Goal: Information Seeking & Learning: Find specific fact

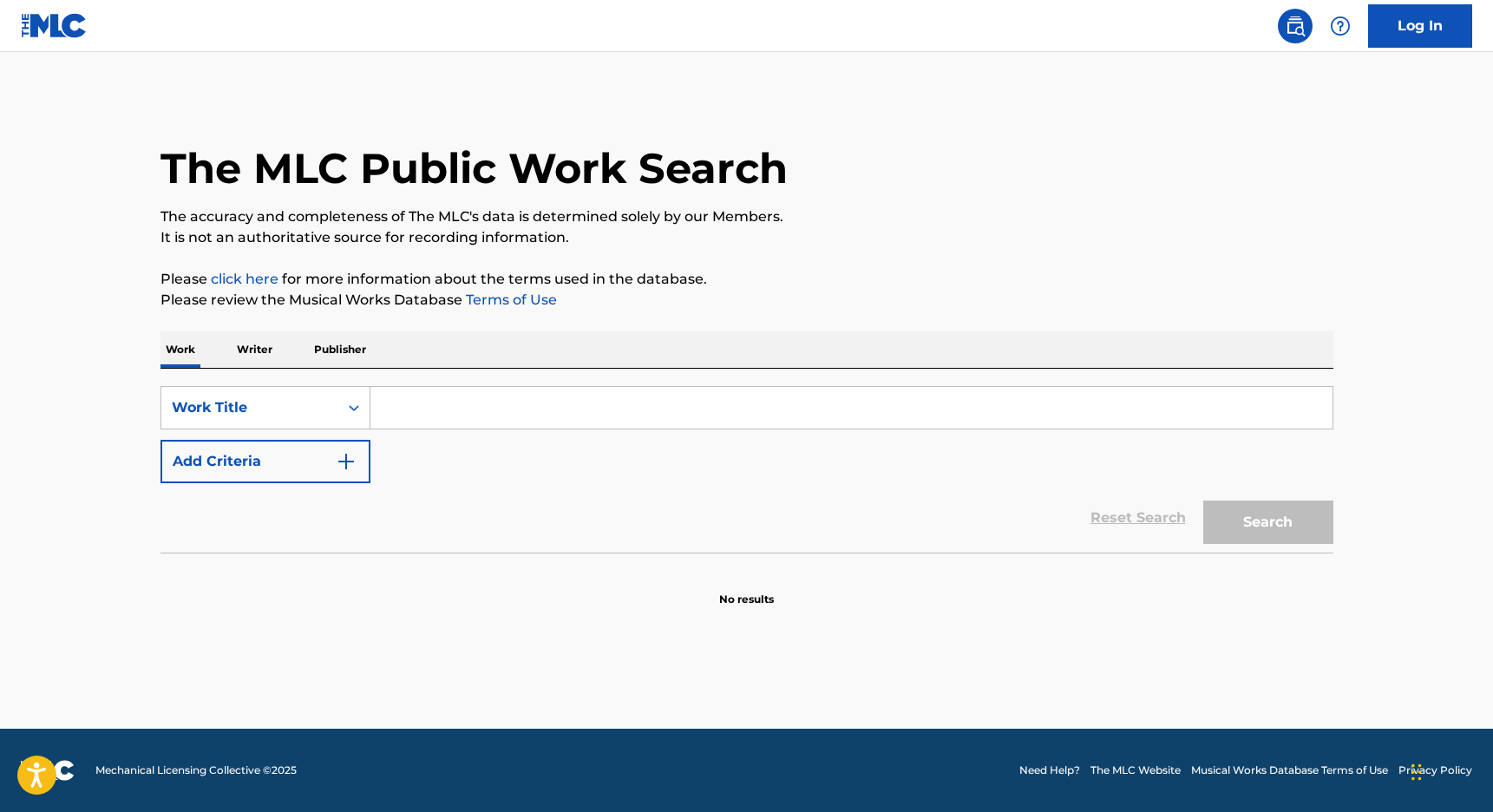
click at [522, 418] on input "Search Form" at bounding box center [851, 408] width 962 height 42
paste input "Waiting On A Twist Of Fate"
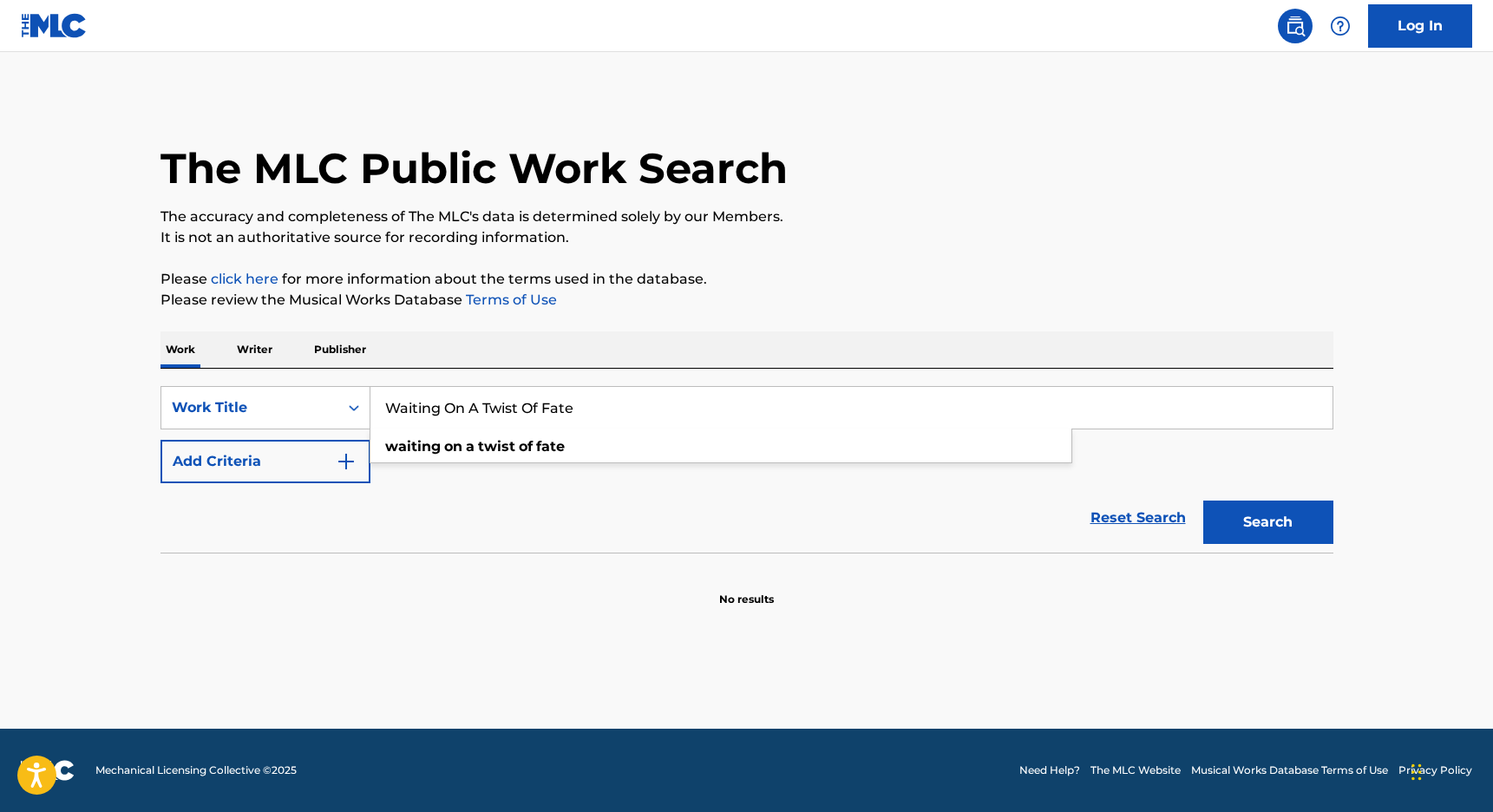
type input "Waiting On A Twist Of Fate"
click at [309, 465] on button "Add Criteria" at bounding box center [266, 461] width 210 height 44
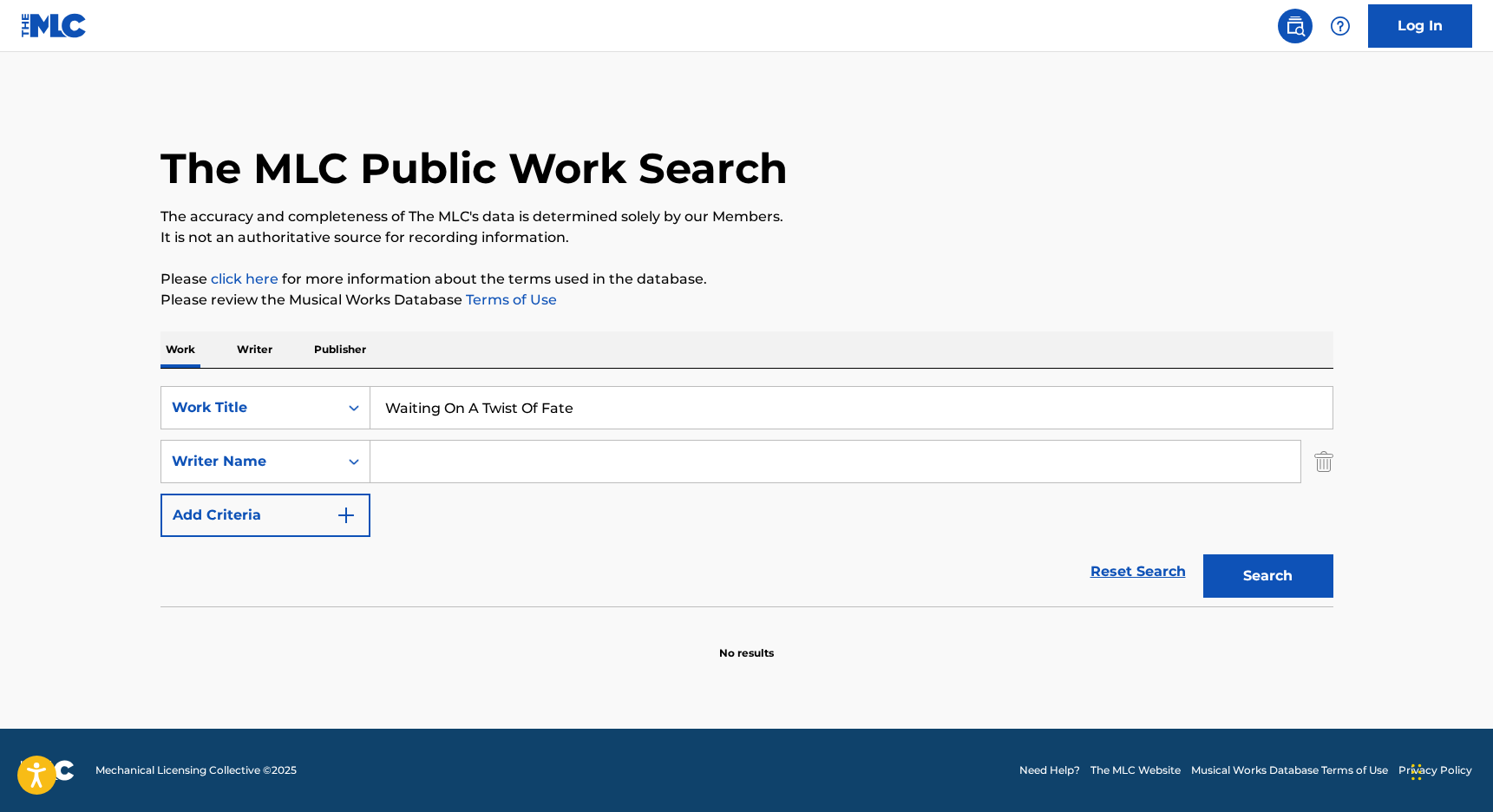
click at [444, 465] on input "Search Form" at bounding box center [835, 461] width 930 height 42
paste input "Whibley"
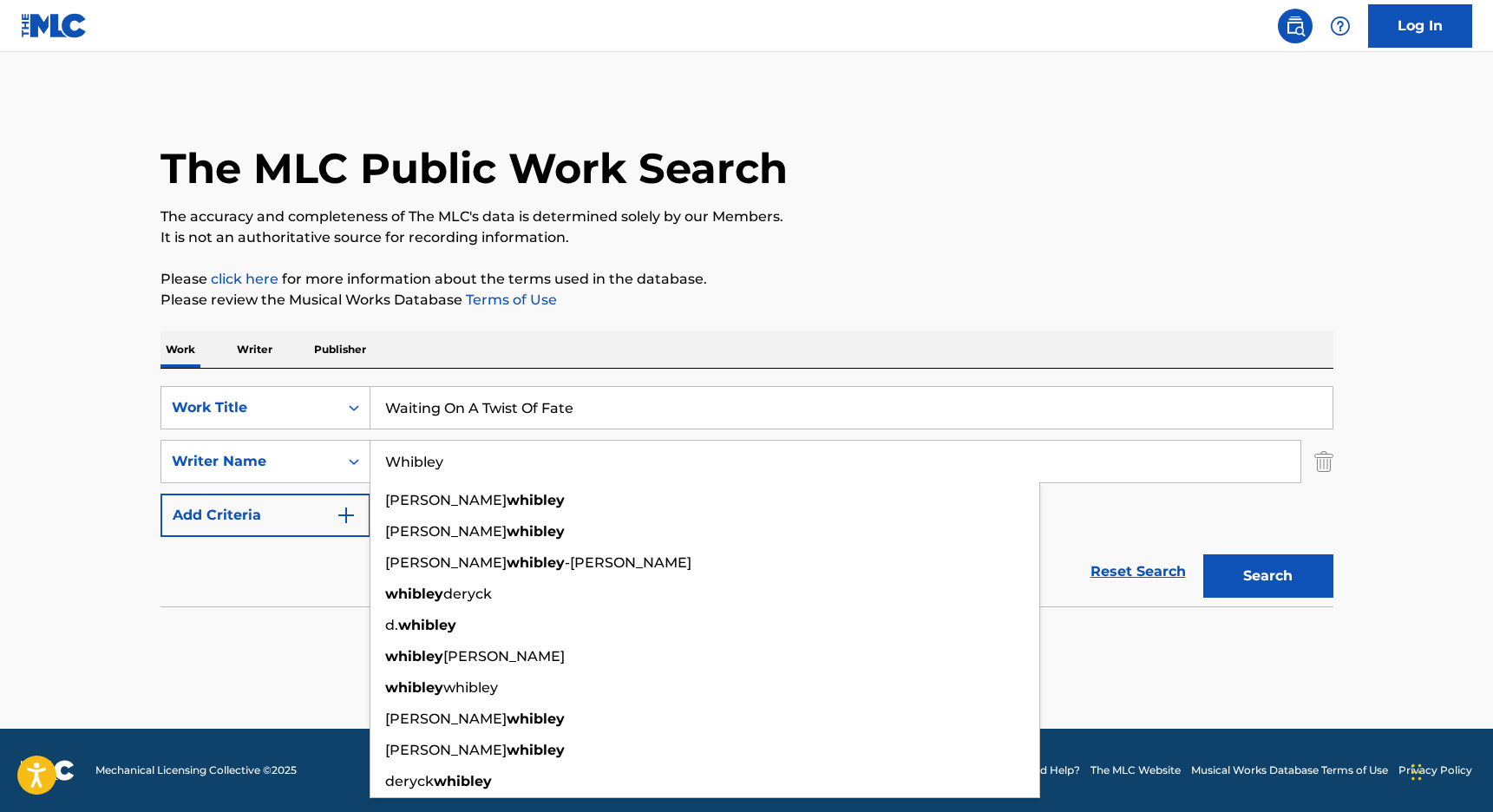
type input "Whibley"
click at [1261, 569] on button "Search" at bounding box center [1268, 576] width 130 height 44
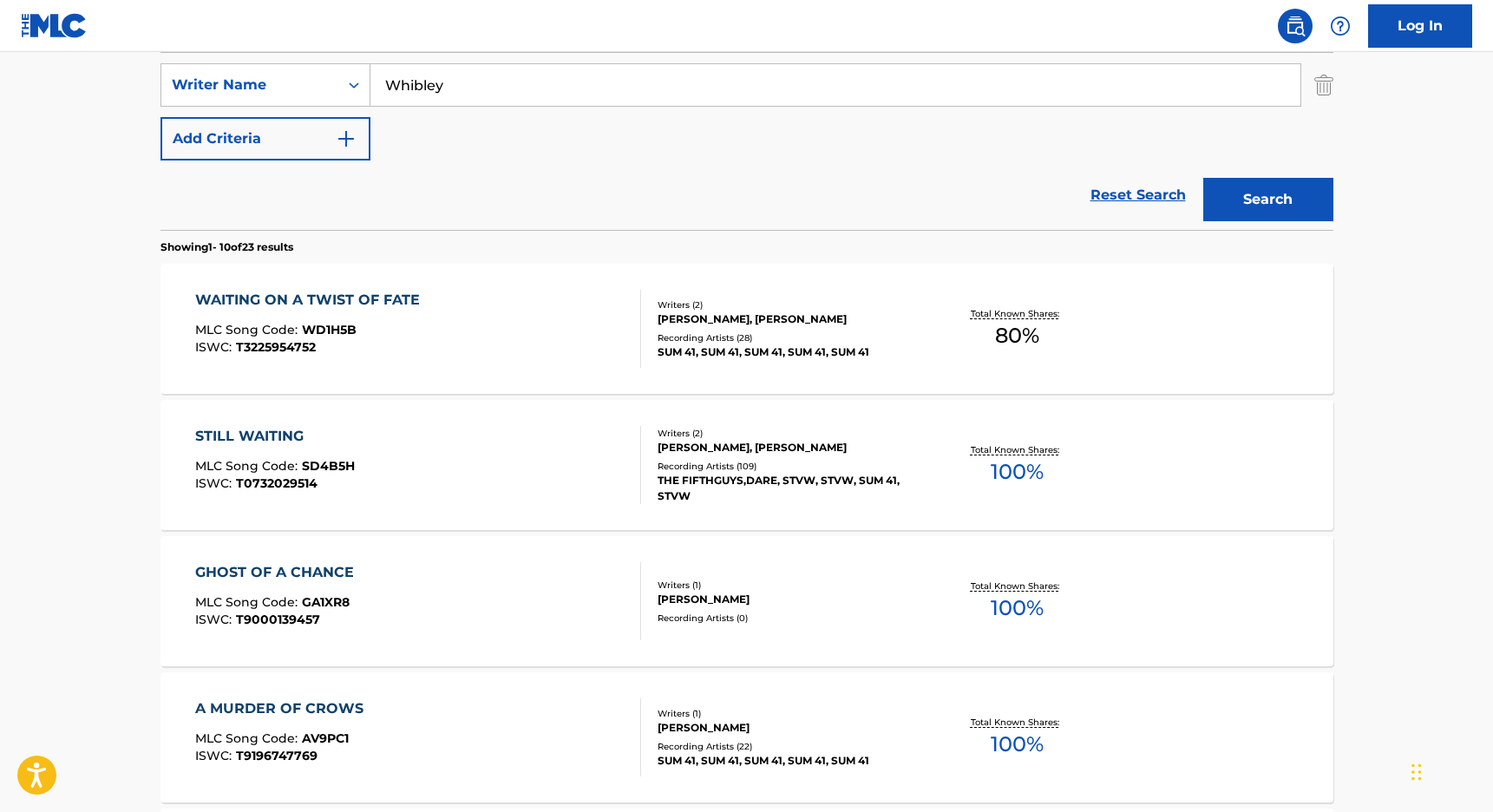
scroll to position [378, 0]
click at [373, 293] on div "WAITING ON A TWIST OF FATE" at bounding box center [312, 298] width 234 height 21
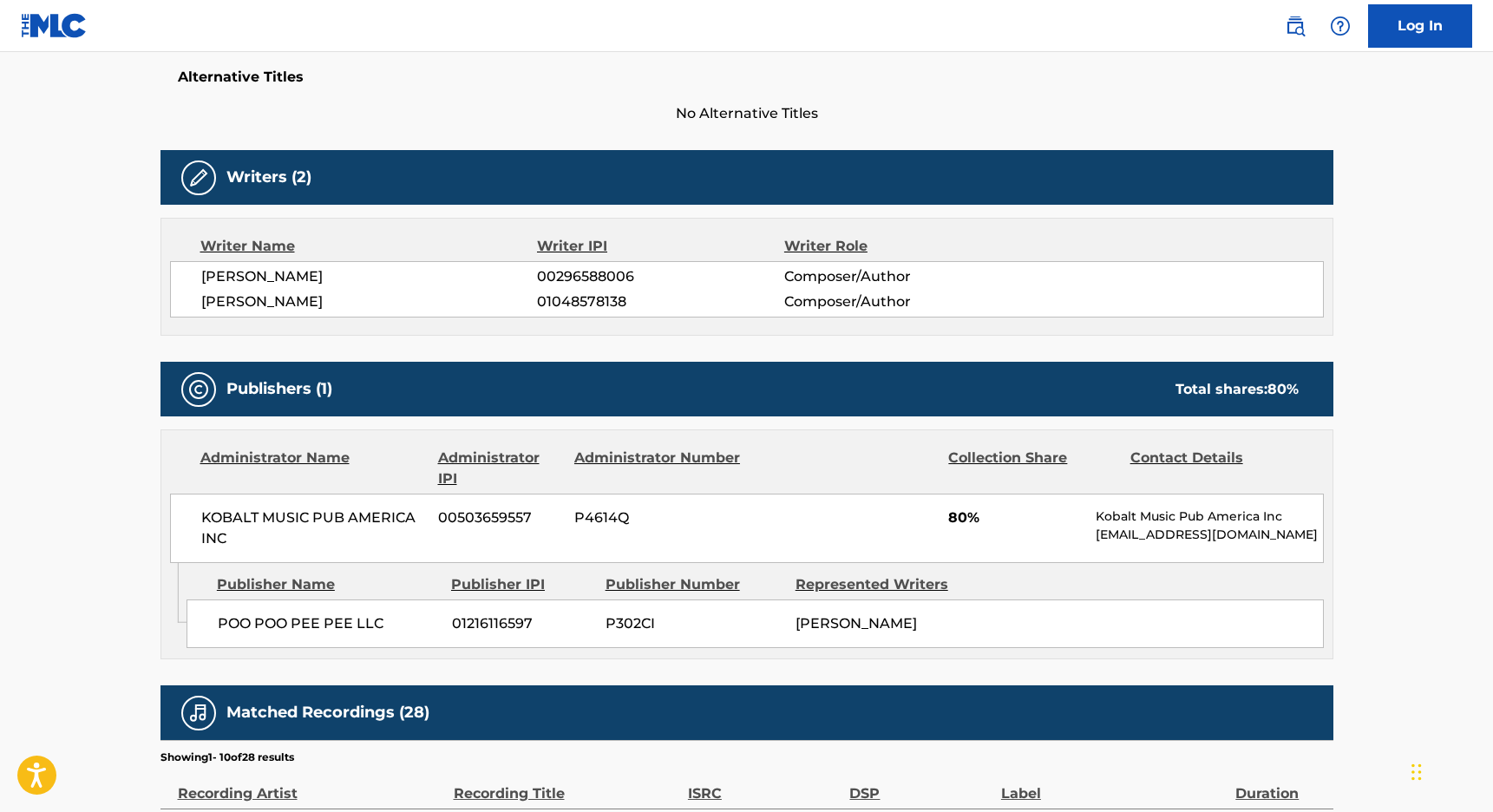
scroll to position [467, 0]
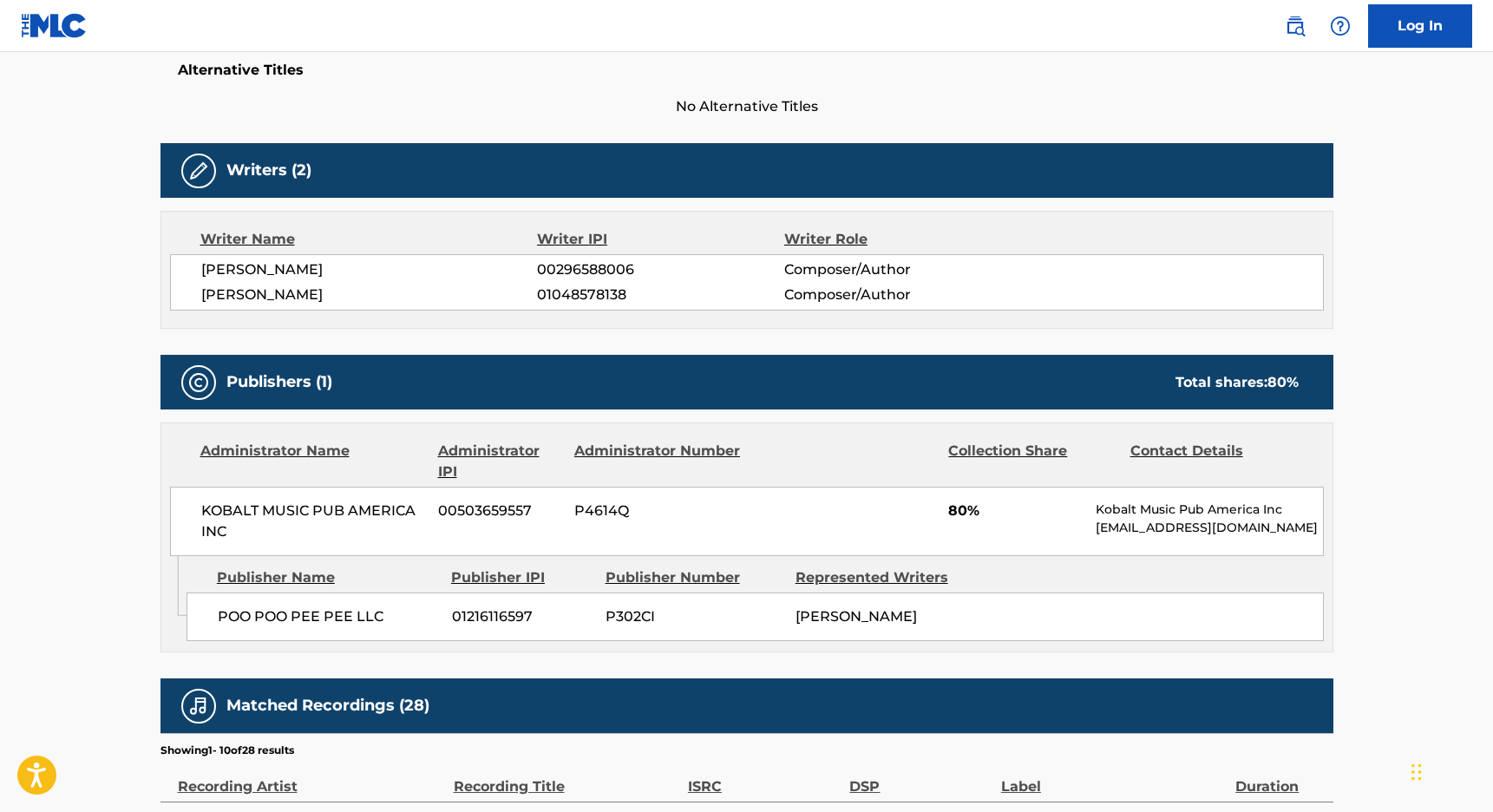
drag, startPoint x: 270, startPoint y: 268, endPoint x: 340, endPoint y: 268, distance: 70.0
click at [340, 268] on span "[PERSON_NAME]" at bounding box center [370, 269] width 337 height 21
click at [296, 266] on span "[PERSON_NAME]" at bounding box center [370, 269] width 337 height 21
drag, startPoint x: 269, startPoint y: 266, endPoint x: 330, endPoint y: 265, distance: 61.0
click at [330, 265] on span "[PERSON_NAME]" at bounding box center [370, 269] width 337 height 21
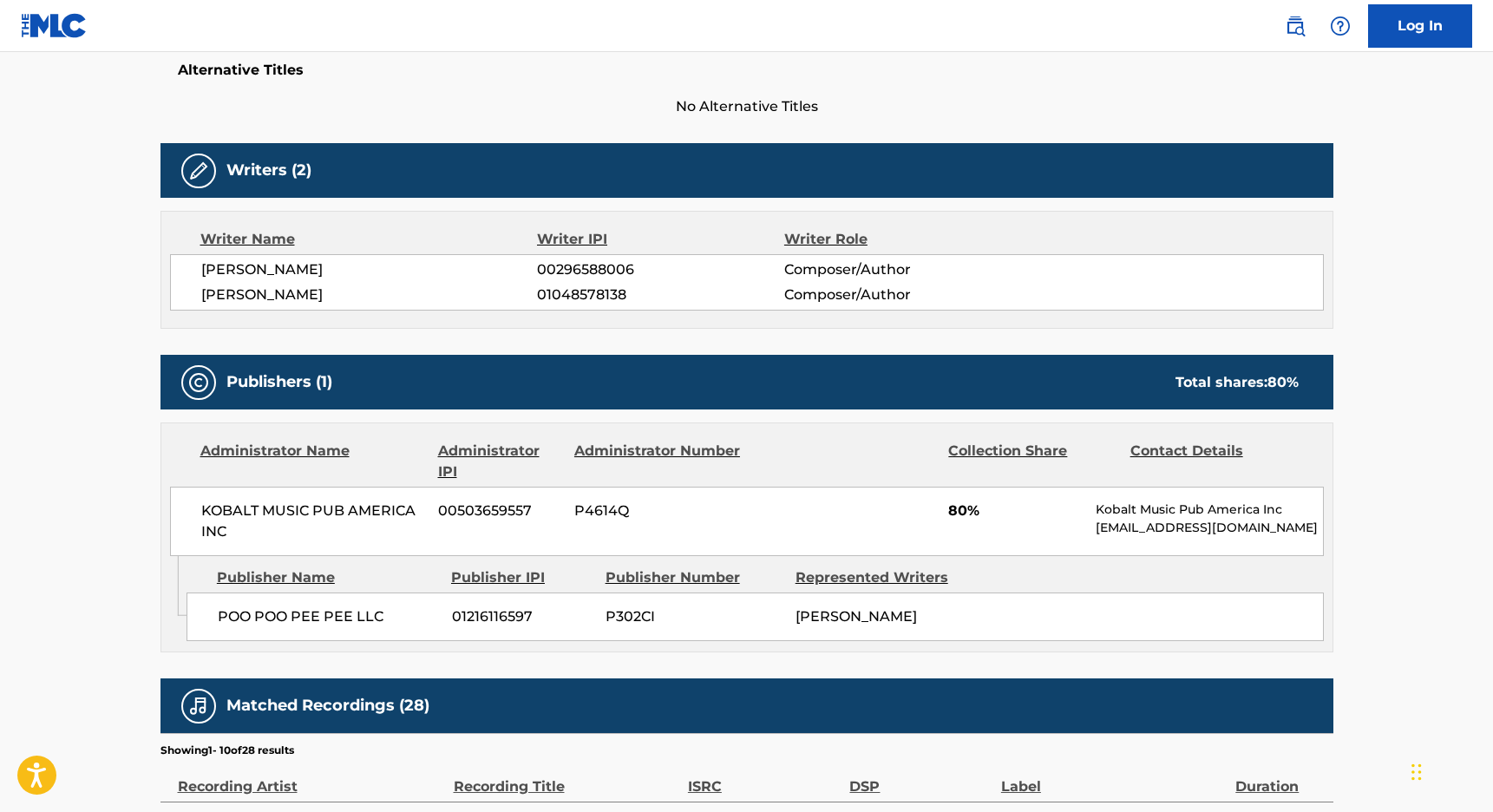
copy span "WHIBLEY"
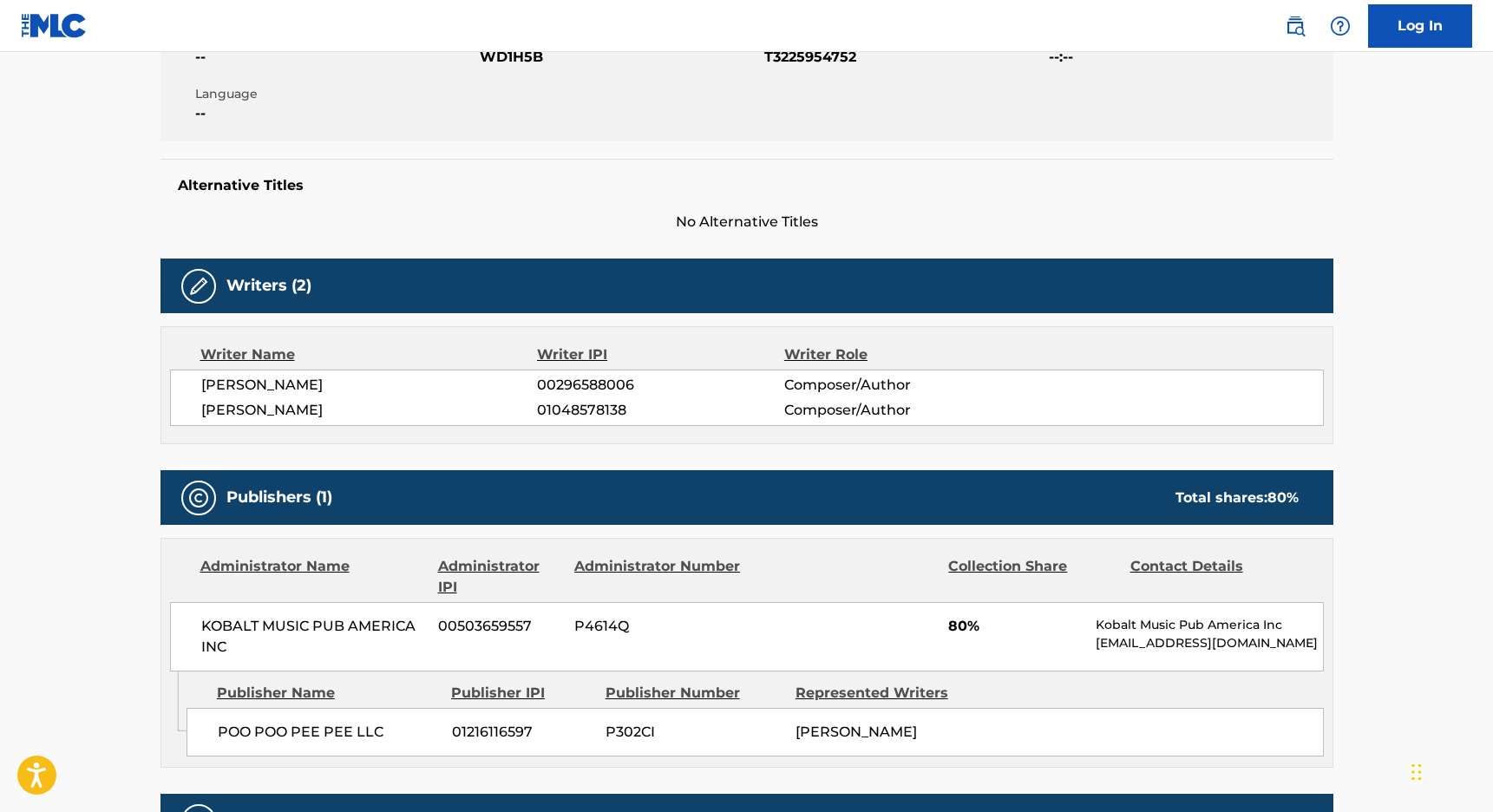
scroll to position [377, 0]
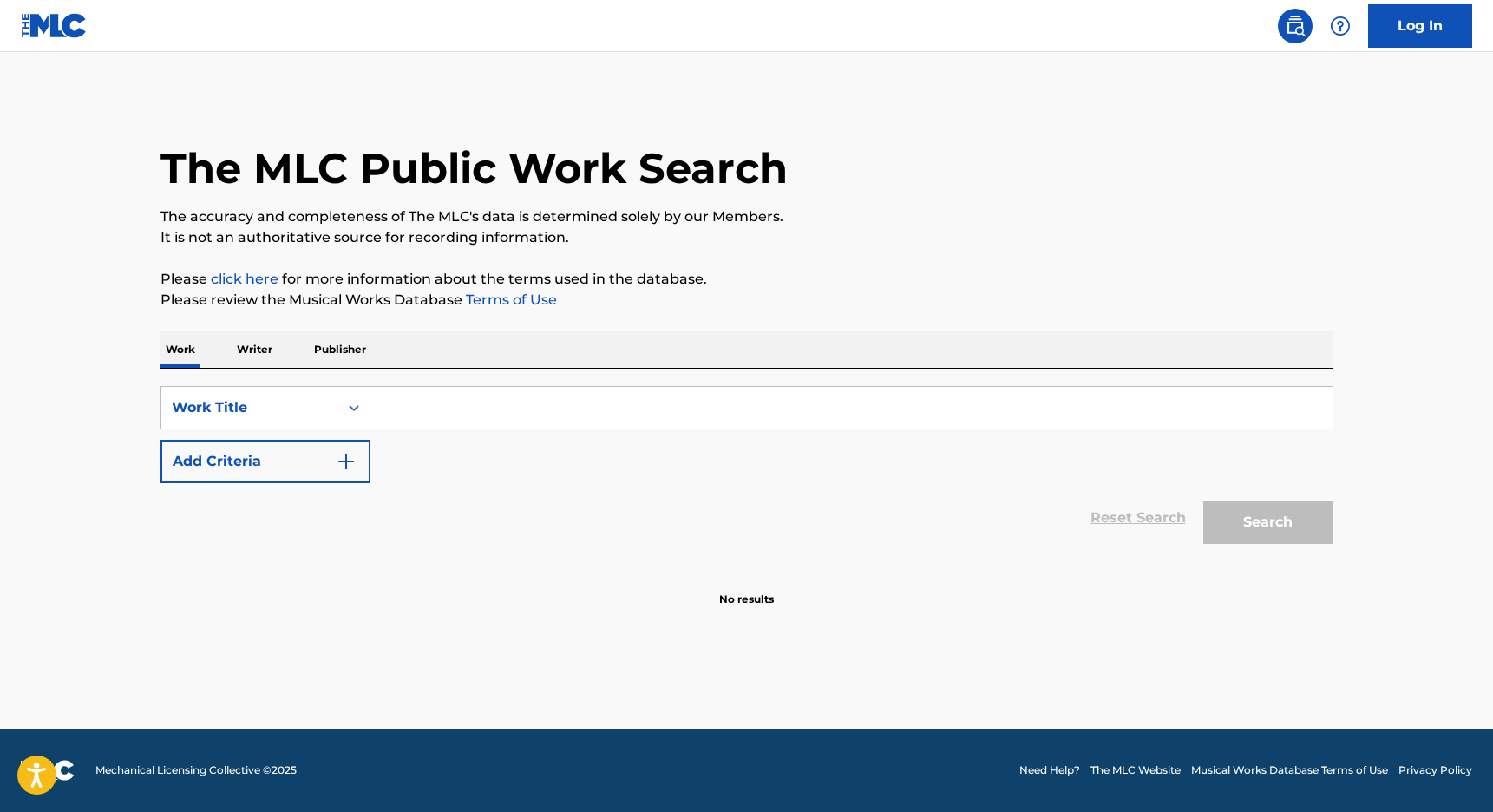
click at [419, 409] on input "Search Form" at bounding box center [851, 408] width 962 height 42
paste input "Landmines"
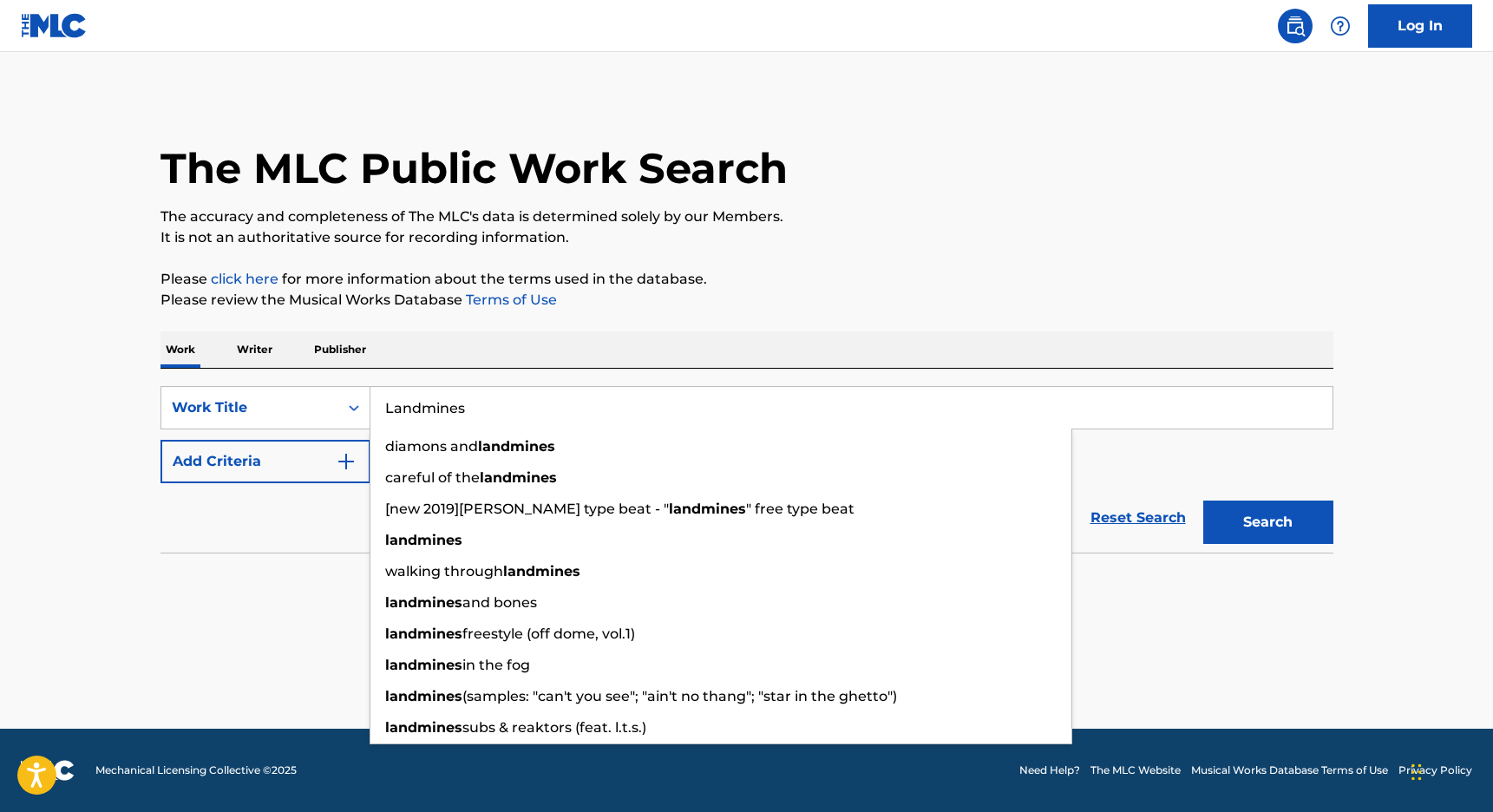
type input "Landmines"
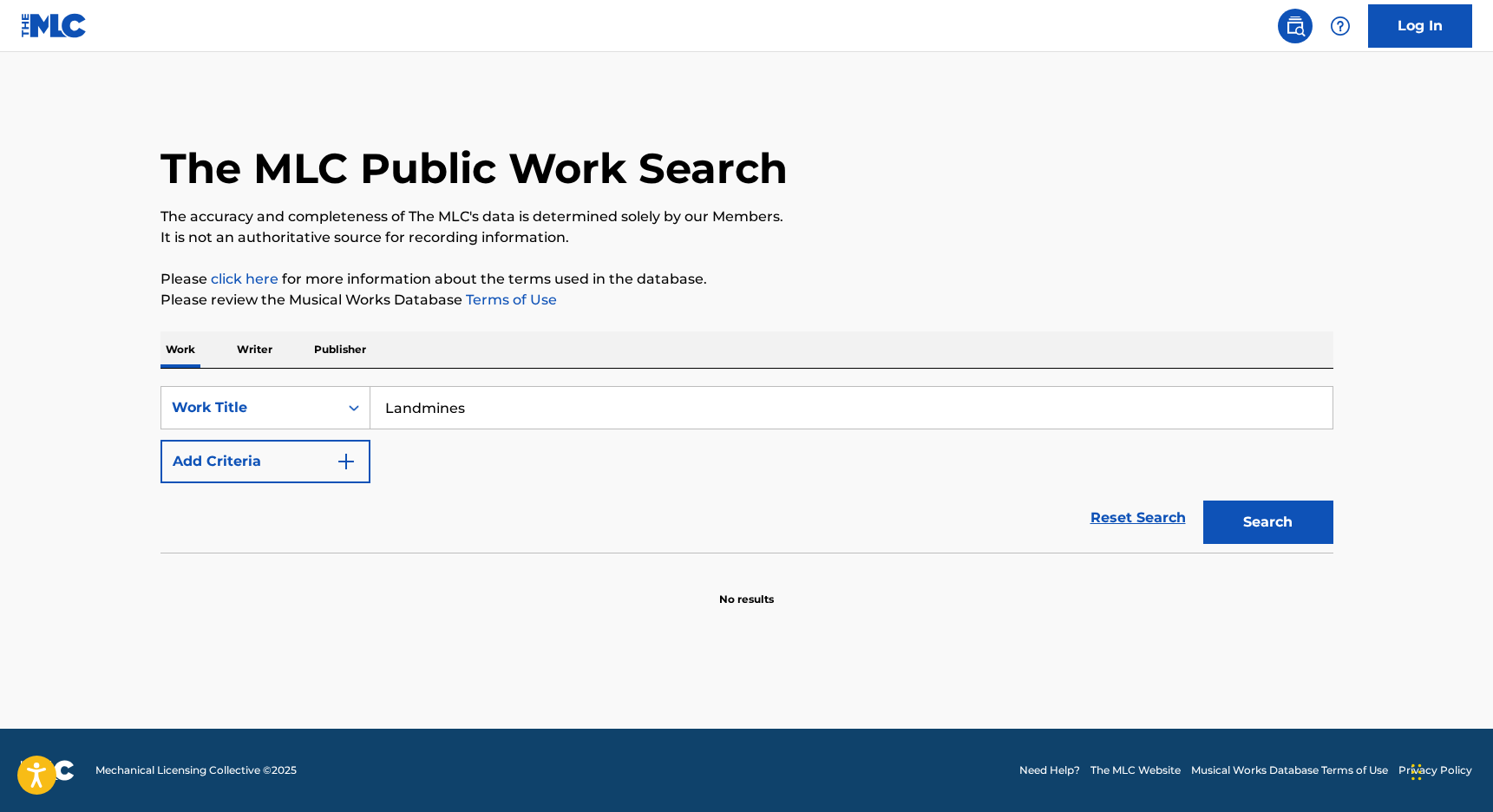
click at [305, 473] on button "Add Criteria" at bounding box center [266, 461] width 210 height 44
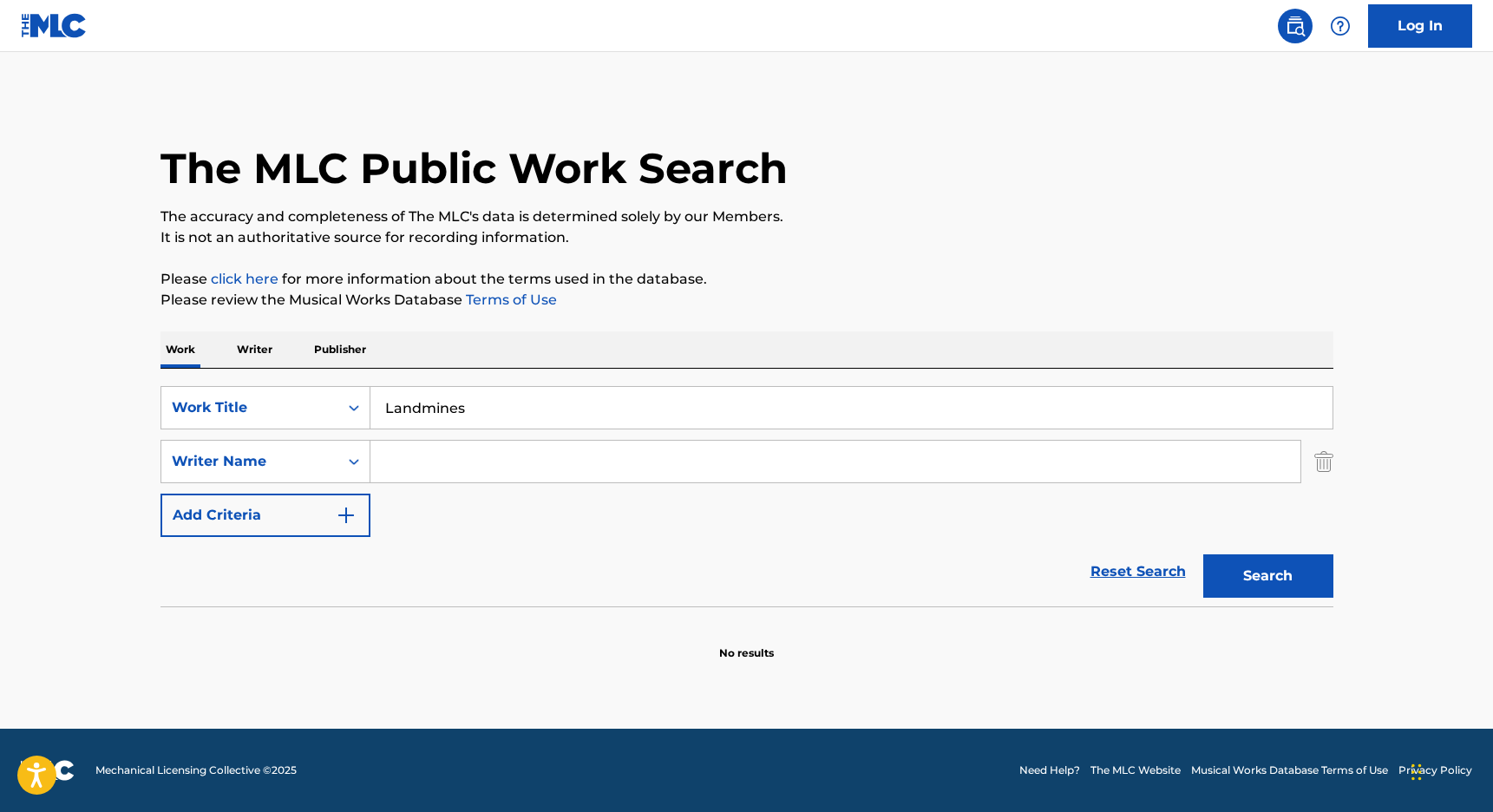
click at [420, 465] on input "Search Form" at bounding box center [835, 461] width 930 height 42
paste input "WHIBLEY"
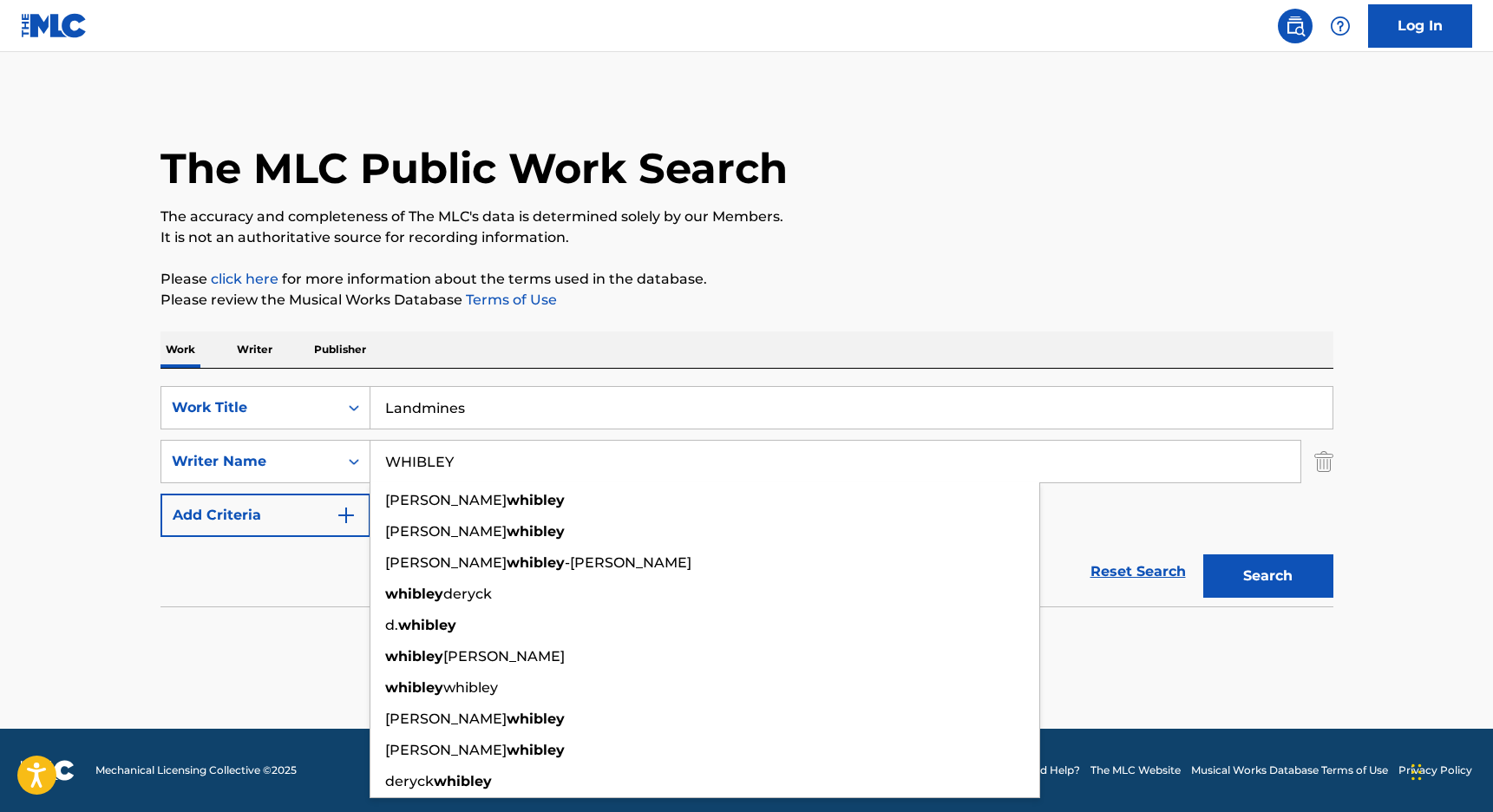
type input "WHIBLEY"
click at [1295, 578] on button "Search" at bounding box center [1268, 576] width 130 height 44
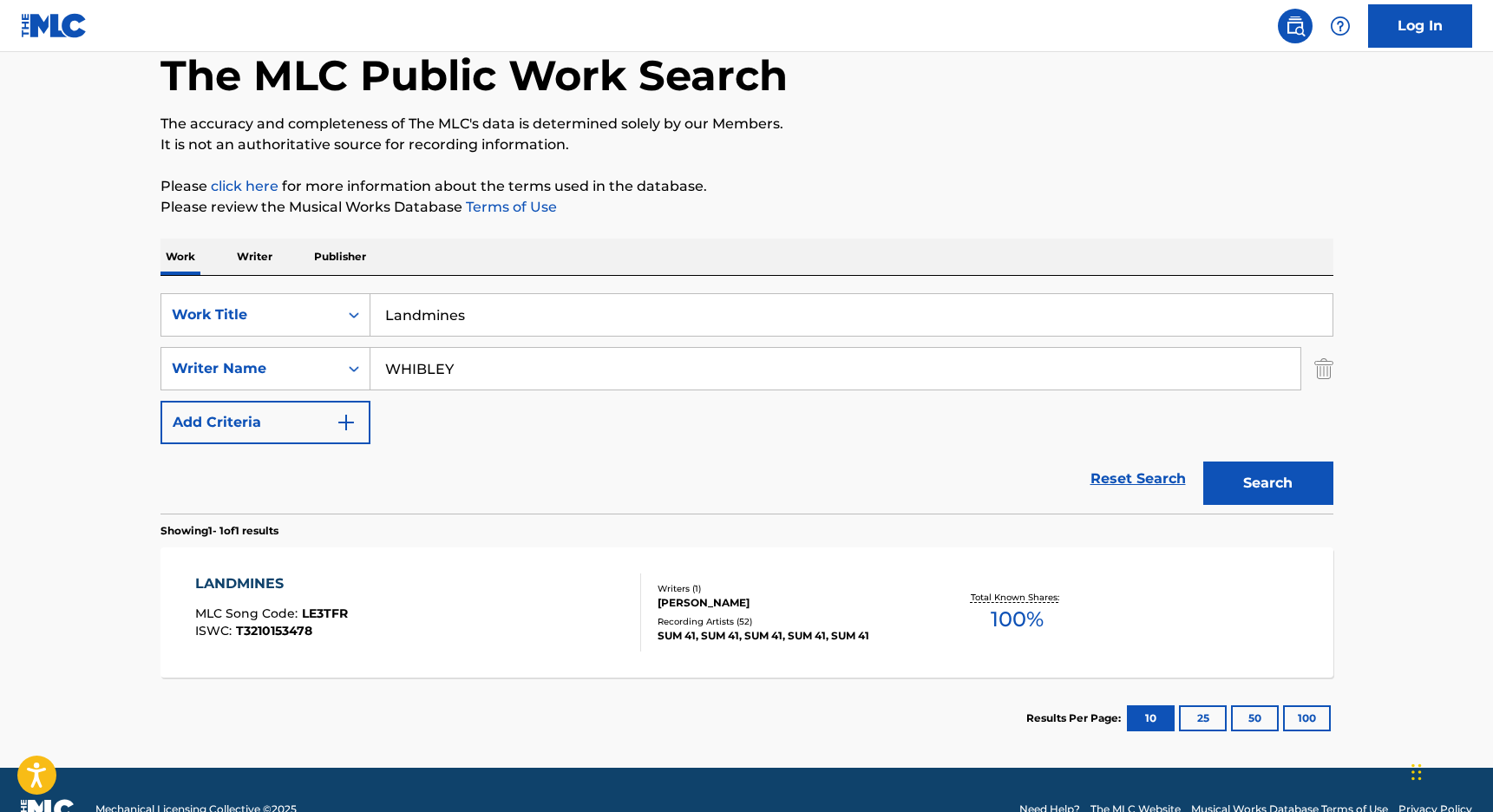
scroll to position [132, 0]
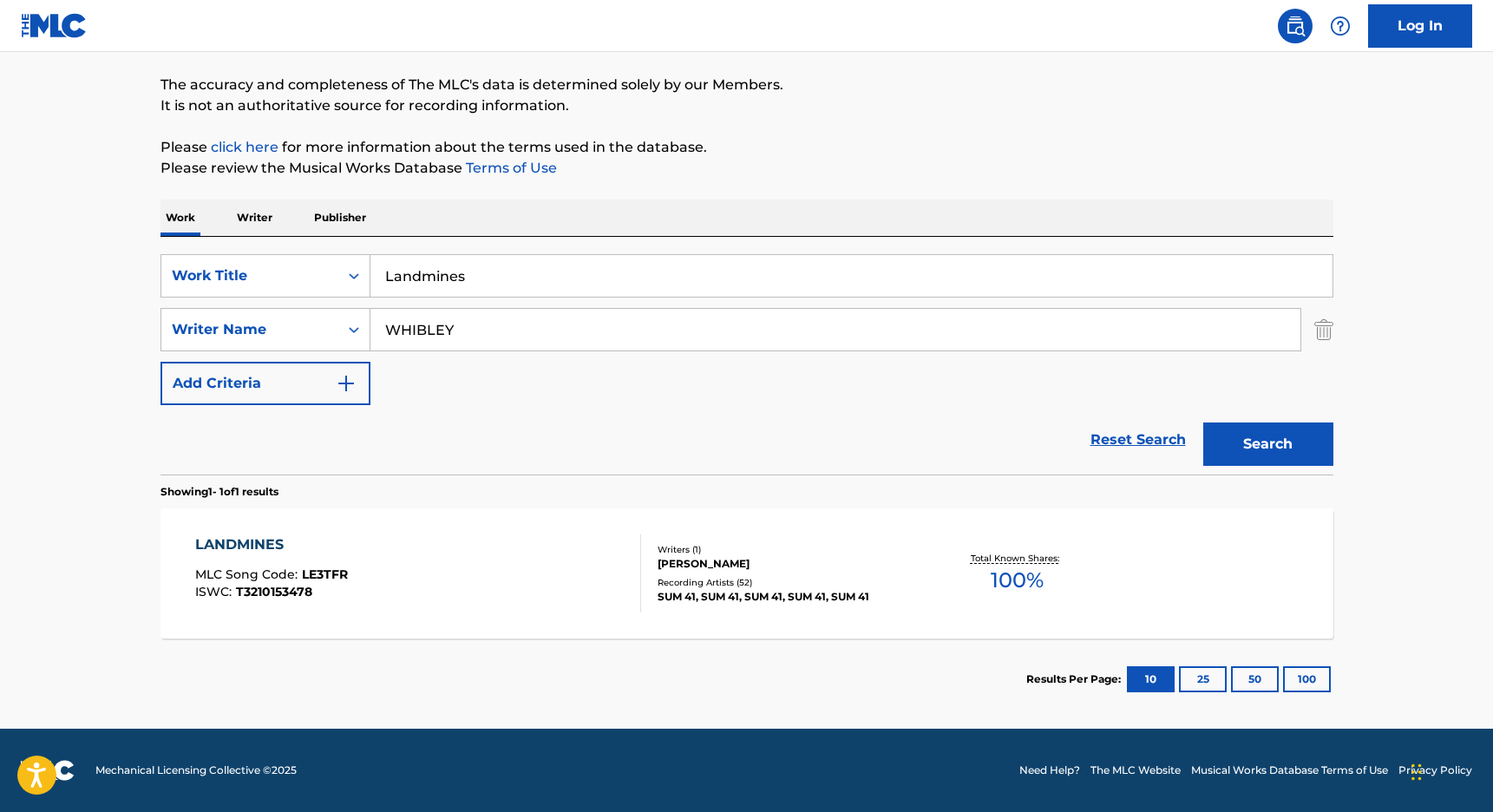
click at [251, 538] on div "LANDMINES" at bounding box center [271, 545] width 153 height 21
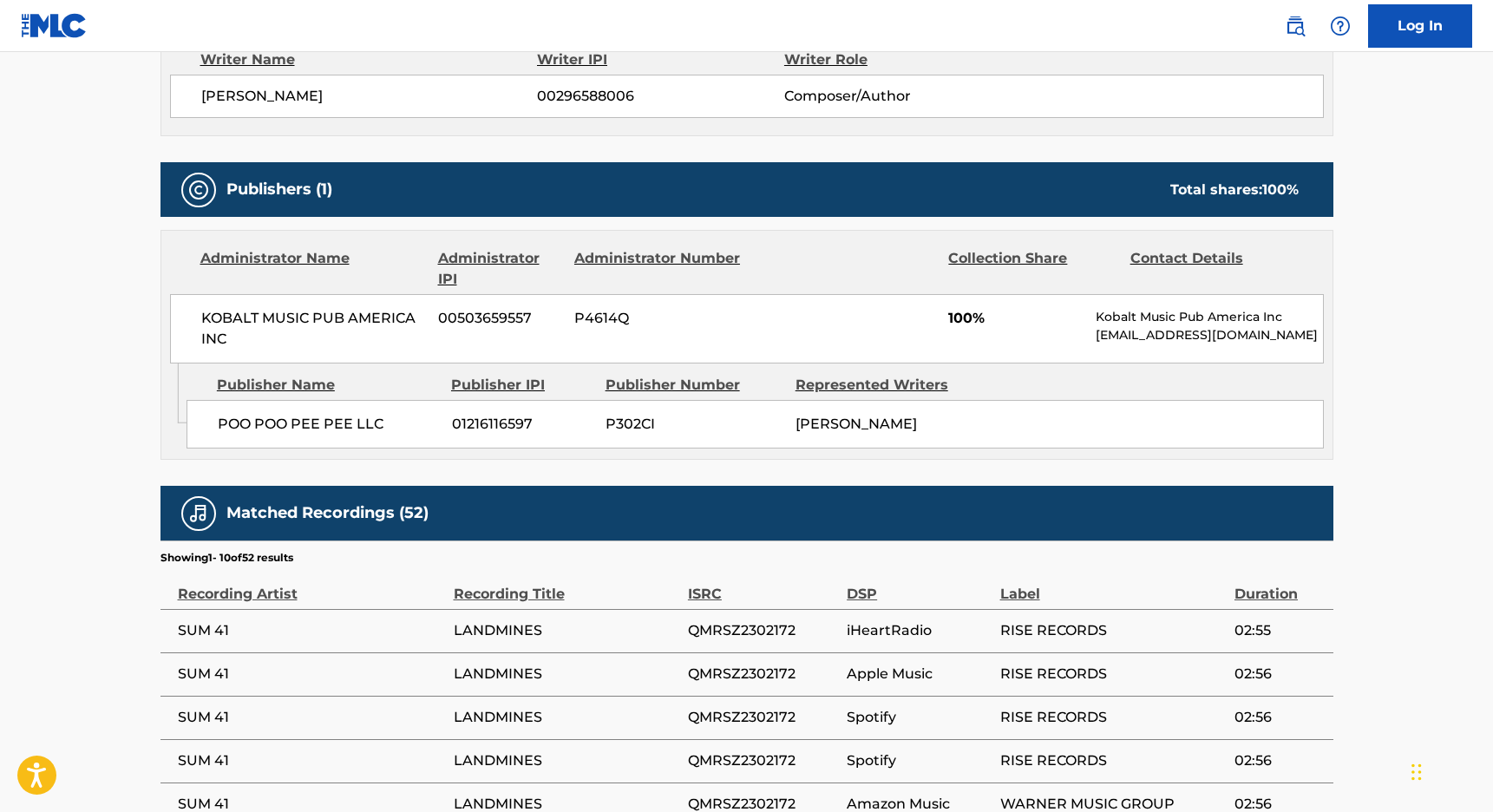
scroll to position [646, 0]
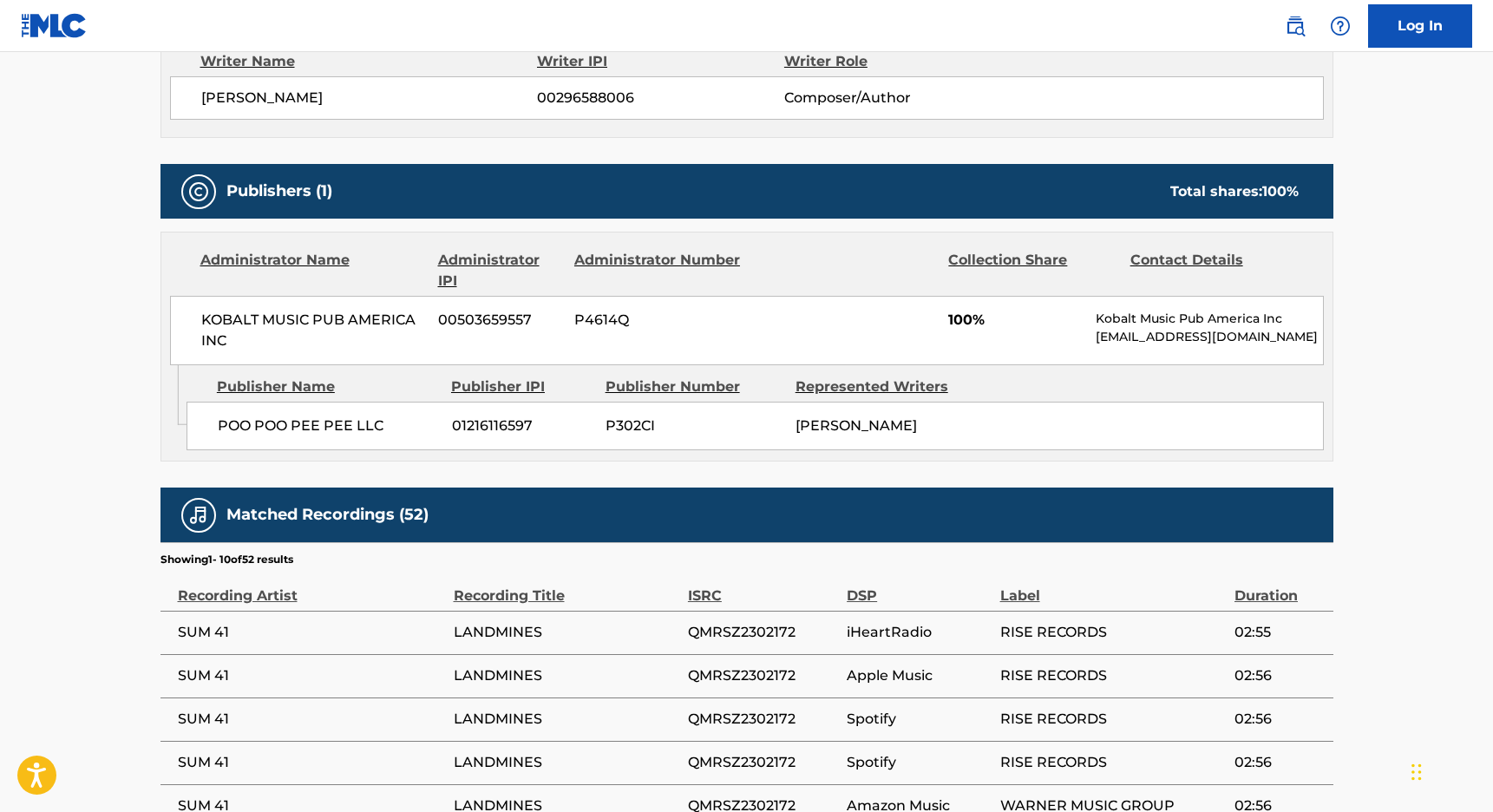
drag, startPoint x: 863, startPoint y: 421, endPoint x: 929, endPoint y: 422, distance: 66.0
click at [929, 422] on div "[PERSON_NAME]" at bounding box center [884, 426] width 177 height 21
copy span "WHIBLEY"
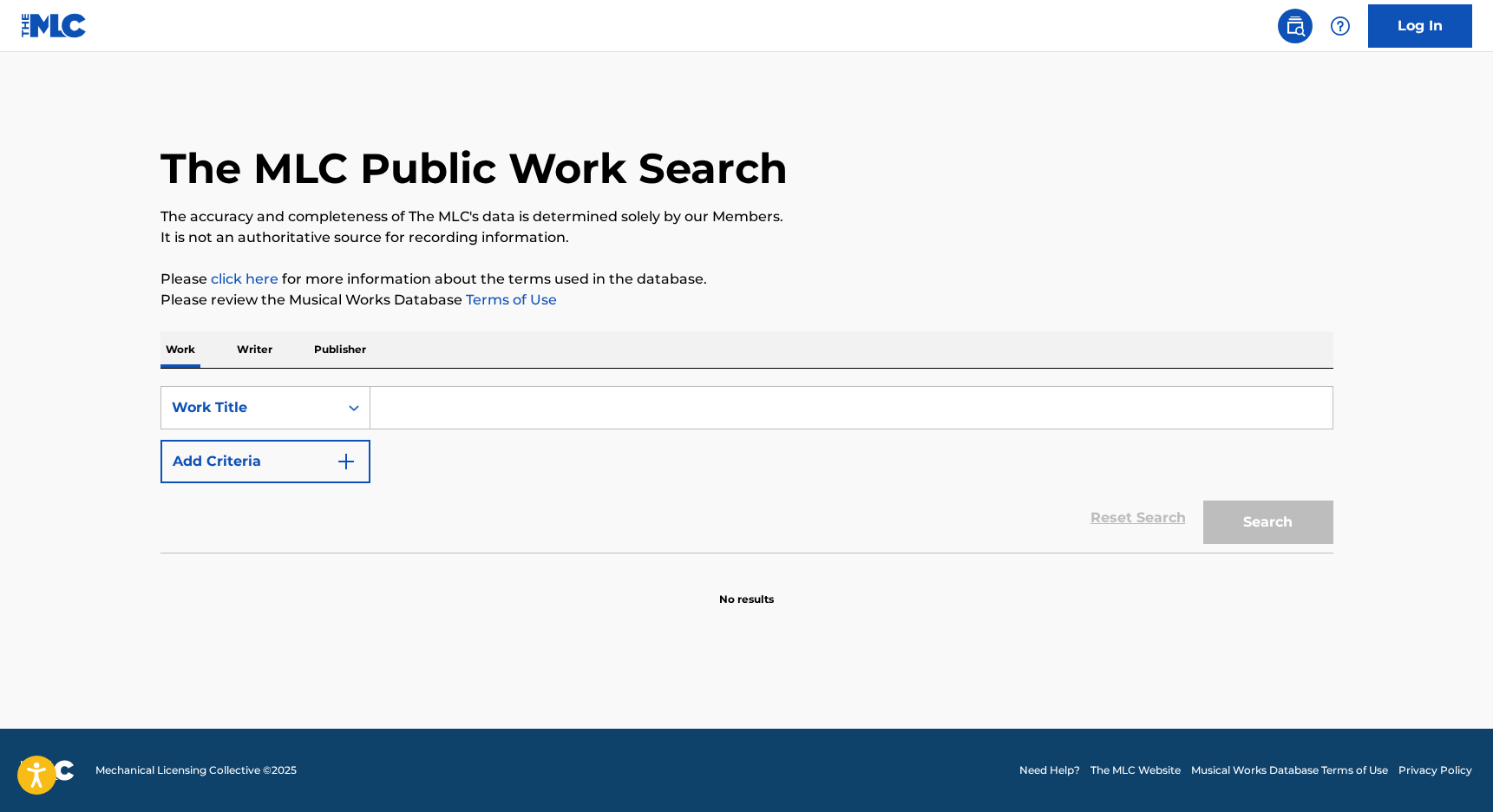
click at [554, 414] on input "Search Form" at bounding box center [851, 408] width 962 height 42
paste input "I Can’t Wait"
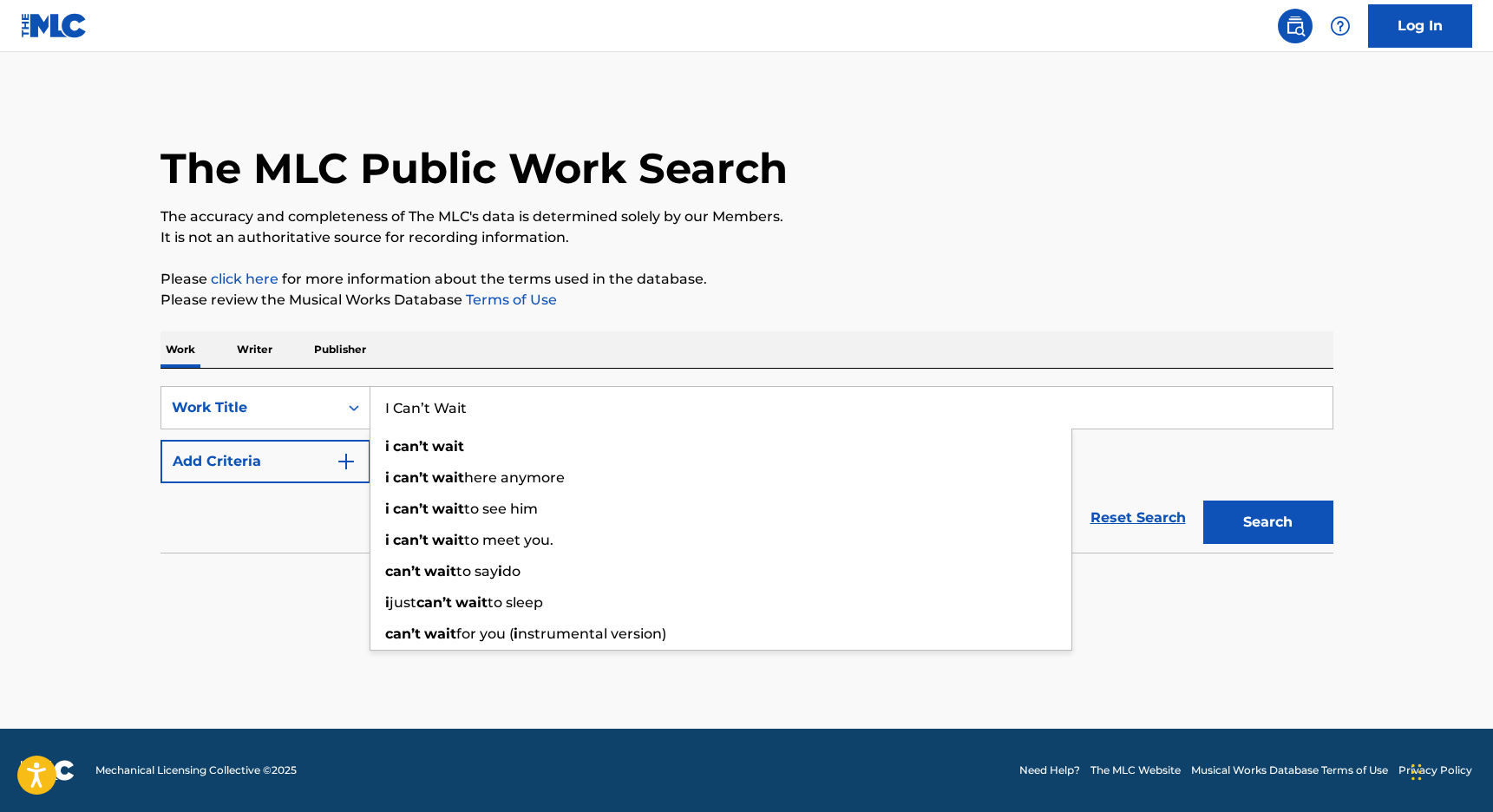
type input "I Can’t Wait"
click at [331, 456] on button "Add Criteria" at bounding box center [266, 461] width 210 height 44
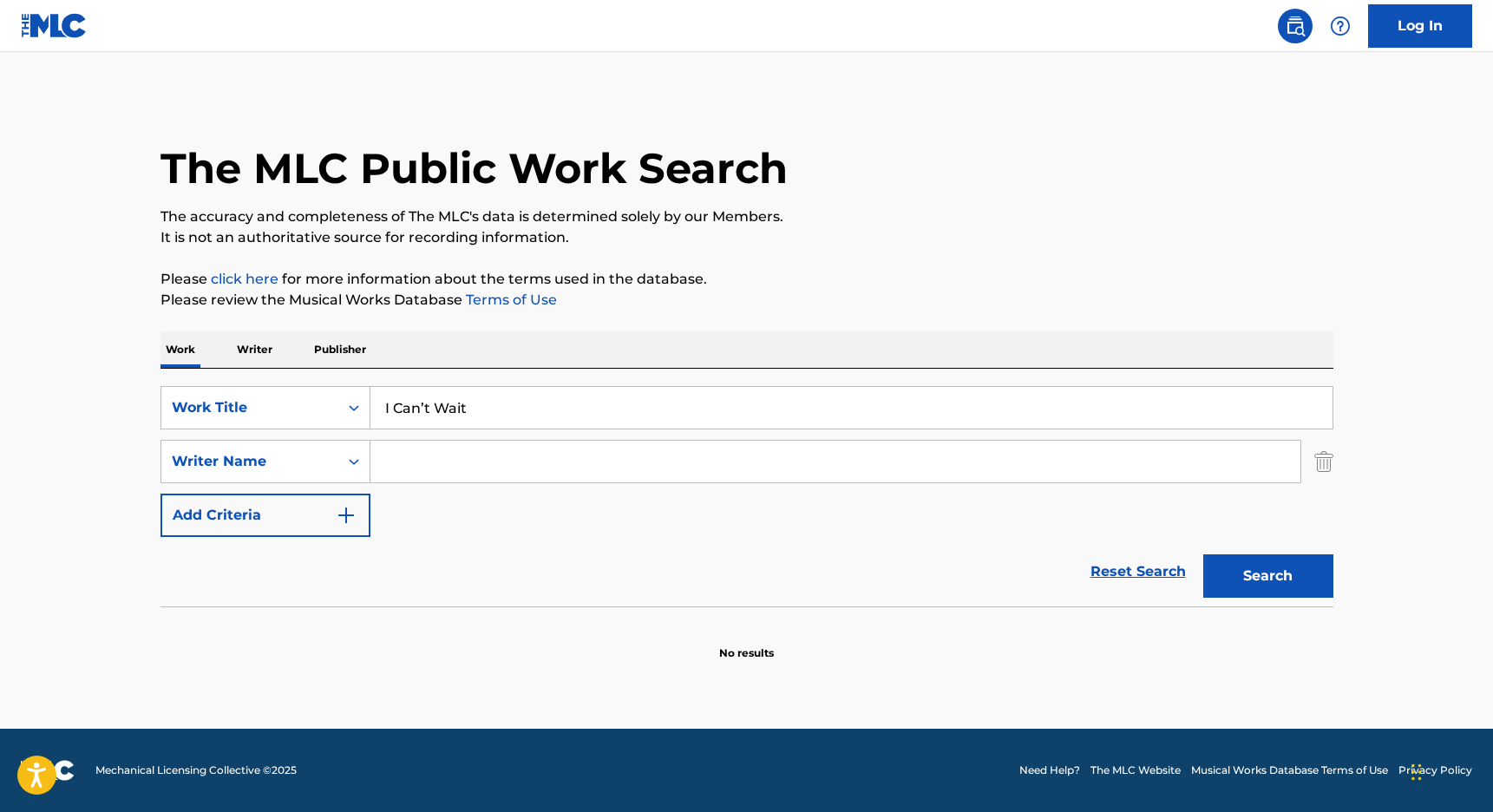
click at [412, 467] on input "Search Form" at bounding box center [835, 461] width 930 height 42
paste input "WHIBLEY"
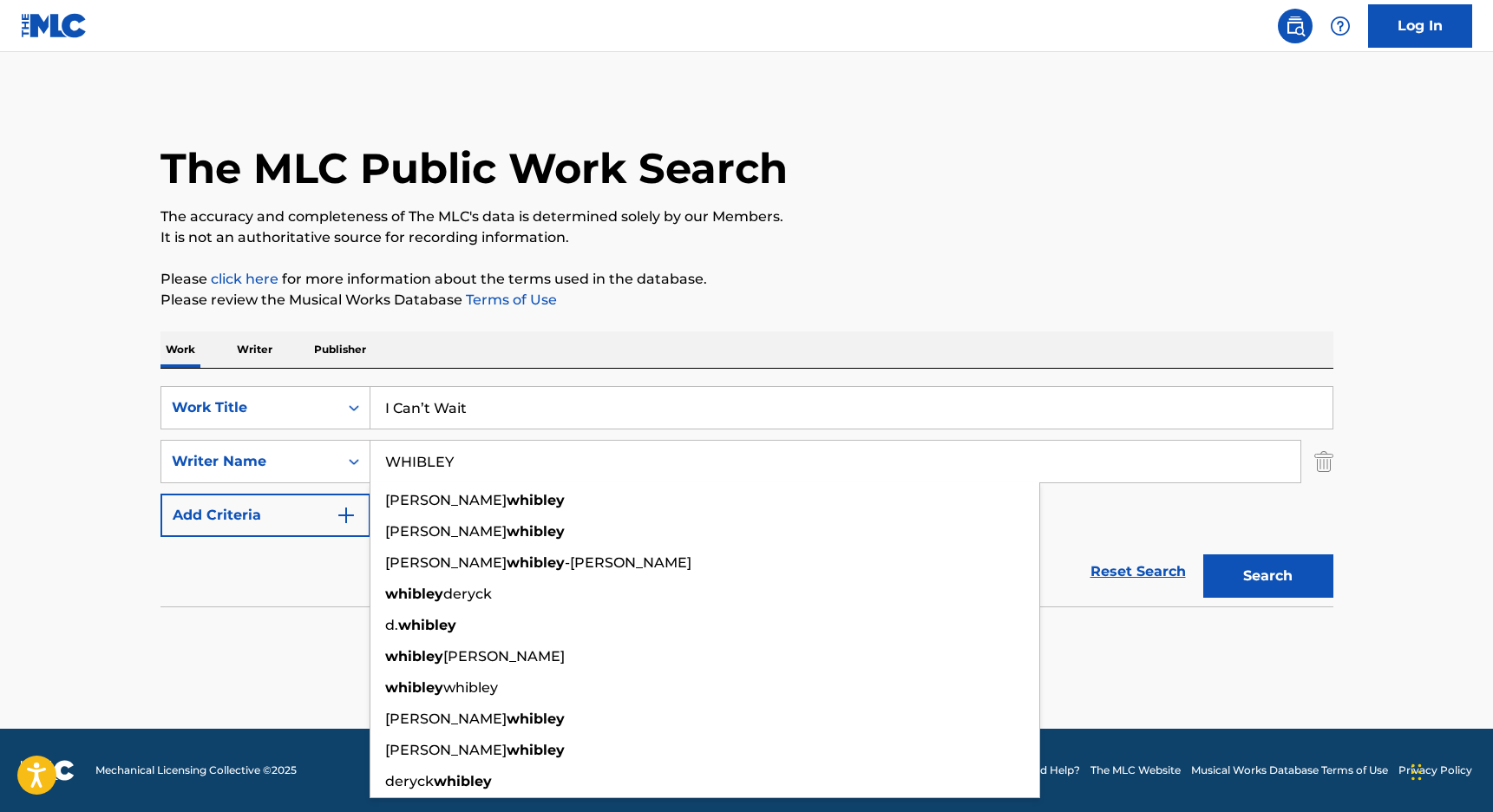
type input "WHIBLEY"
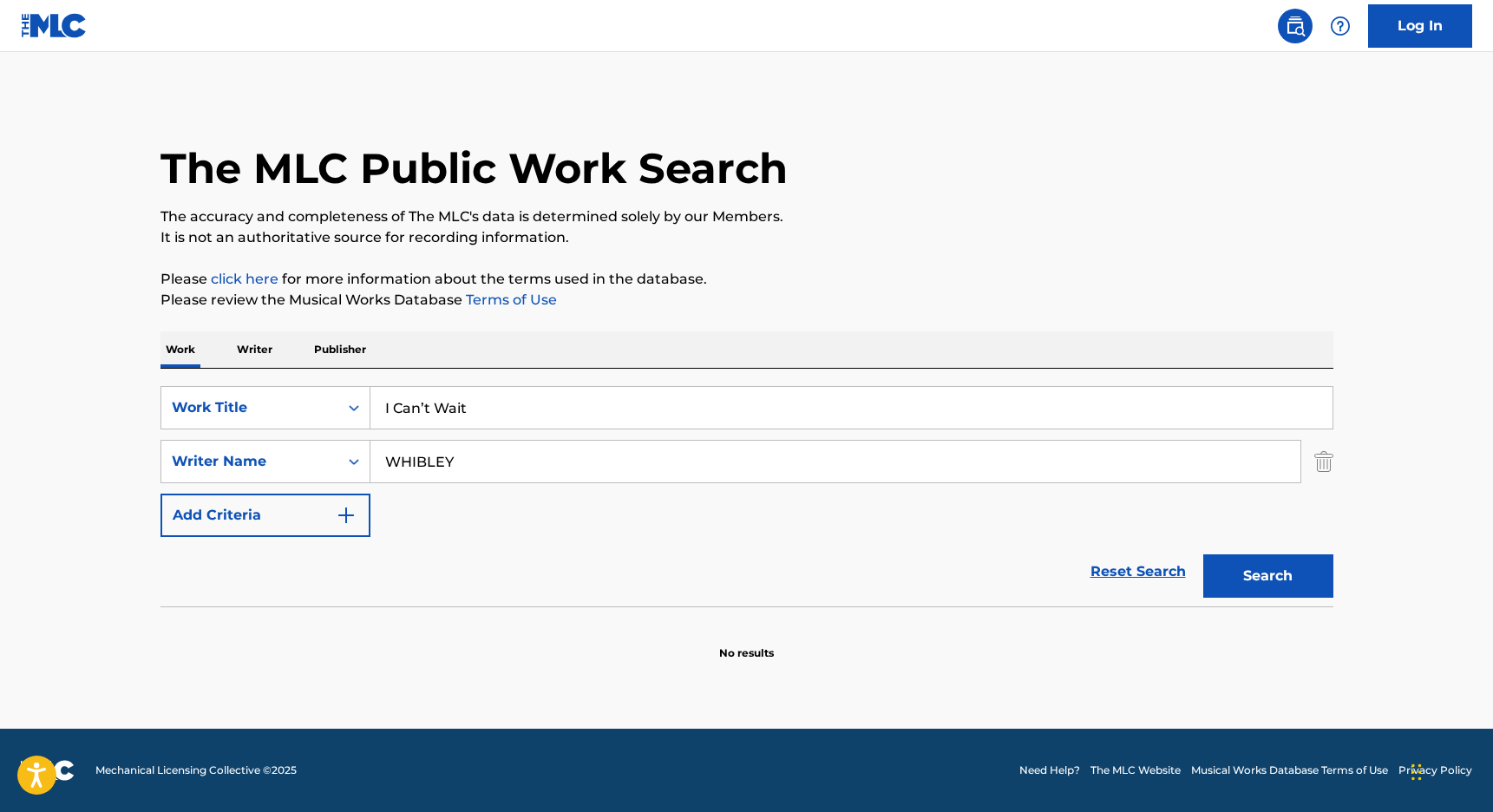
click at [1249, 569] on button "Search" at bounding box center [1268, 576] width 130 height 44
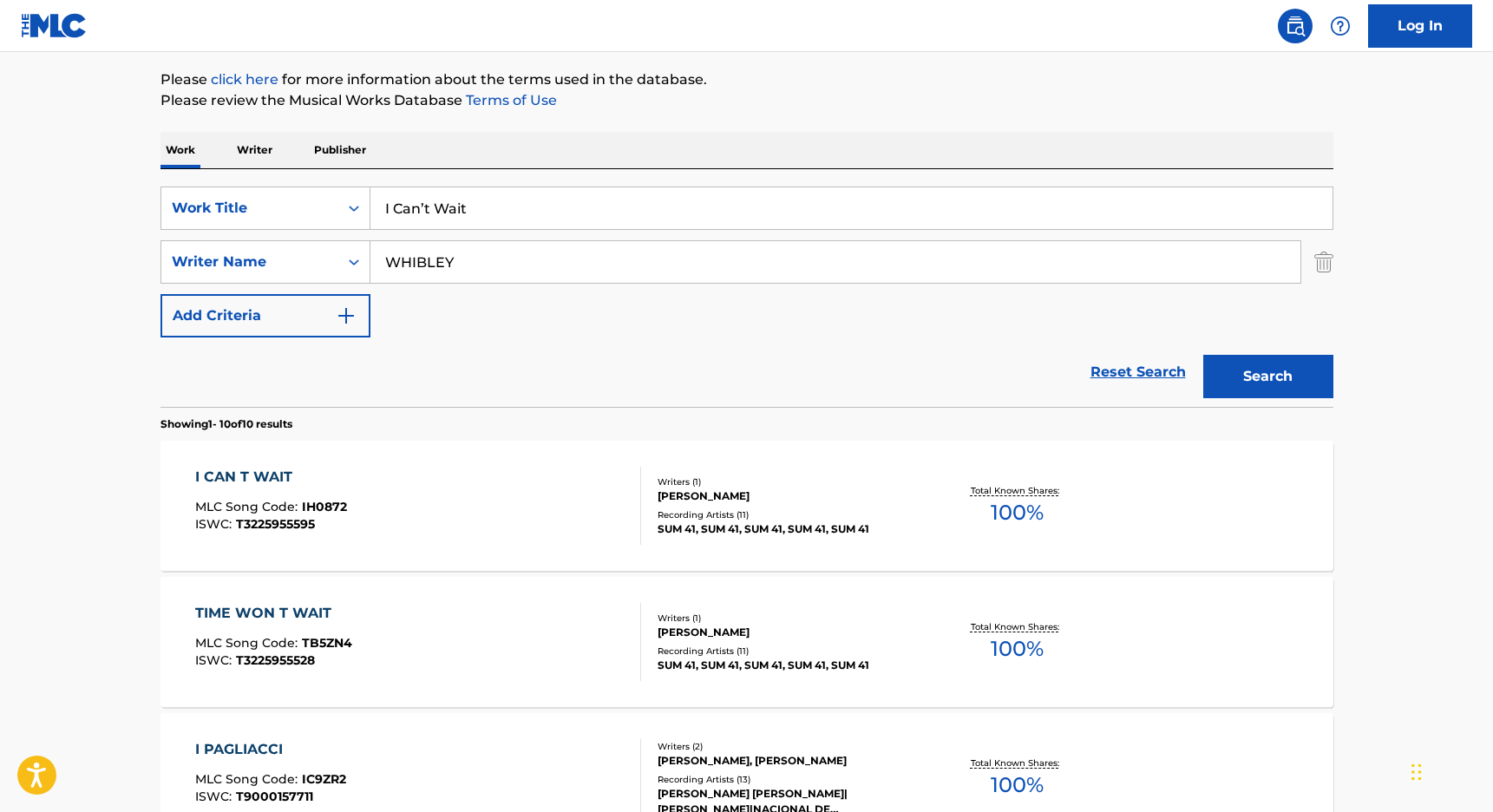
scroll to position [210, 0]
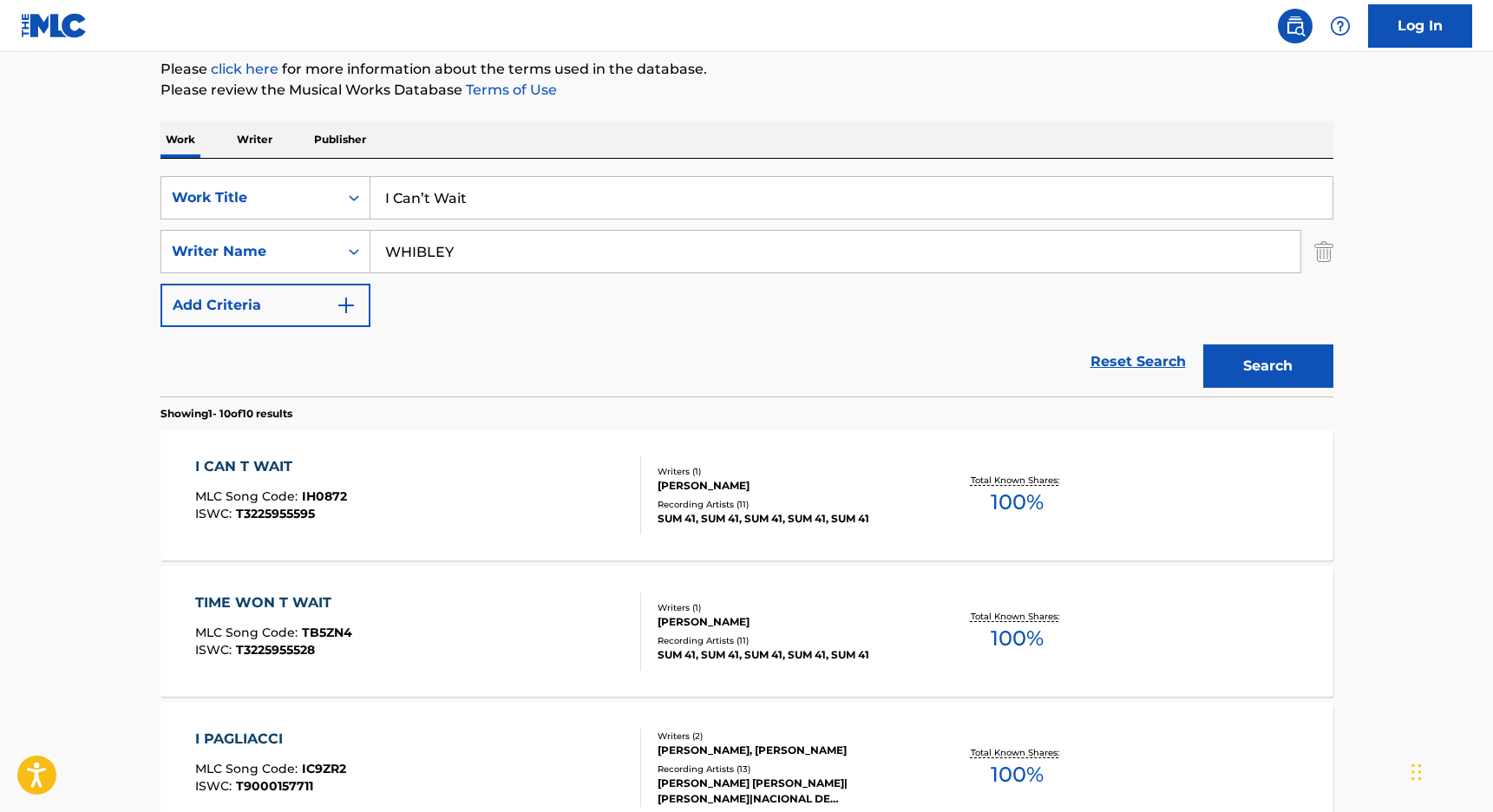
click at [242, 468] on div "I CAN T WAIT" at bounding box center [270, 466] width 152 height 21
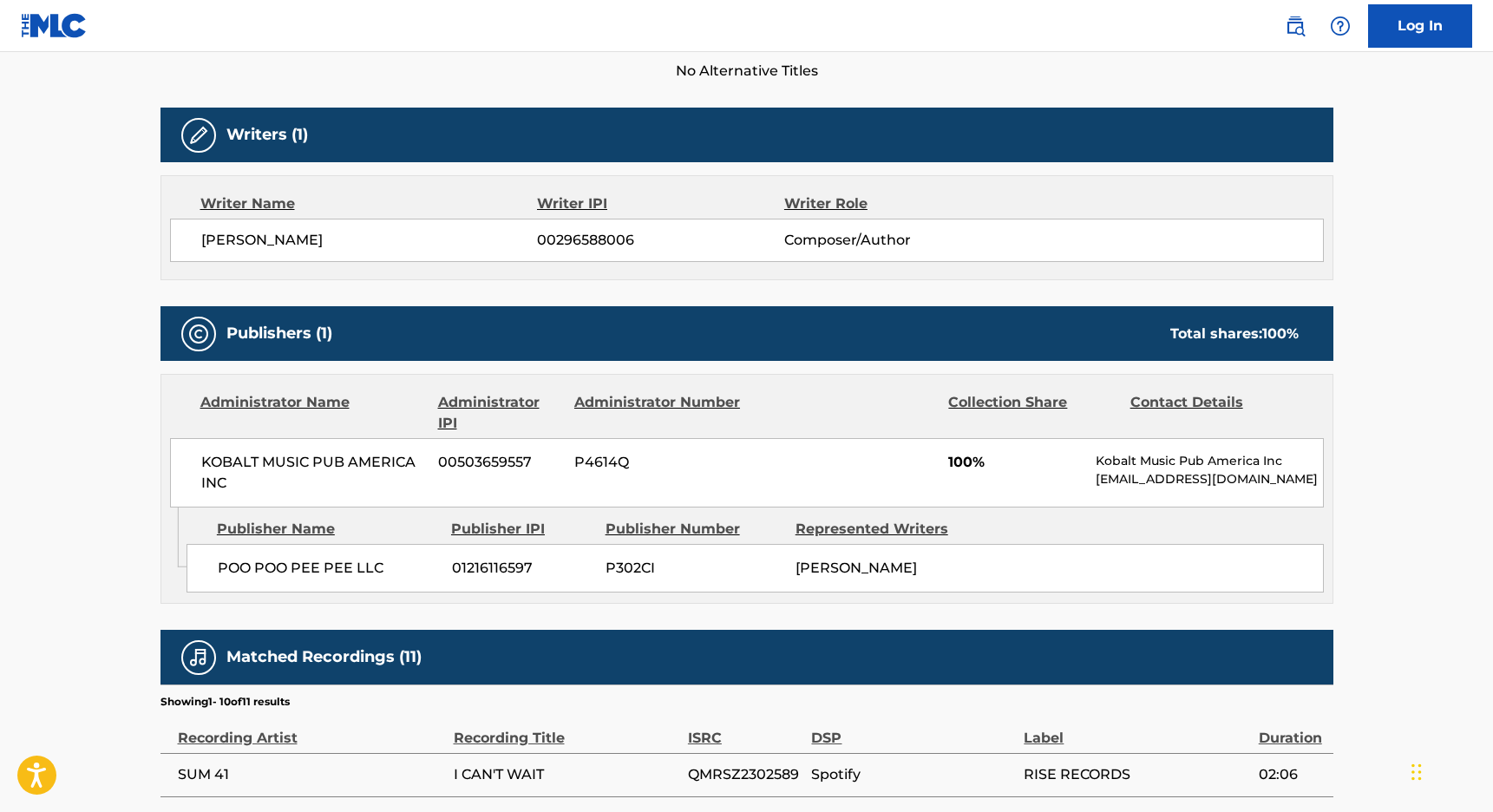
scroll to position [496, 0]
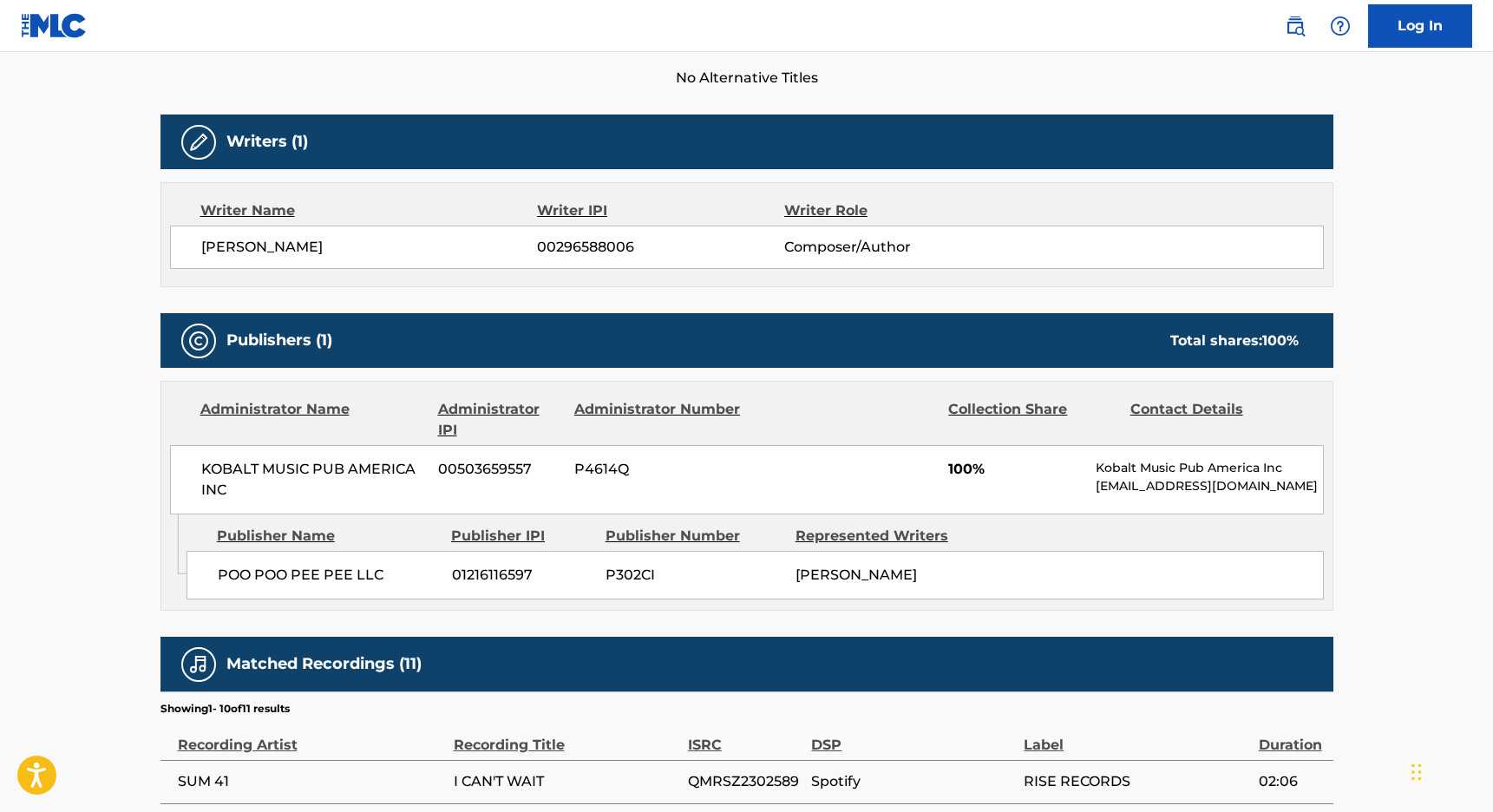
click at [871, 576] on span "[PERSON_NAME]" at bounding box center [856, 574] width 122 height 17
copy span "WHIBLEY"
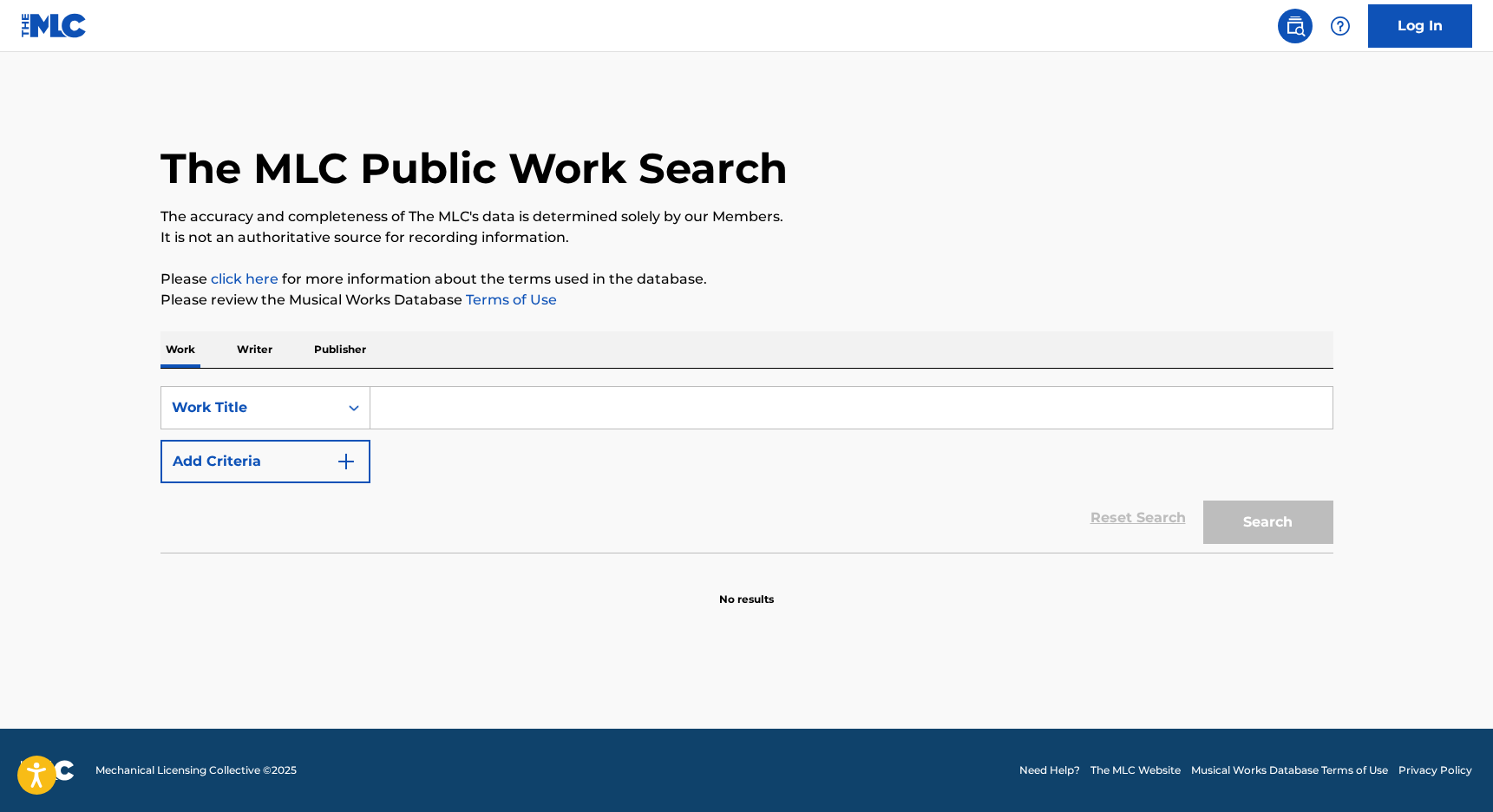
click at [450, 397] on input "Search Form" at bounding box center [851, 408] width 962 height 42
paste input "[MEDICAL_DATA]"
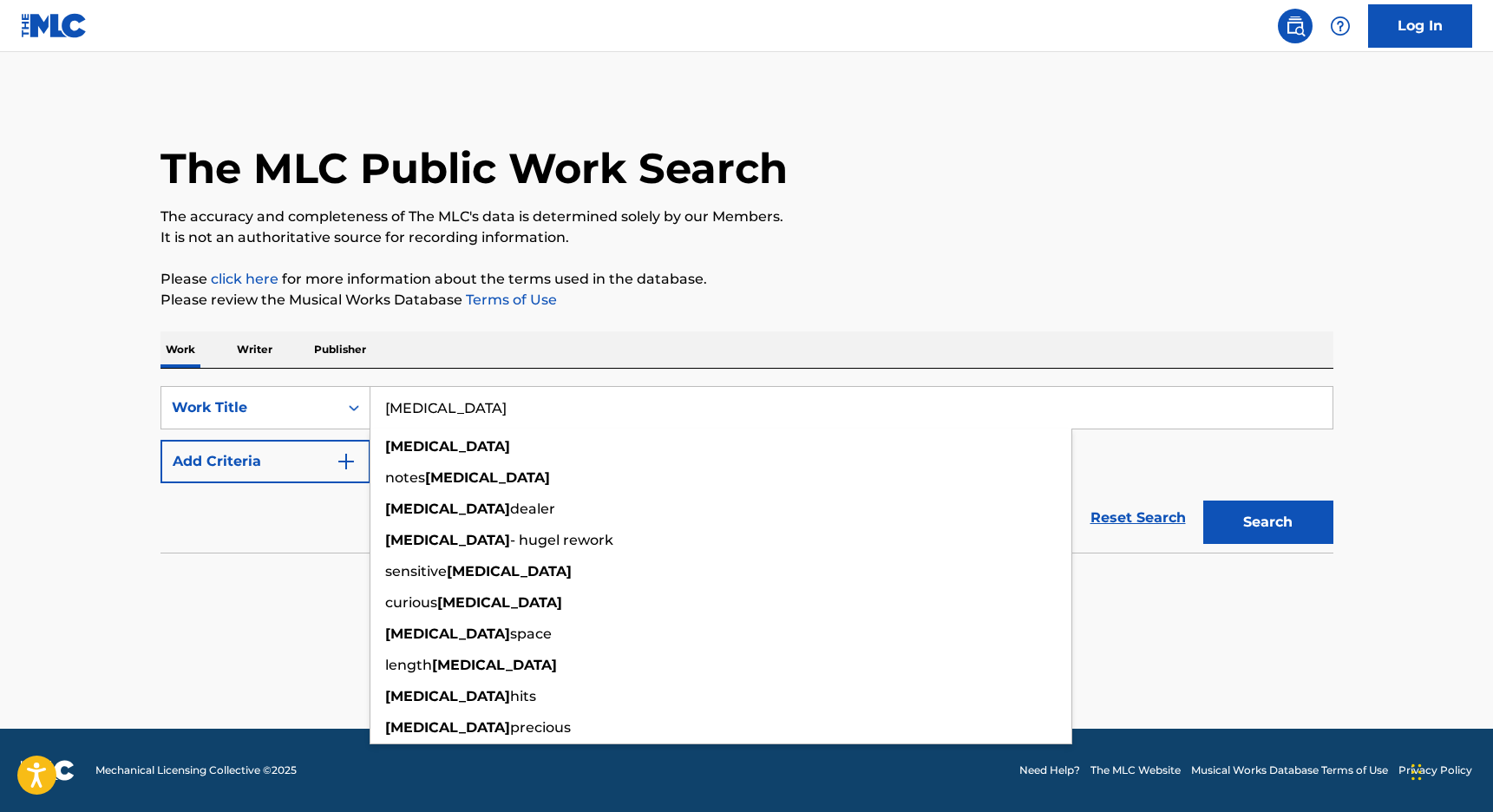
type input "[MEDICAL_DATA]"
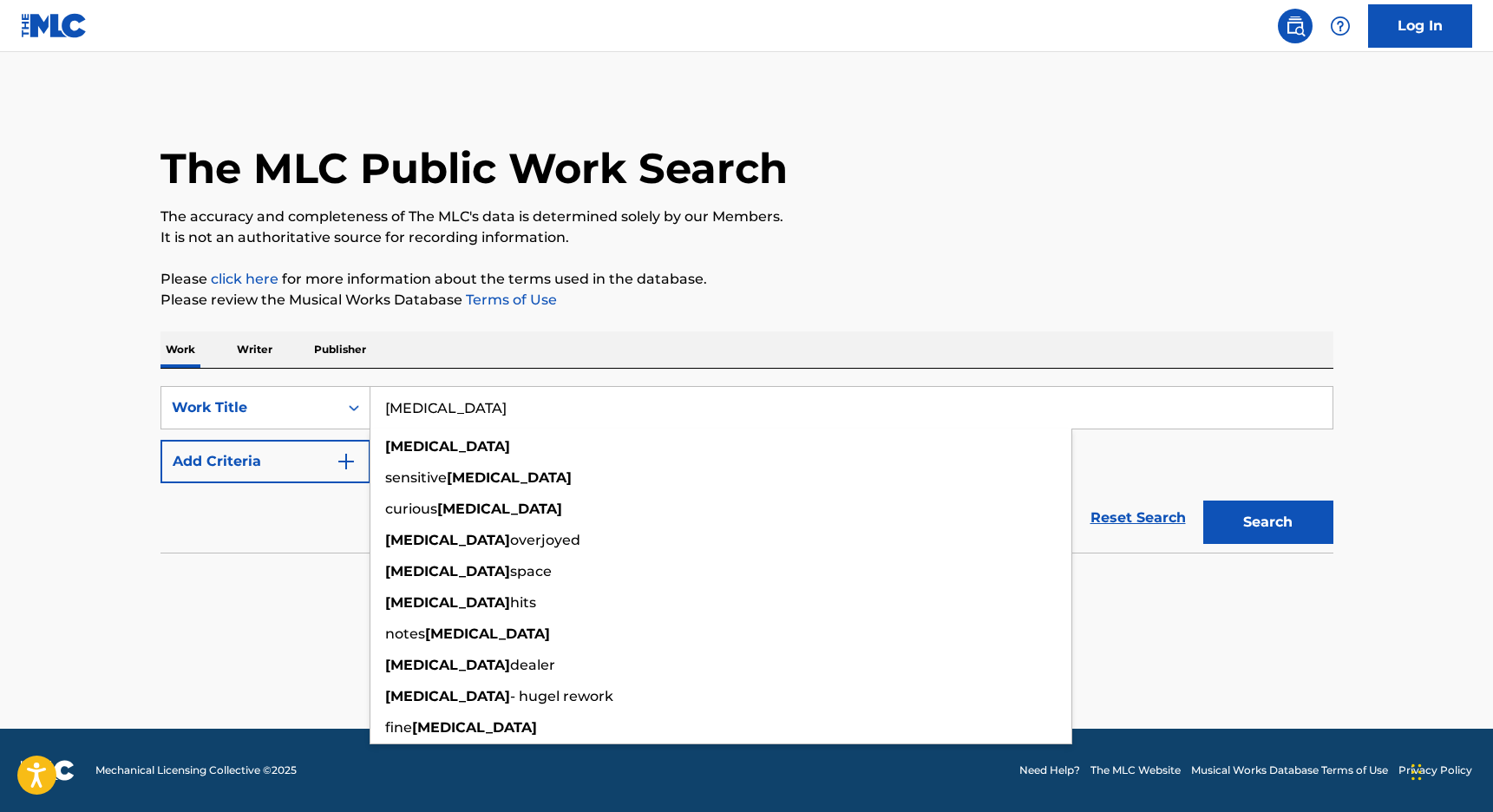
click at [325, 457] on button "Add Criteria" at bounding box center [266, 461] width 210 height 44
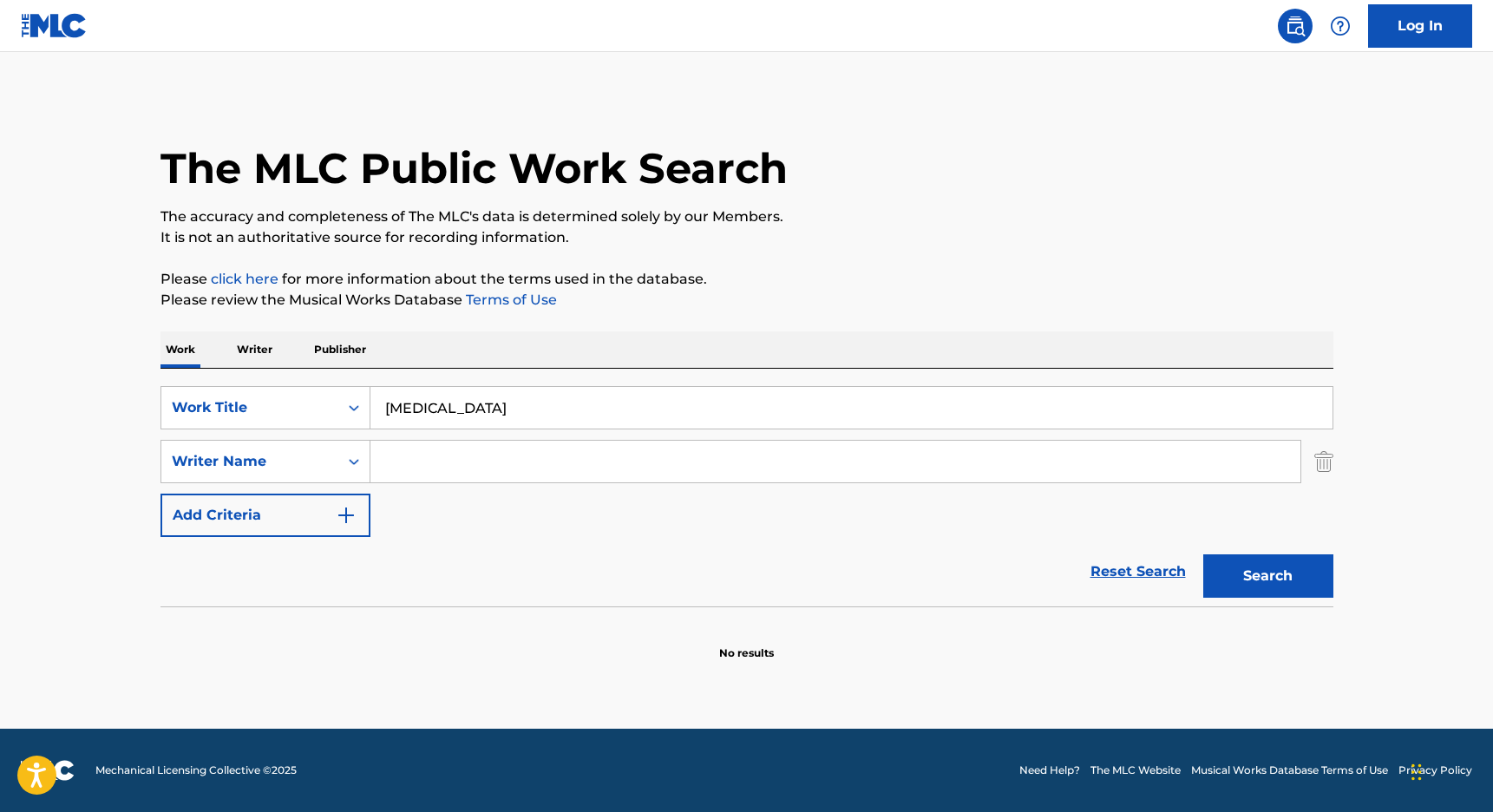
click at [477, 474] on input "Search Form" at bounding box center [835, 461] width 930 height 42
paste input "WHIBLEY"
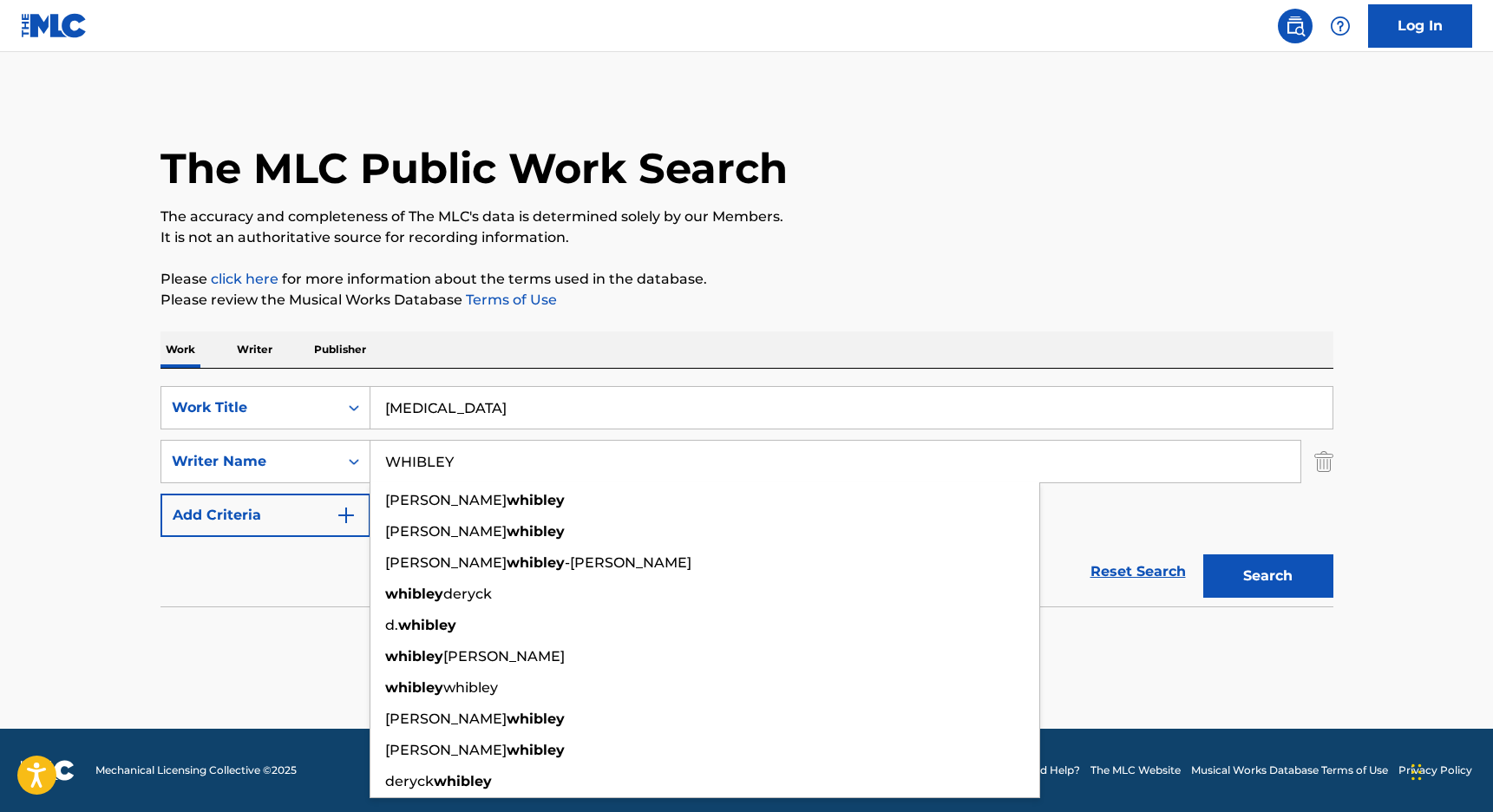
type input "WHIBLEY"
click at [1209, 584] on button "Search" at bounding box center [1268, 576] width 130 height 44
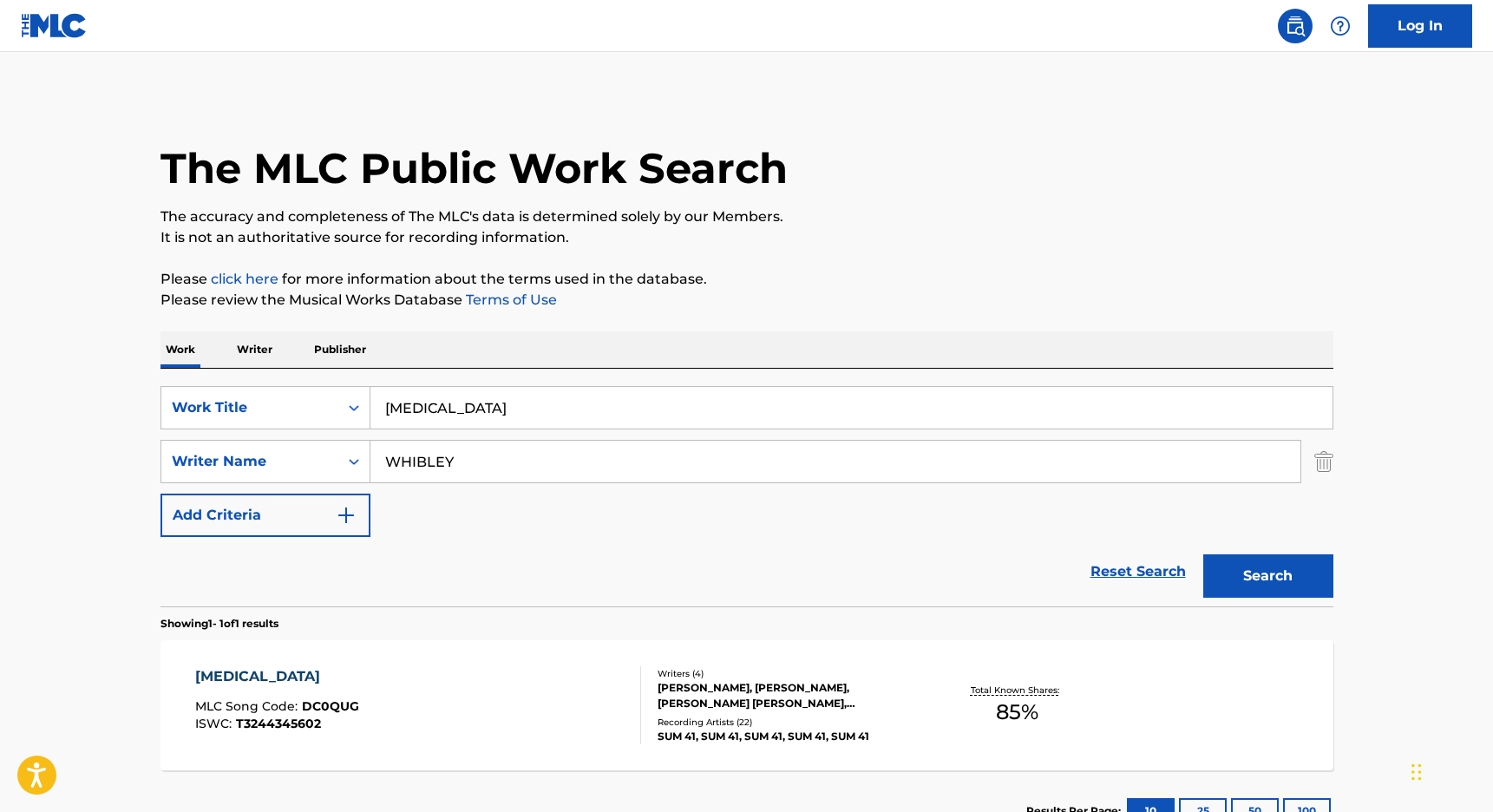
click at [1209, 584] on button "Search" at bounding box center [1268, 576] width 130 height 44
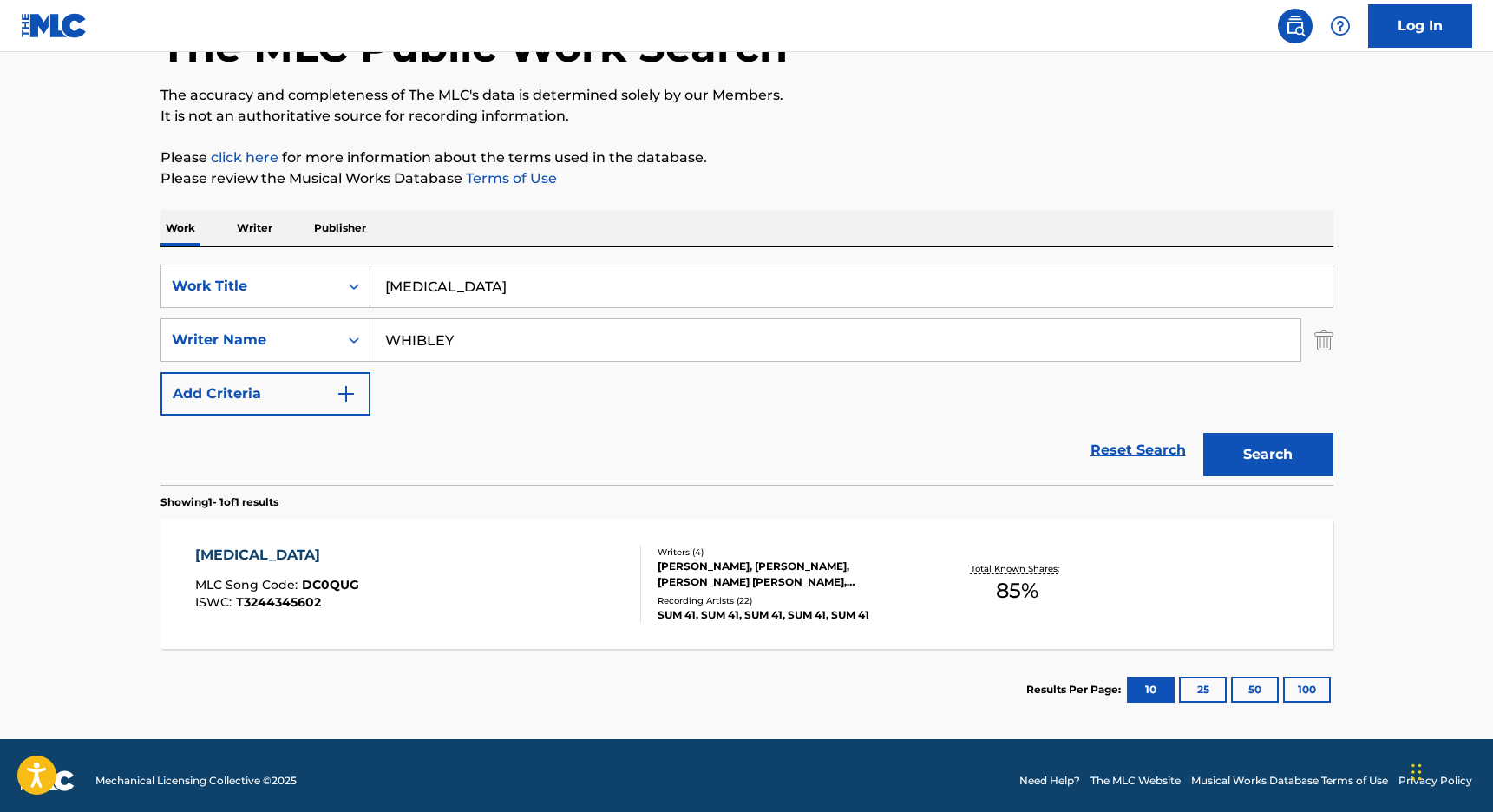
scroll to position [123, 0]
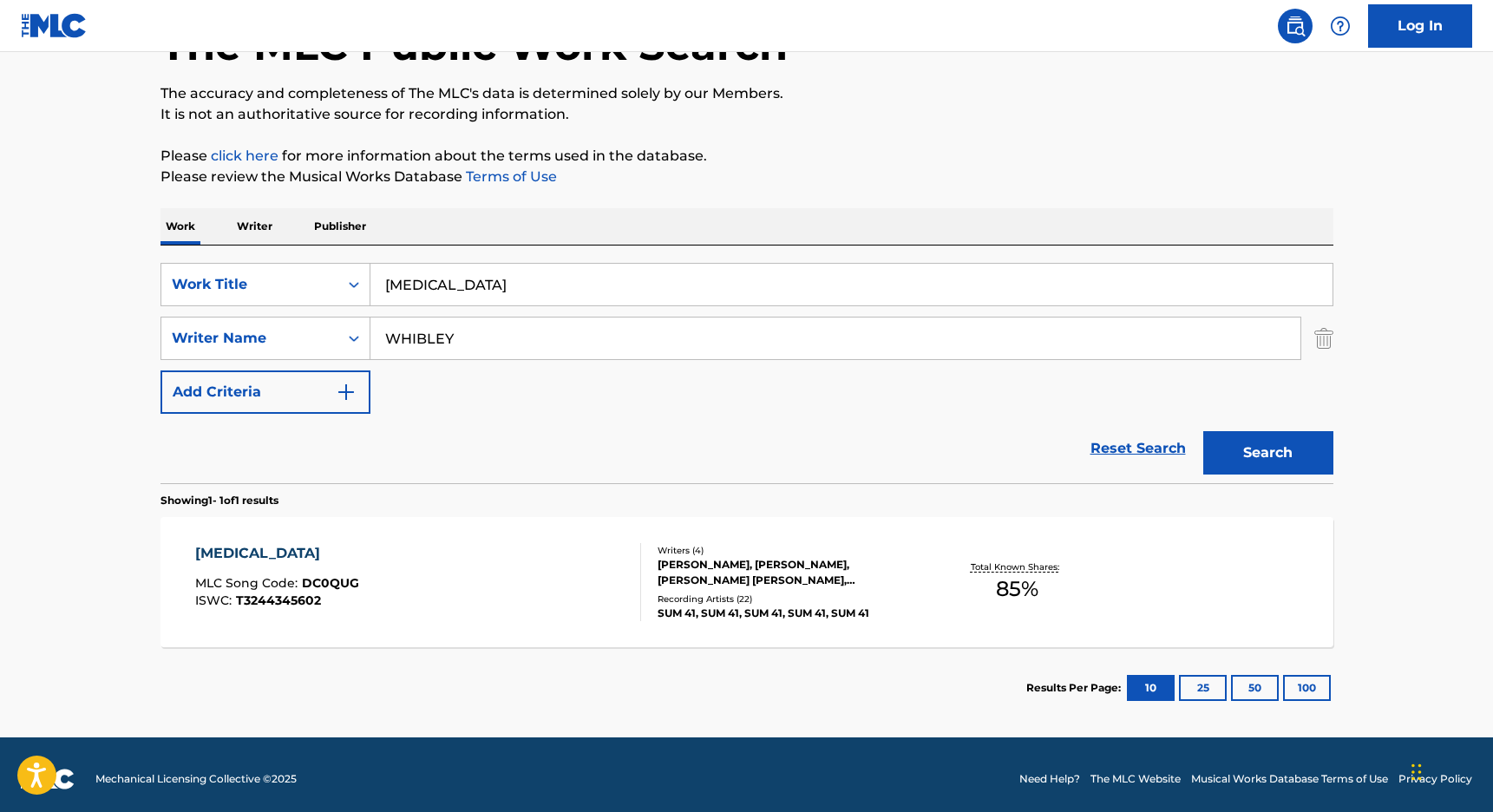
click at [250, 554] on div "[MEDICAL_DATA]" at bounding box center [277, 553] width 164 height 21
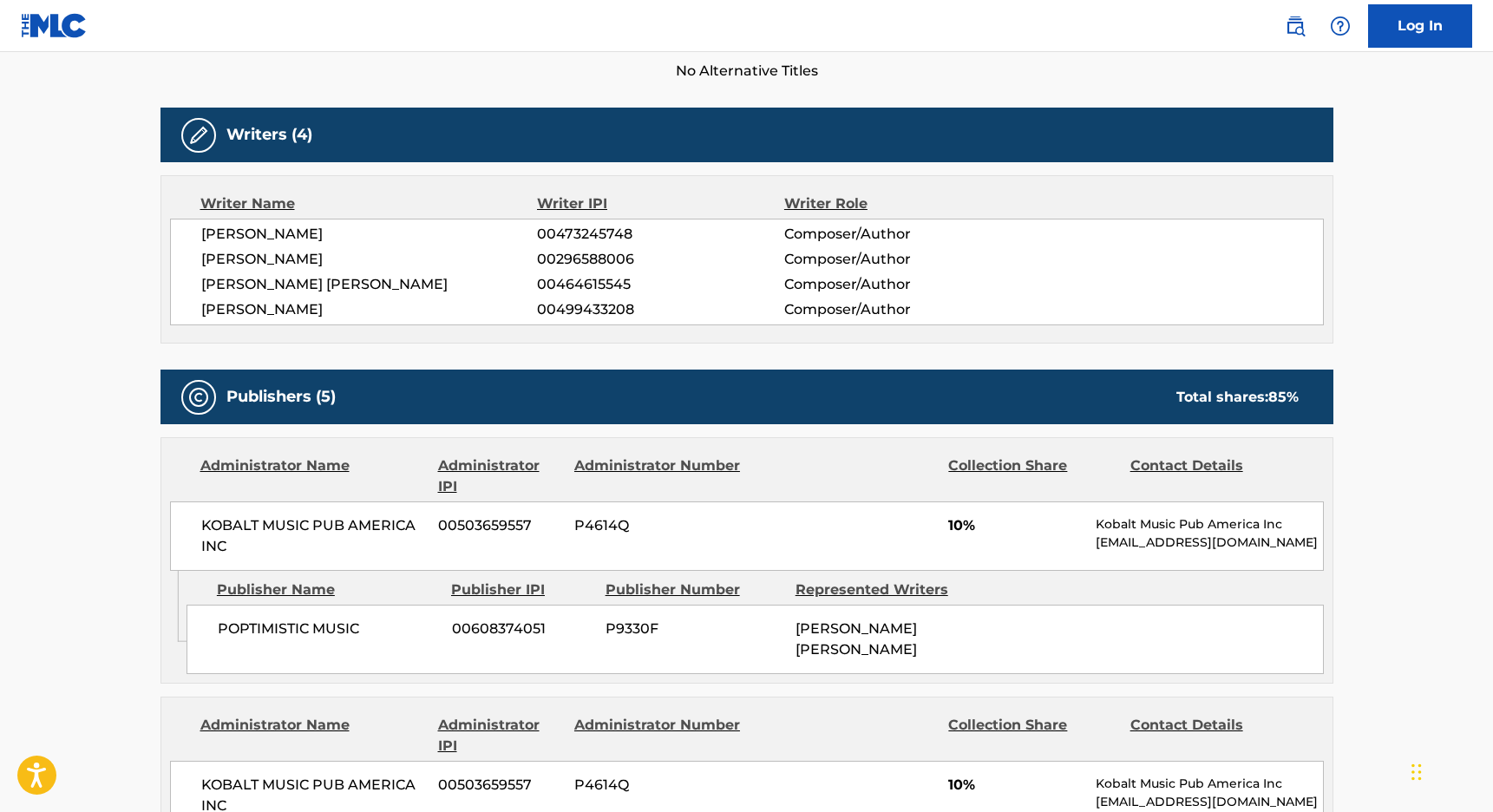
scroll to position [501, 0]
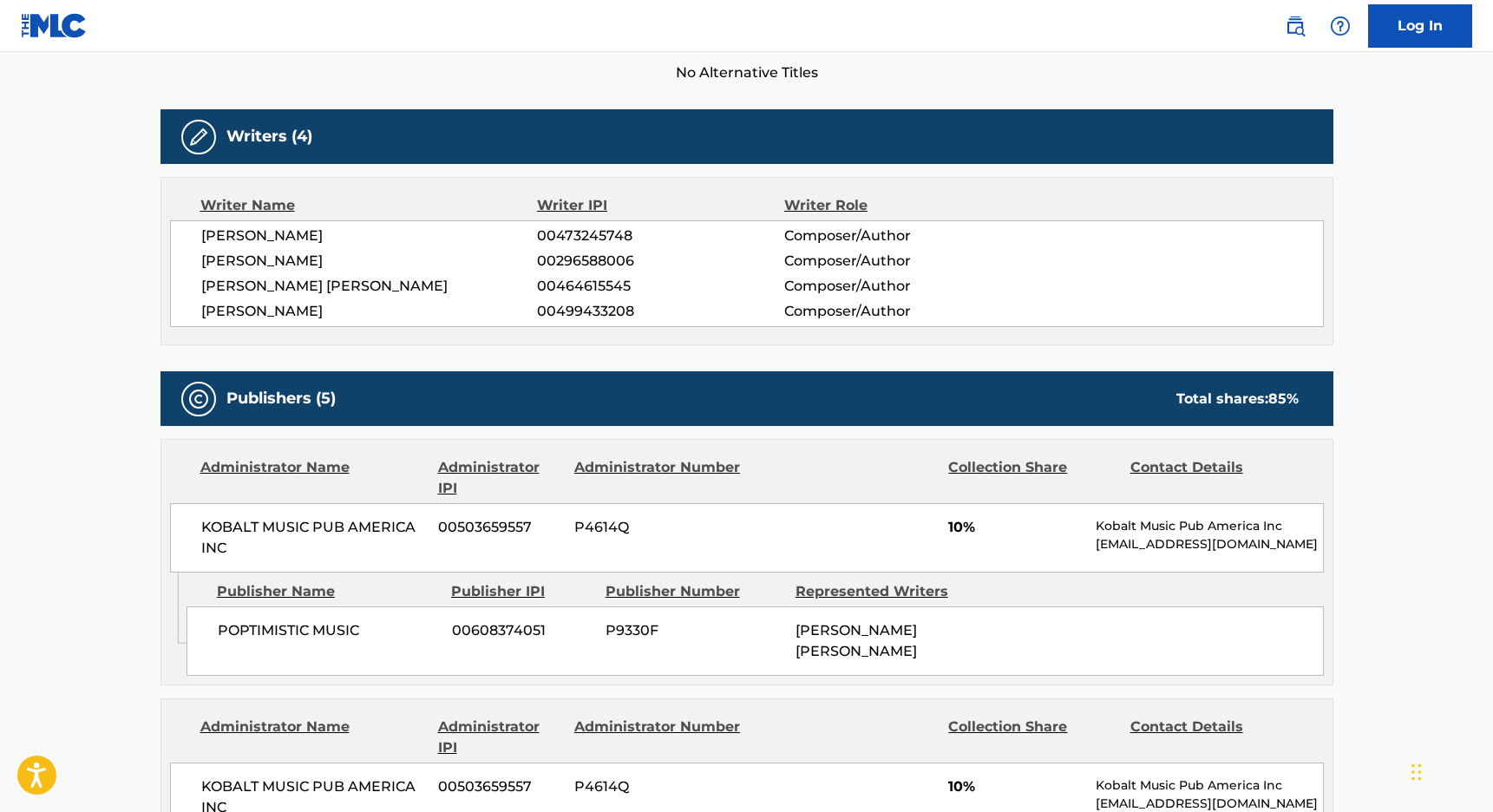
drag, startPoint x: 267, startPoint y: 258, endPoint x: 330, endPoint y: 260, distance: 63.0
click at [330, 260] on span "[PERSON_NAME]" at bounding box center [370, 260] width 337 height 21
copy span "WHIBLEY"
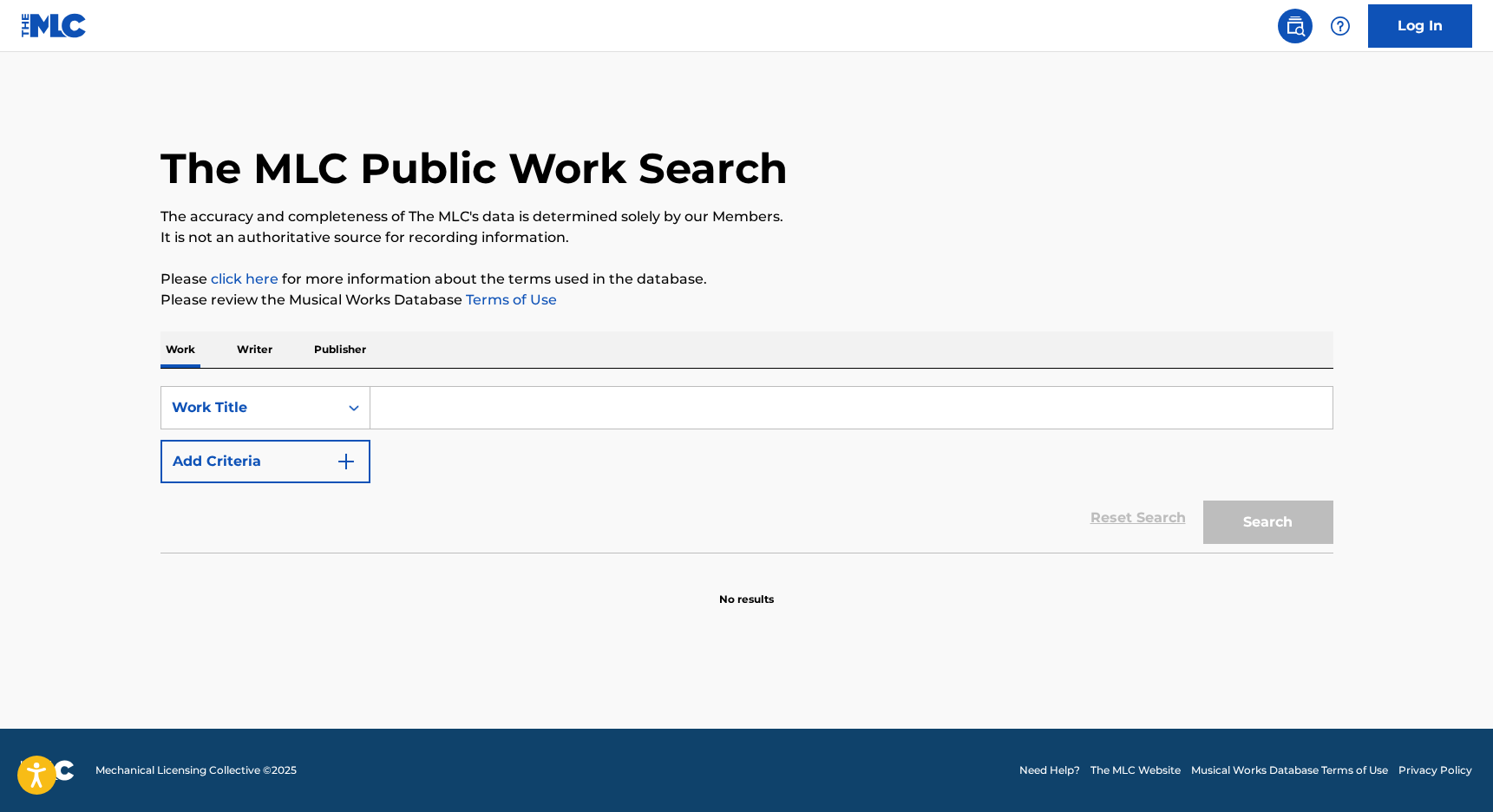
click at [440, 402] on input "Search Form" at bounding box center [851, 408] width 962 height 42
paste input "Radio Silence"
type input "Radio Silence"
click at [276, 488] on div "Reset Search Search" at bounding box center [747, 518] width 1173 height 69
click at [283, 464] on button "Add Criteria" at bounding box center [266, 461] width 210 height 44
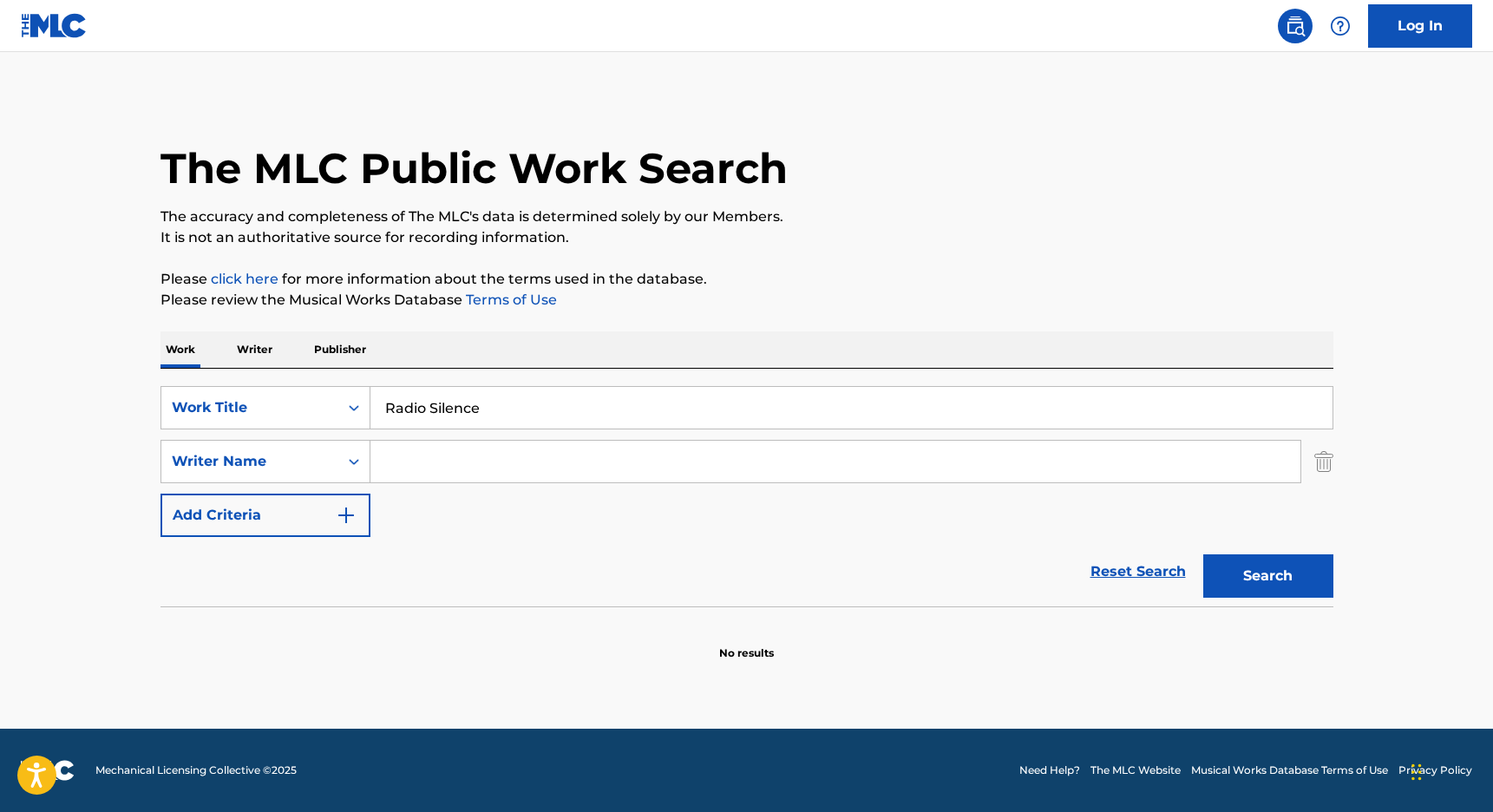
click at [514, 452] on input "Search Form" at bounding box center [835, 461] width 930 height 42
paste input "WHIBLEY"
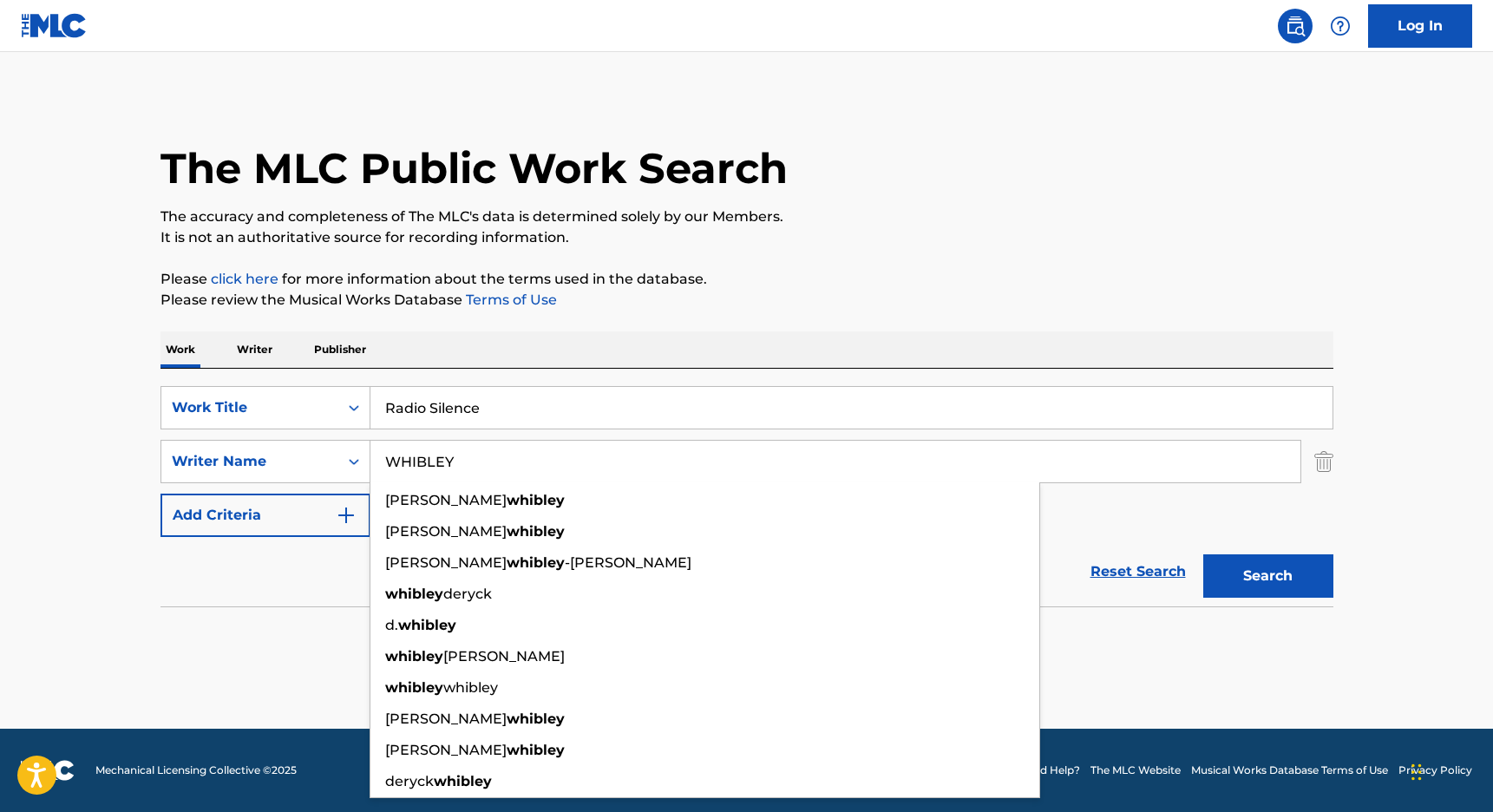
type input "WHIBLEY"
click at [1258, 582] on button "Search" at bounding box center [1268, 576] width 130 height 44
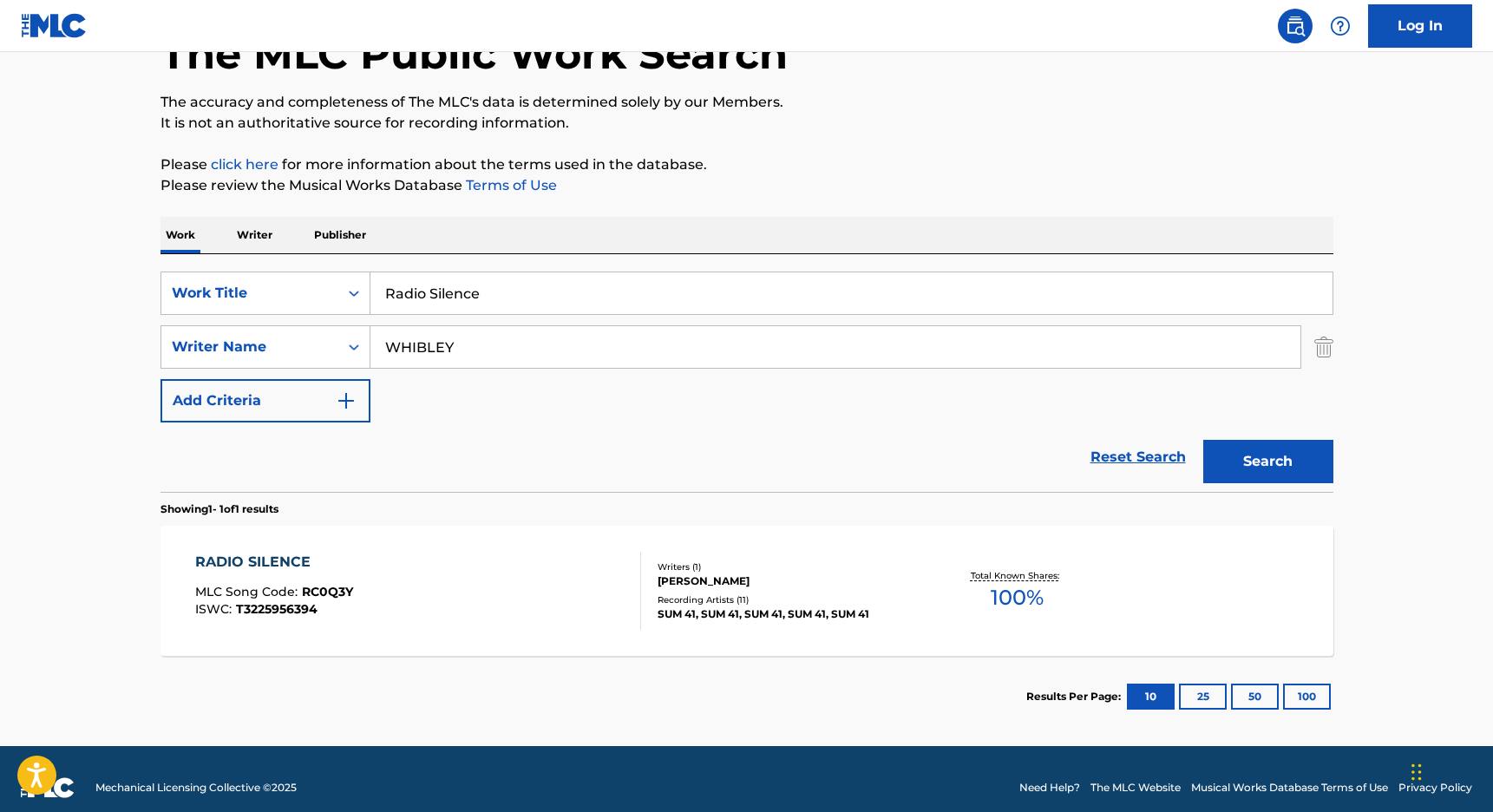
scroll to position [132, 0]
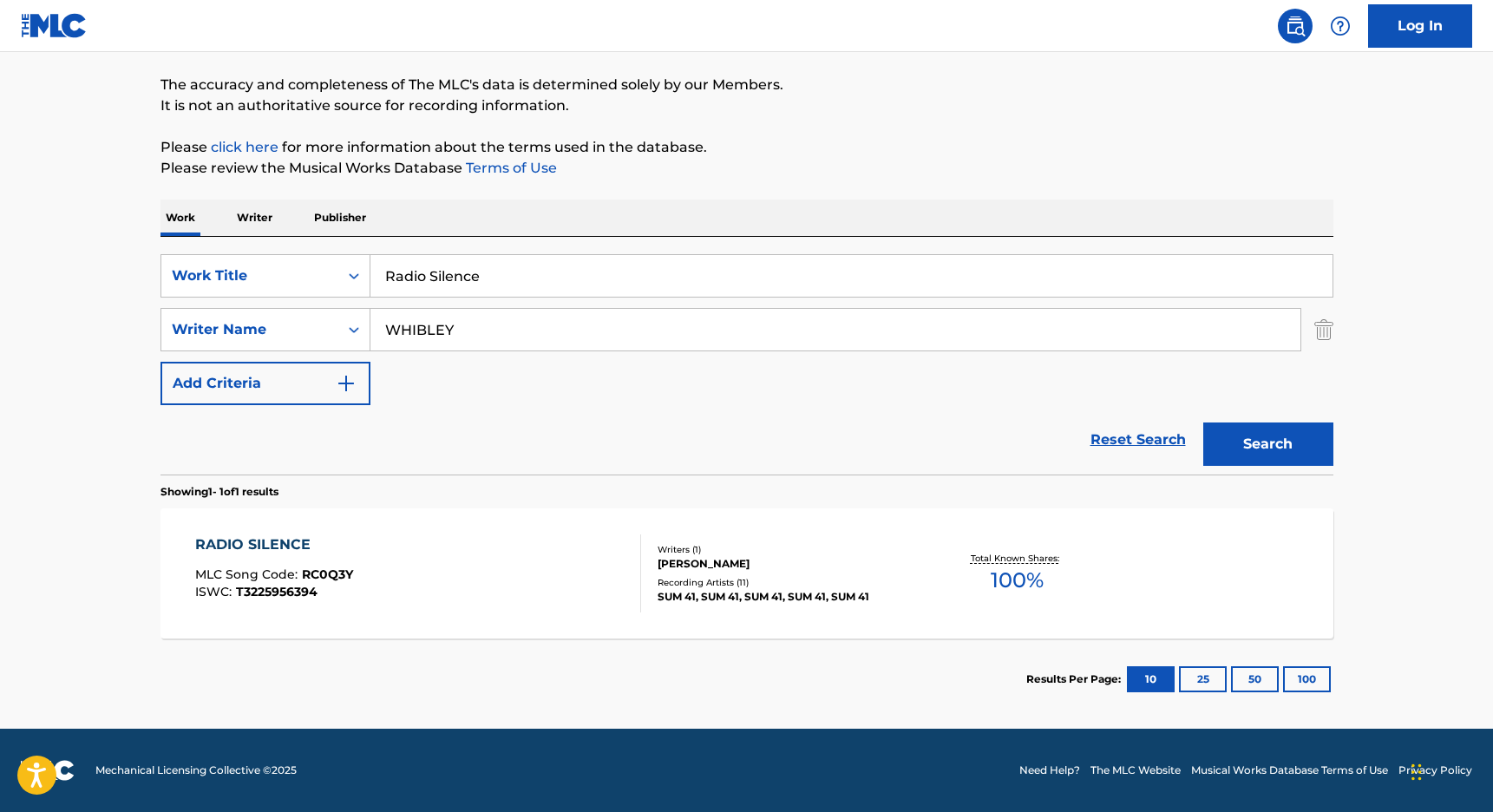
click at [260, 540] on div "RADIO SILENCE" at bounding box center [273, 545] width 158 height 21
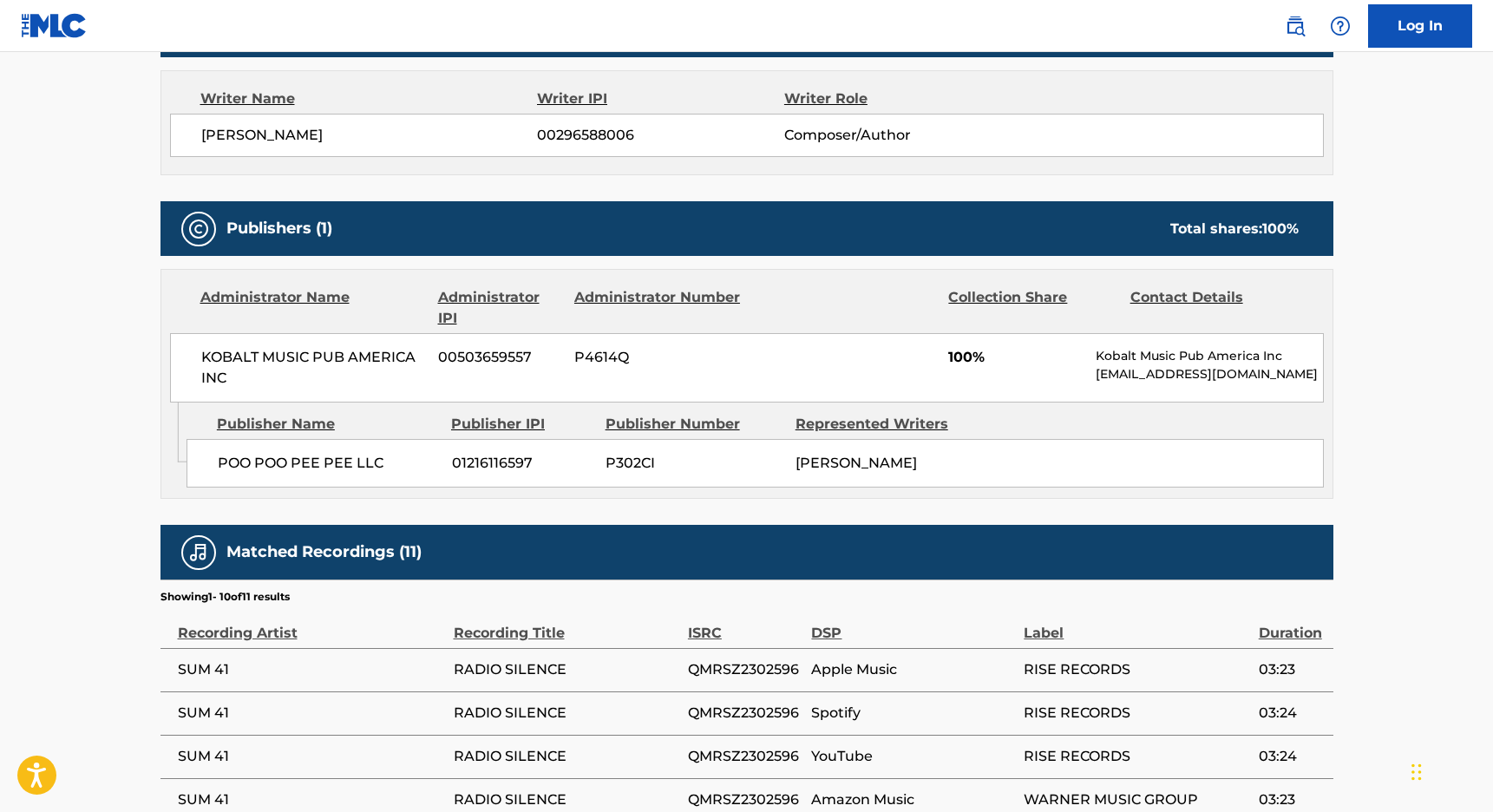
scroll to position [609, 0]
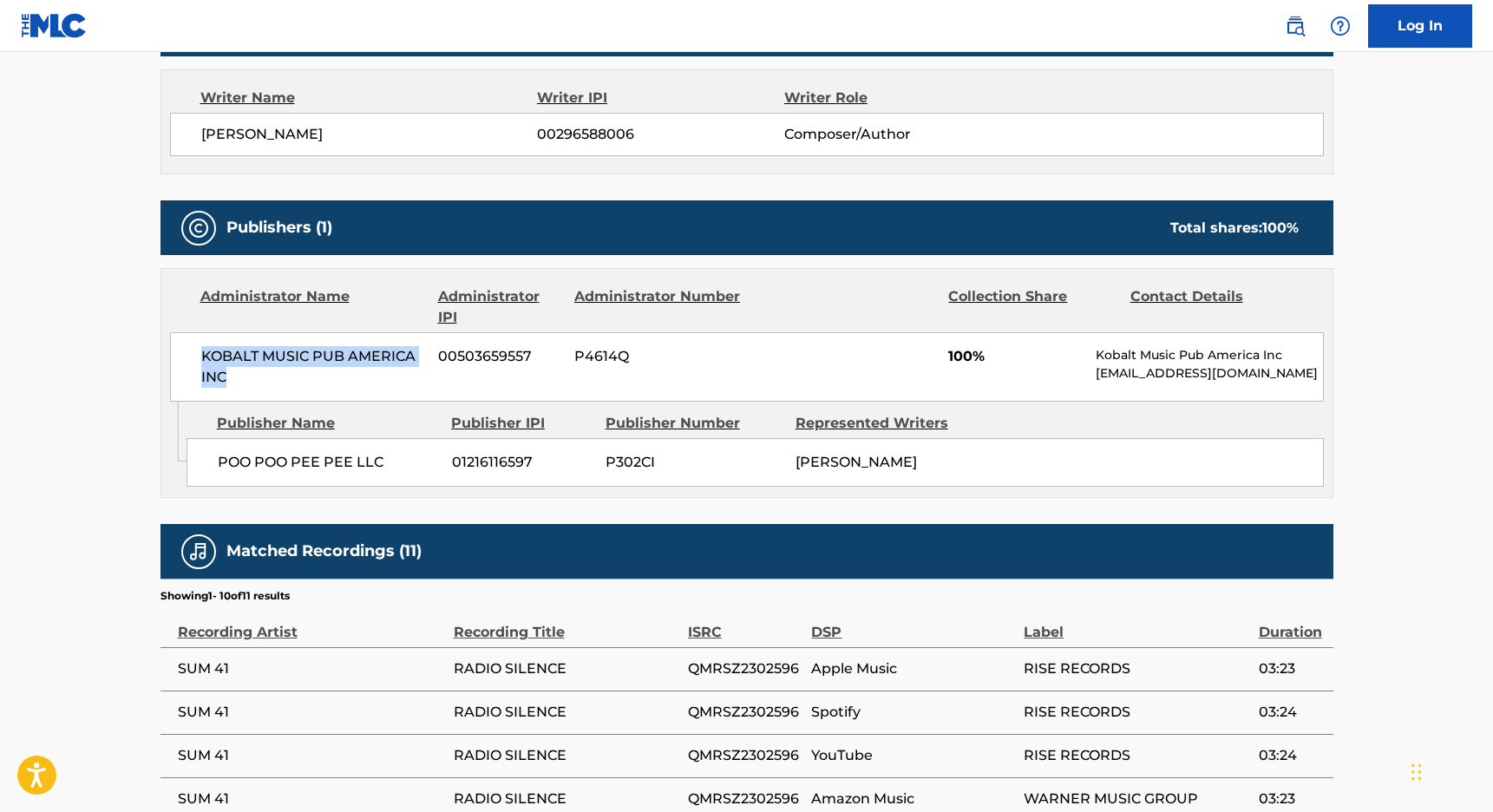
drag, startPoint x: 197, startPoint y: 357, endPoint x: 227, endPoint y: 381, distance: 38.4
click at [227, 381] on div "KOBALT MUSIC PUB AMERICA INC 00503659557 P4614Q 100% Kobalt Music Pub America I…" at bounding box center [747, 366] width 1154 height 69
click at [227, 381] on span "KOBALT MUSIC PUB AMERICA INC" at bounding box center [313, 366] width 225 height 42
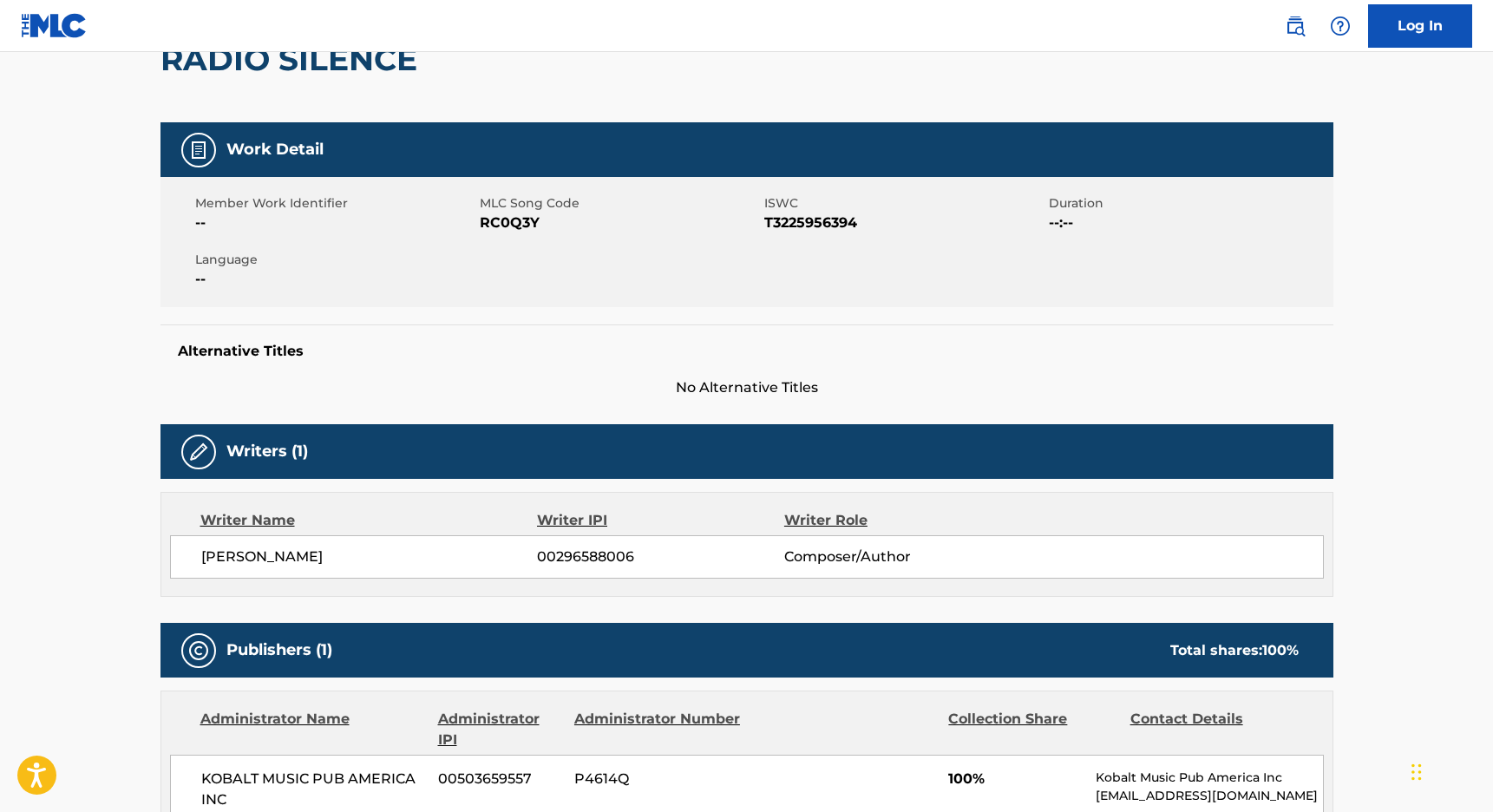
scroll to position [0, 0]
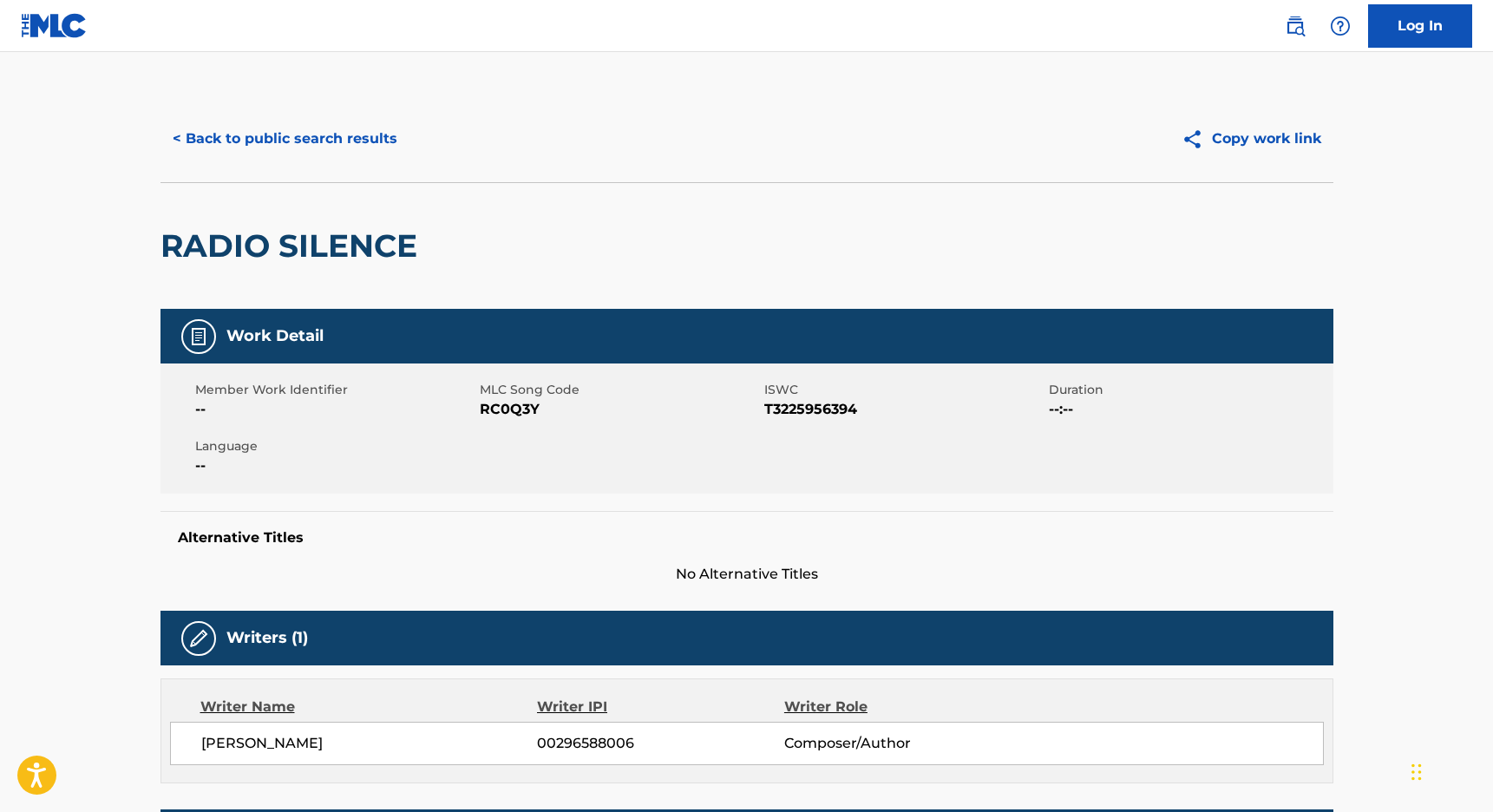
drag, startPoint x: 265, startPoint y: 745, endPoint x: 329, endPoint y: 738, distance: 64.4
click at [329, 739] on span "[PERSON_NAME]" at bounding box center [370, 743] width 337 height 21
copy span "WHIBLEY"
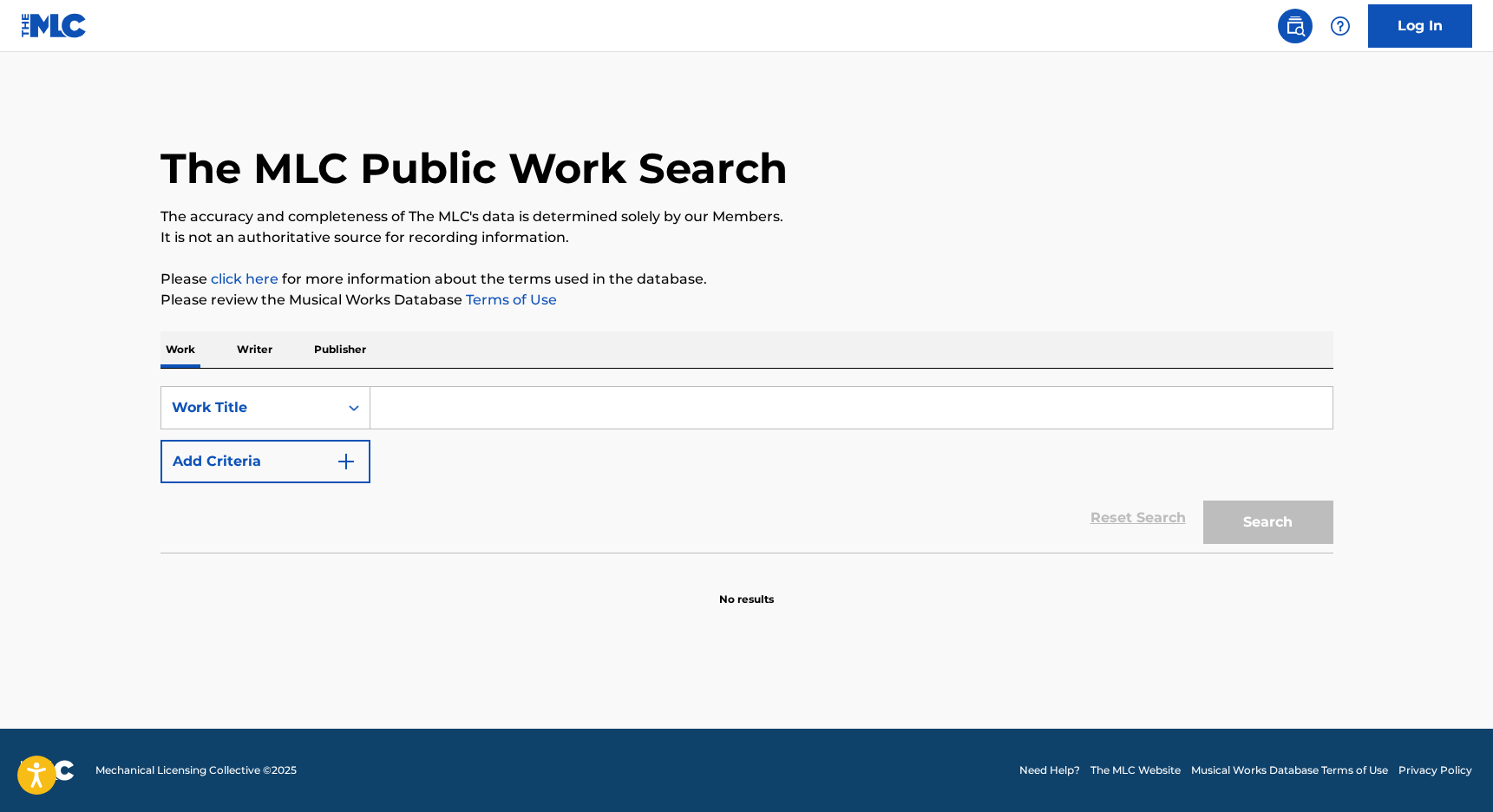
click at [533, 424] on input "Search Form" at bounding box center [851, 408] width 962 height 42
paste input "Preparasi A Salire"
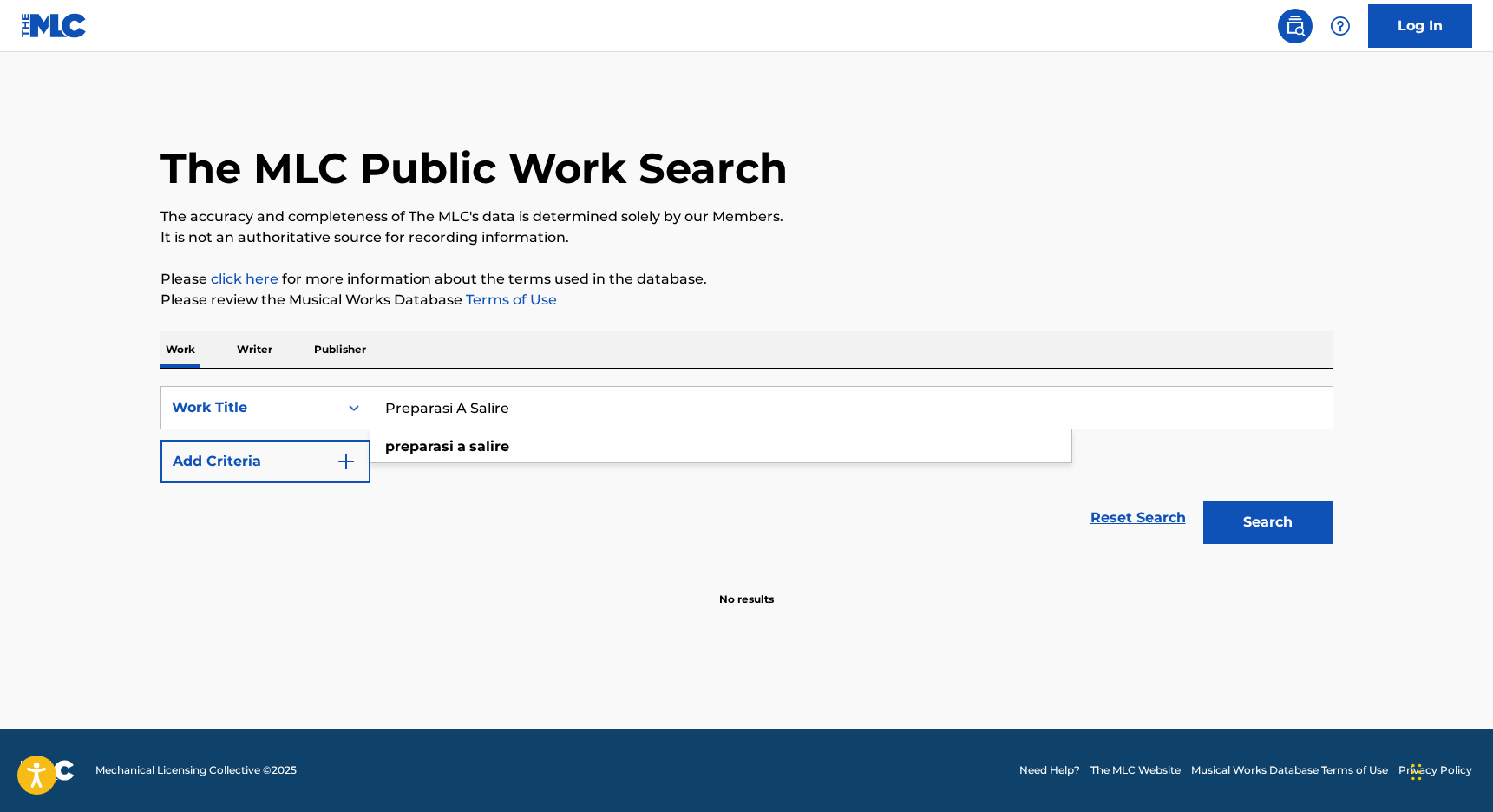
type input "Preparasi A Salire"
click at [286, 465] on button "Add Criteria" at bounding box center [266, 461] width 210 height 44
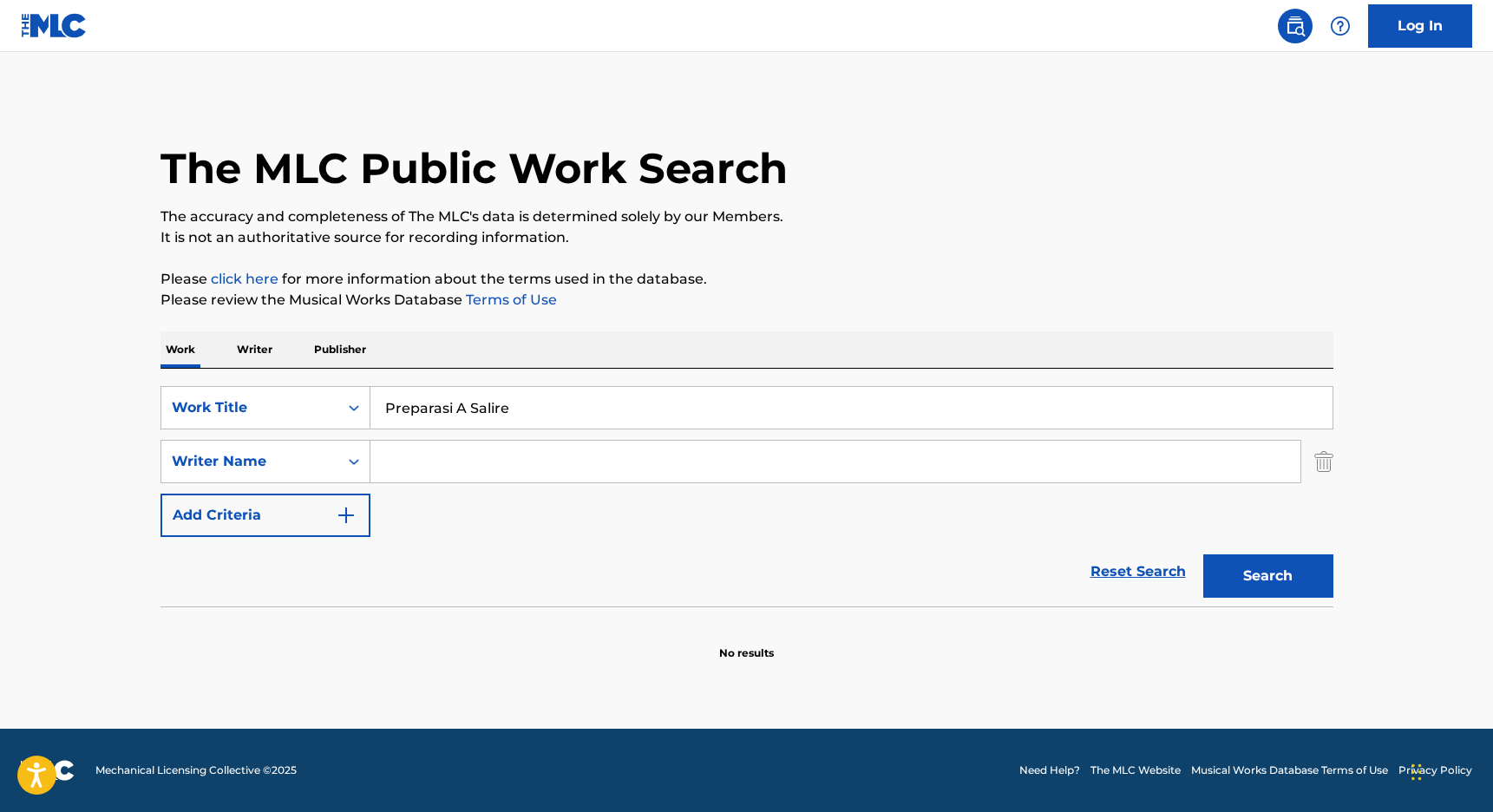
click at [502, 457] on input "Search Form" at bounding box center [835, 461] width 930 height 42
paste input "WHIBLEY"
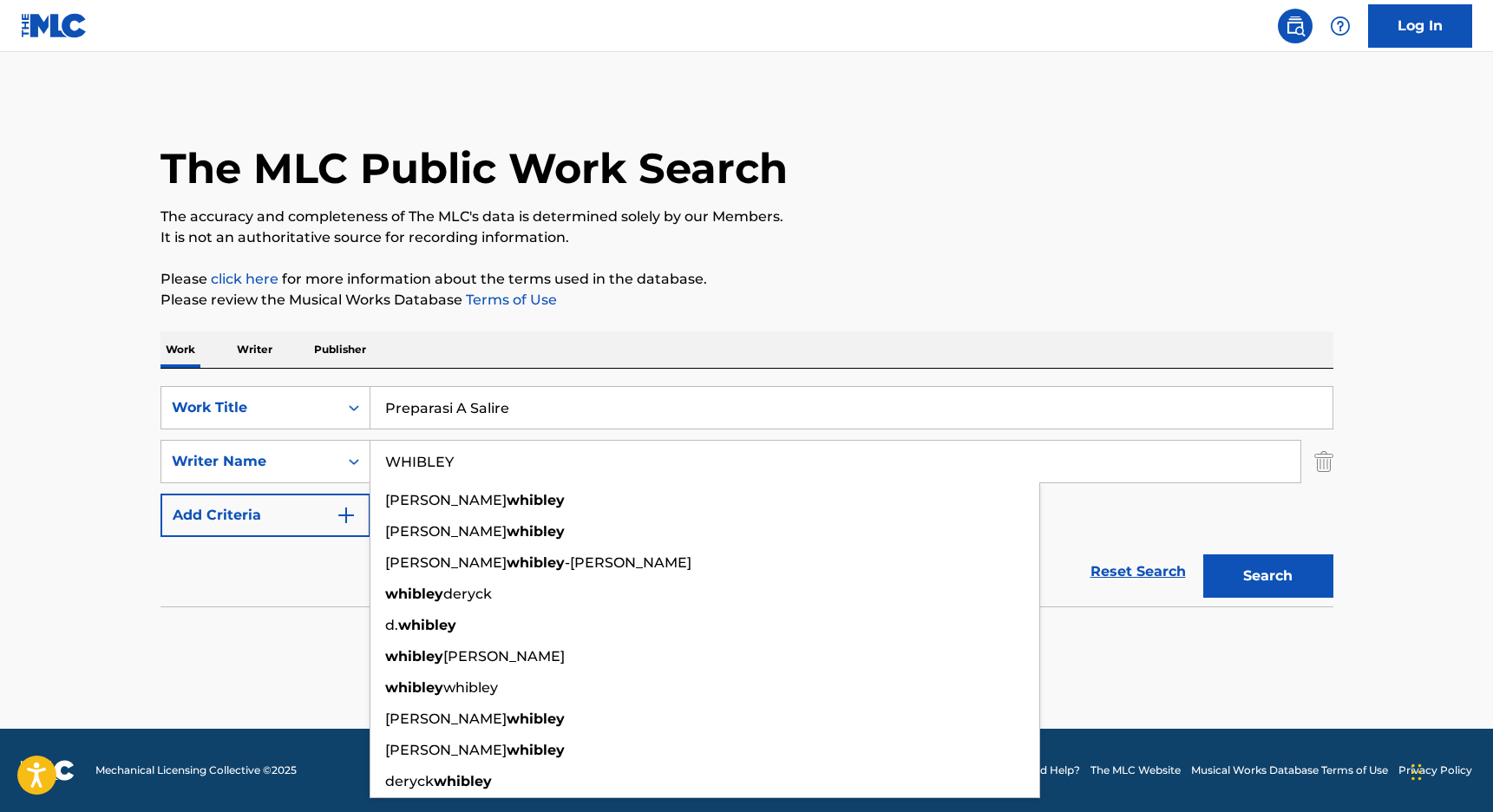
type input "WHIBLEY"
click at [717, 178] on h1 "The MLC Public Work Search" at bounding box center [474, 168] width 627 height 52
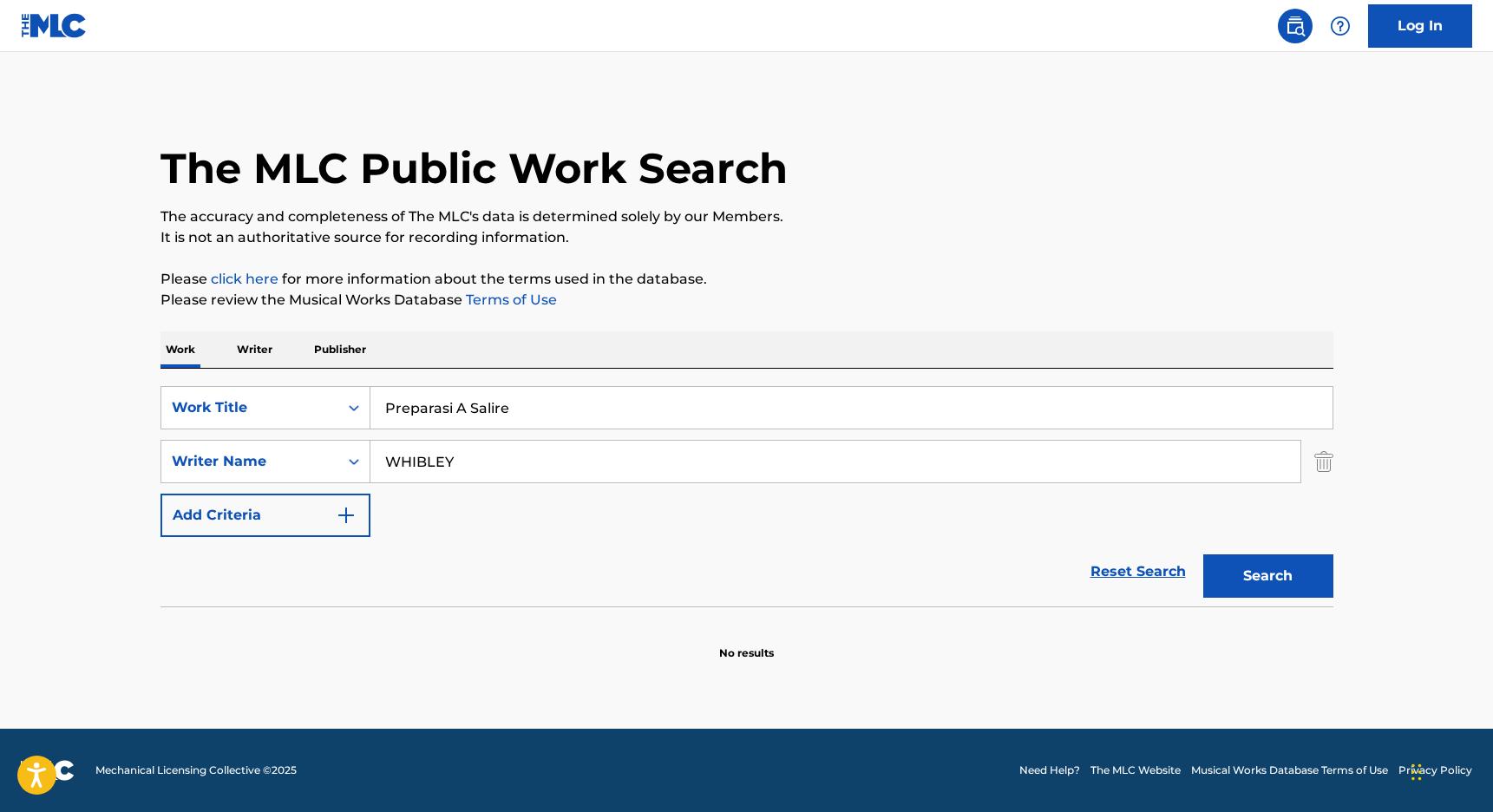
click at [1275, 590] on button "Search" at bounding box center [1268, 576] width 130 height 44
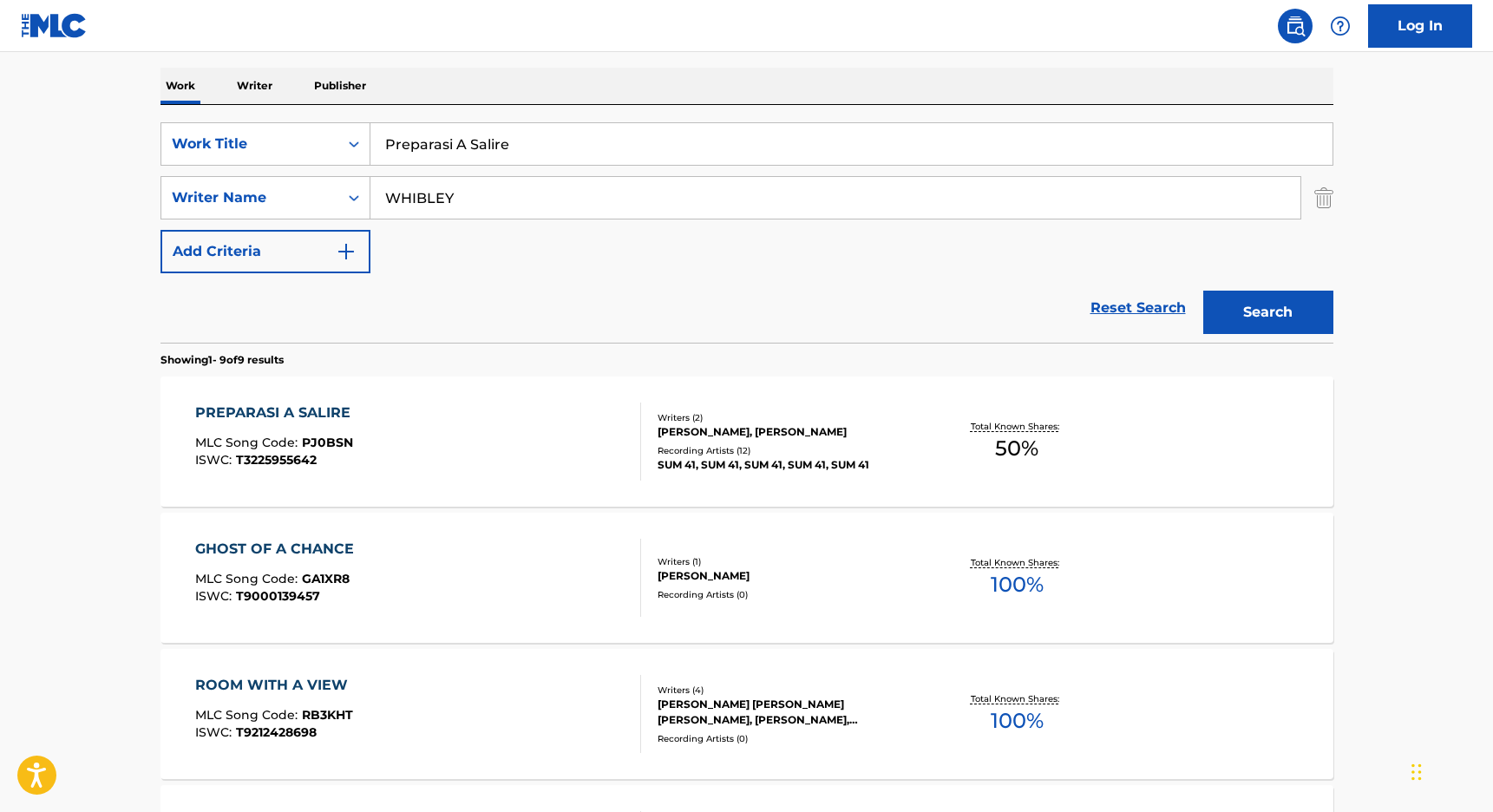
scroll to position [265, 0]
click at [325, 407] on div "PREPARASI A SALIRE" at bounding box center [277, 411] width 164 height 21
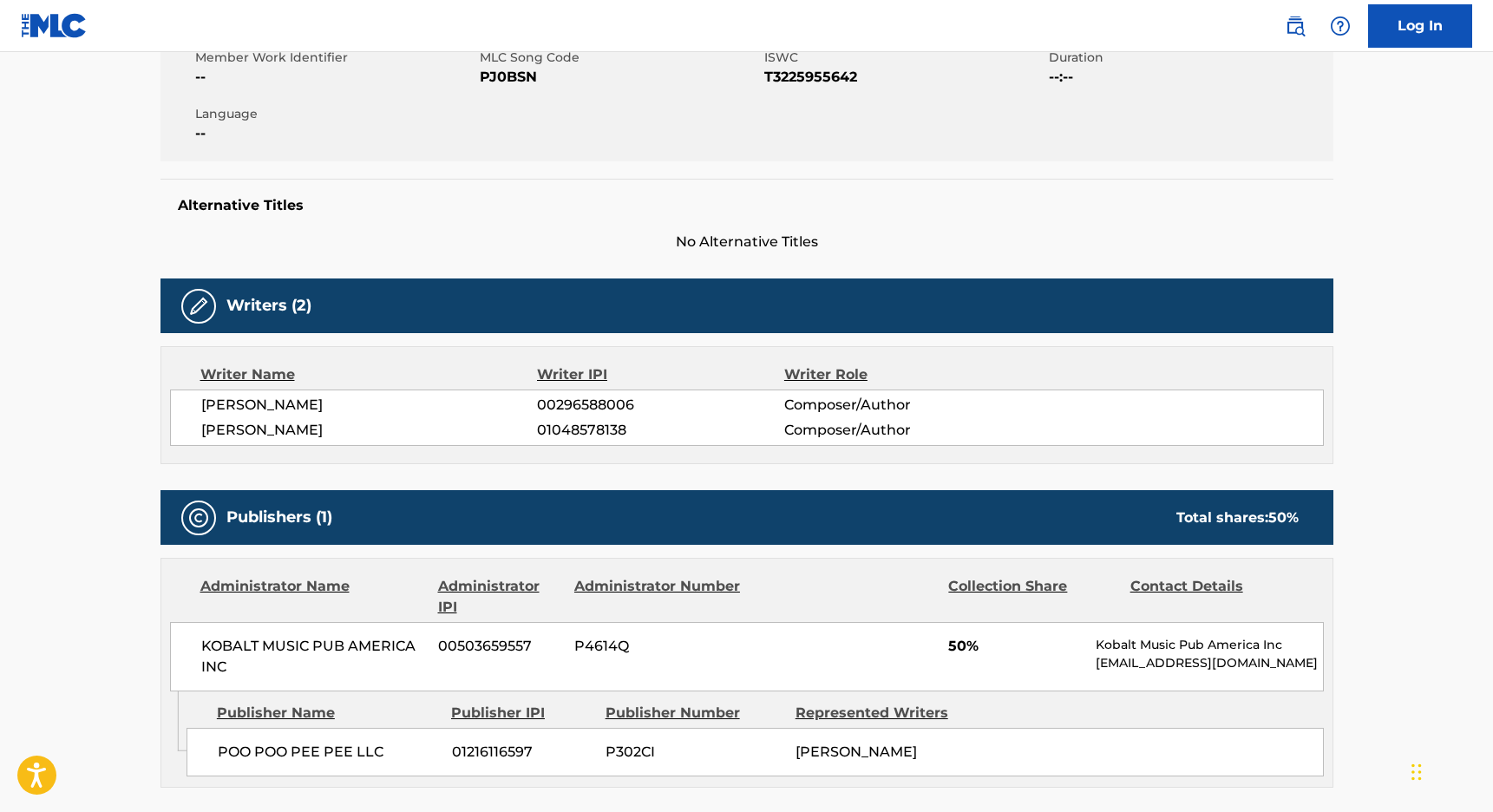
scroll to position [329, 0]
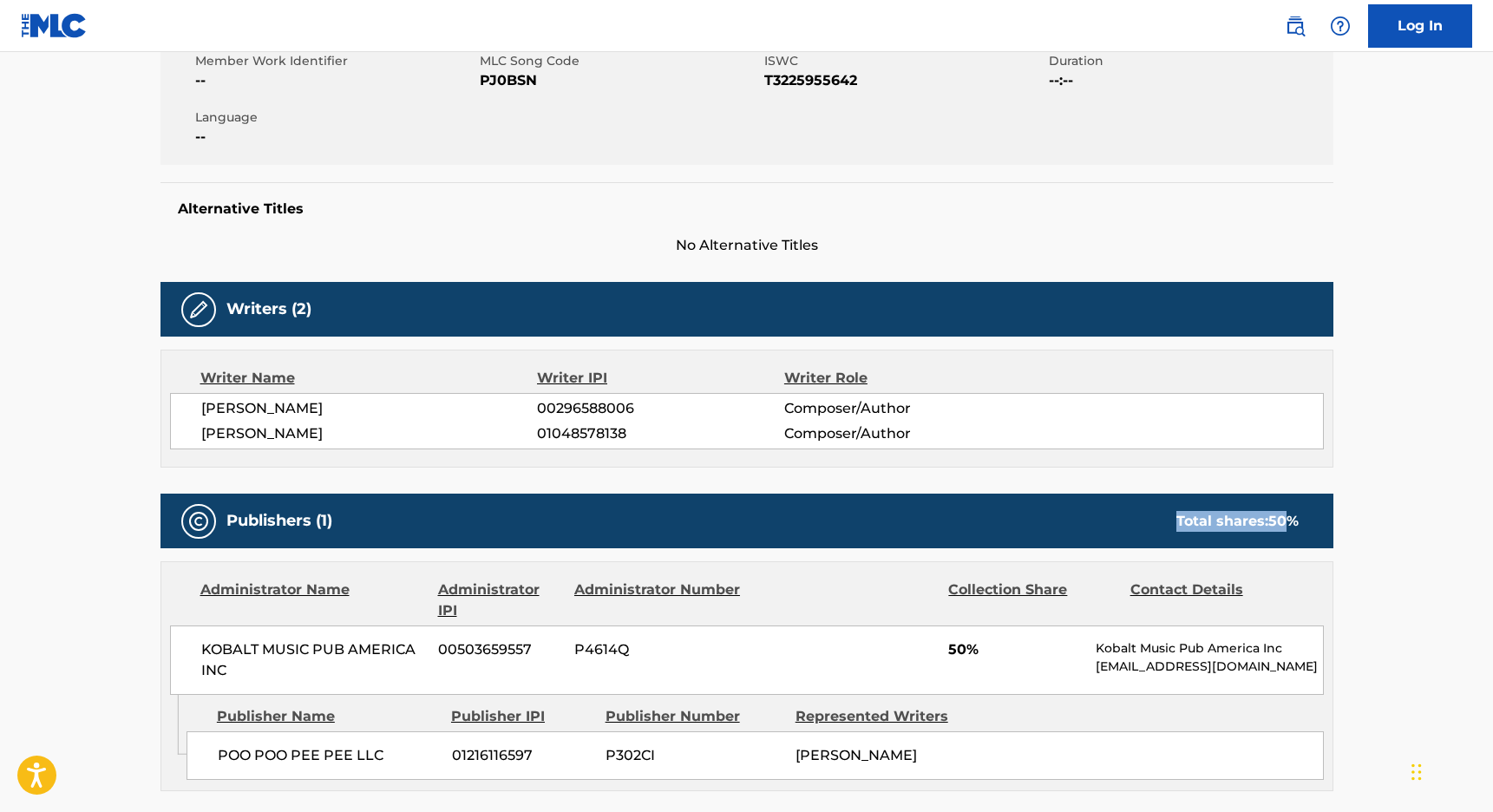
drag, startPoint x: 1291, startPoint y: 516, endPoint x: 1200, endPoint y: 505, distance: 91.7
click at [1200, 506] on div "Publishers (1) Total shares: 50 %" at bounding box center [747, 520] width 1173 height 54
click at [1200, 505] on div "Publishers (1) Total shares: 50 %" at bounding box center [747, 520] width 1173 height 54
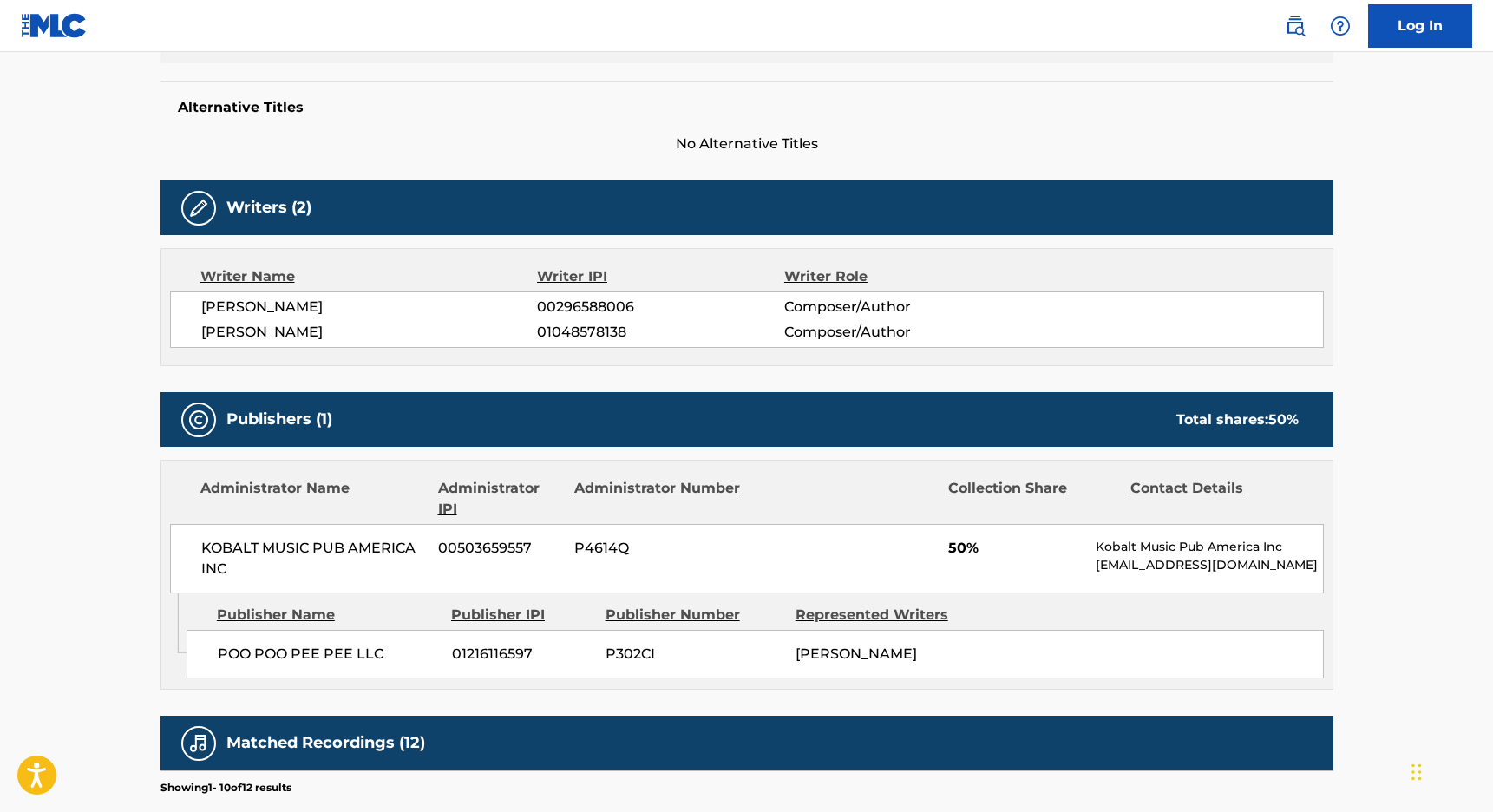
scroll to position [425, 0]
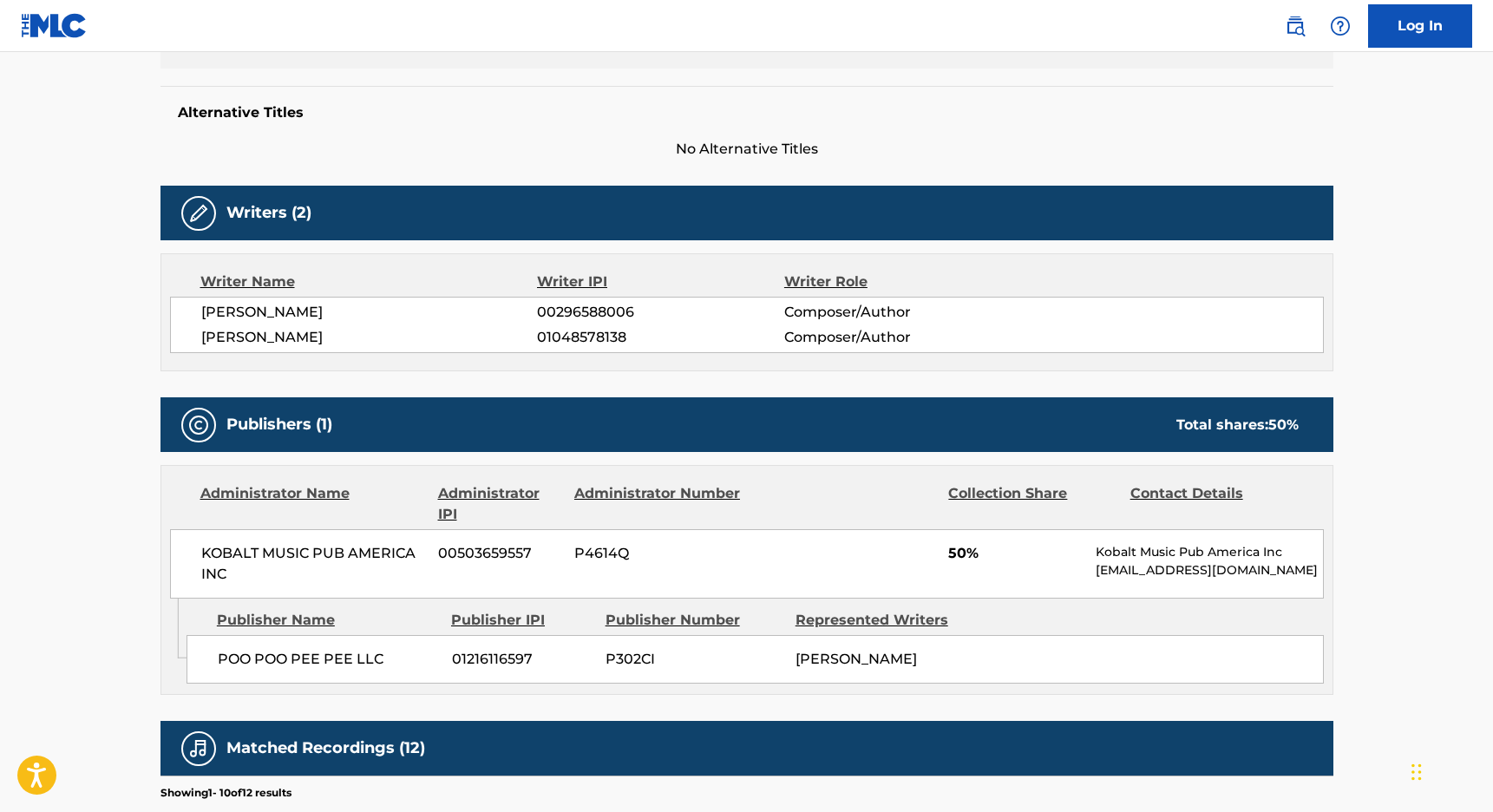
click at [902, 656] on span "[PERSON_NAME]" at bounding box center [856, 659] width 122 height 17
copy span "WHIBLEY"
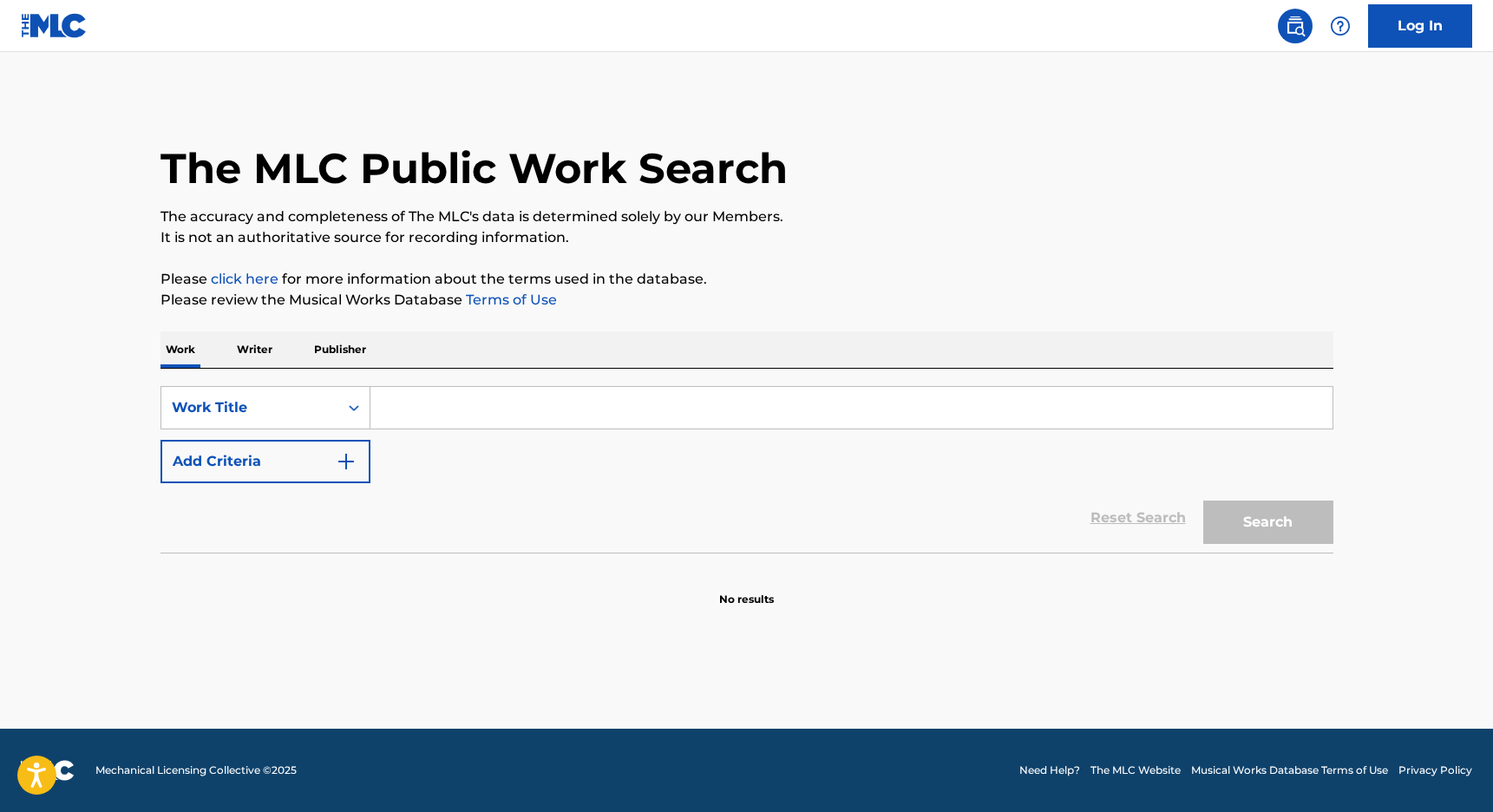
click at [503, 371] on div "SearchWithCriteria9d8e53b1-0072-4687-8abc-ab0009973fcc Work Title Add Criteria …" at bounding box center [747, 460] width 1173 height 184
click at [487, 424] on input "Search Form" at bounding box center [851, 408] width 962 height 42
paste input "Rise Up"
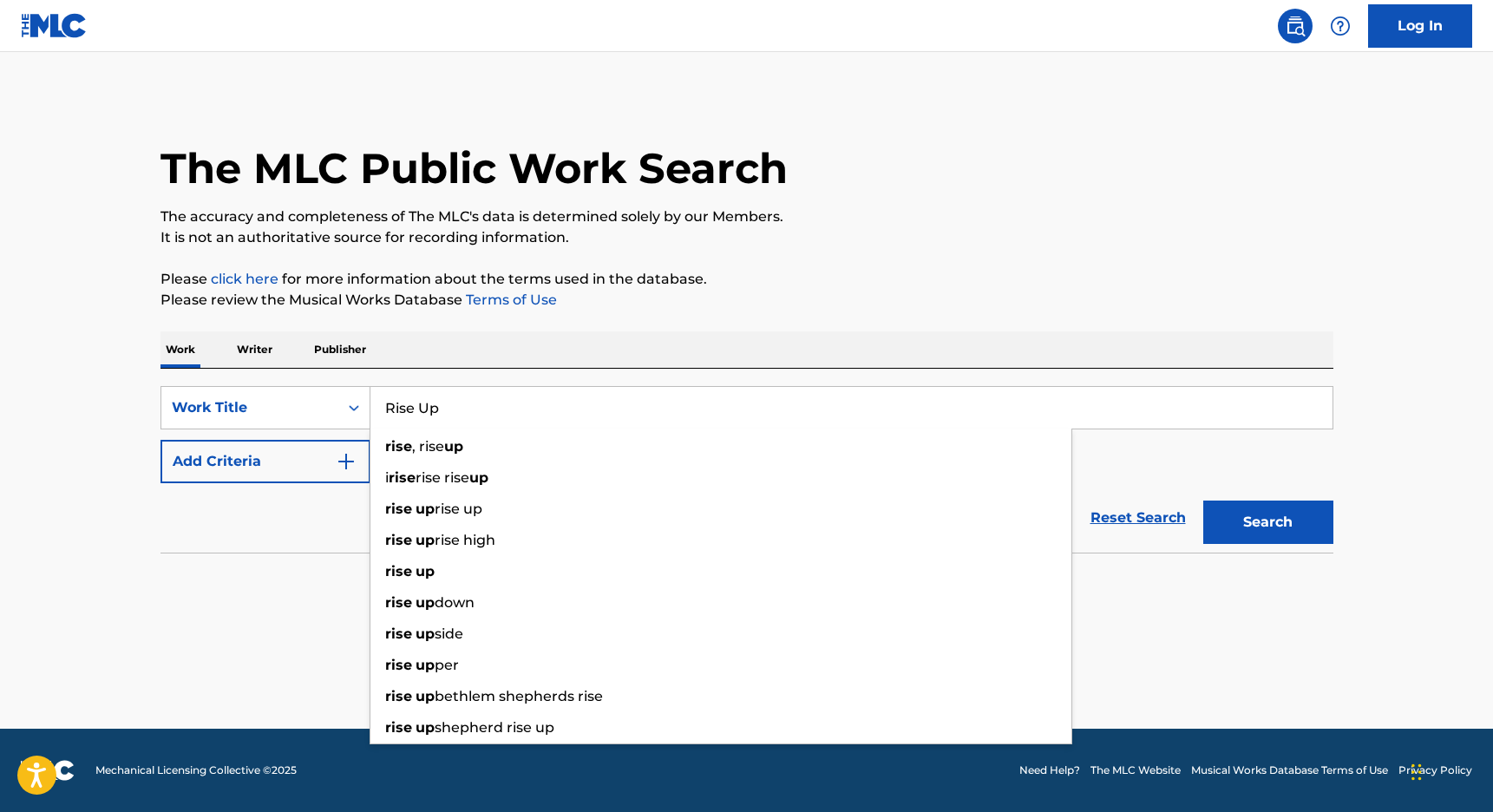
type input "Rise Up"
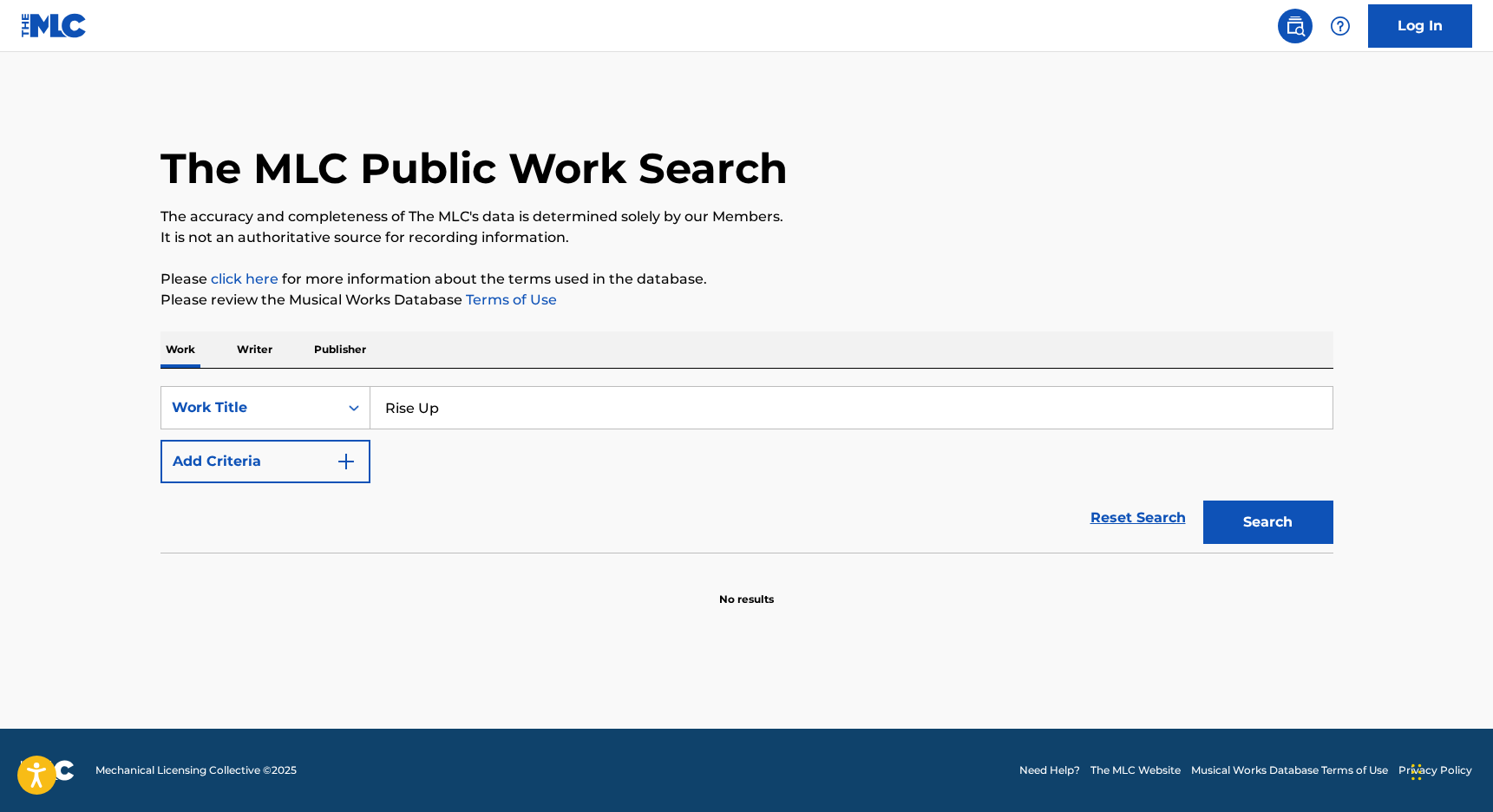
click at [253, 465] on button "Add Criteria" at bounding box center [266, 461] width 210 height 44
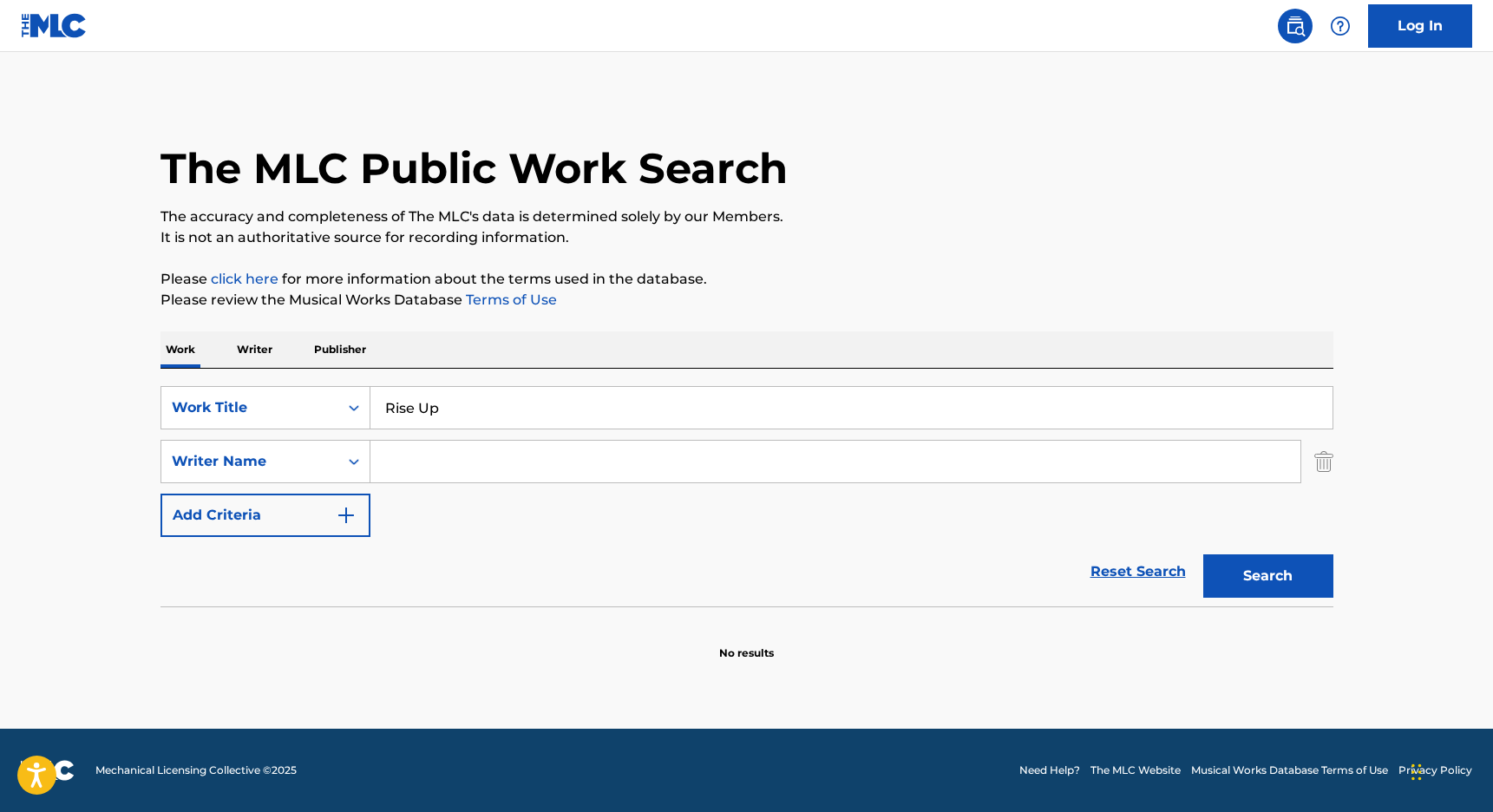
click at [437, 462] on input "Search Form" at bounding box center [835, 461] width 930 height 42
paste input "WHIBLEY"
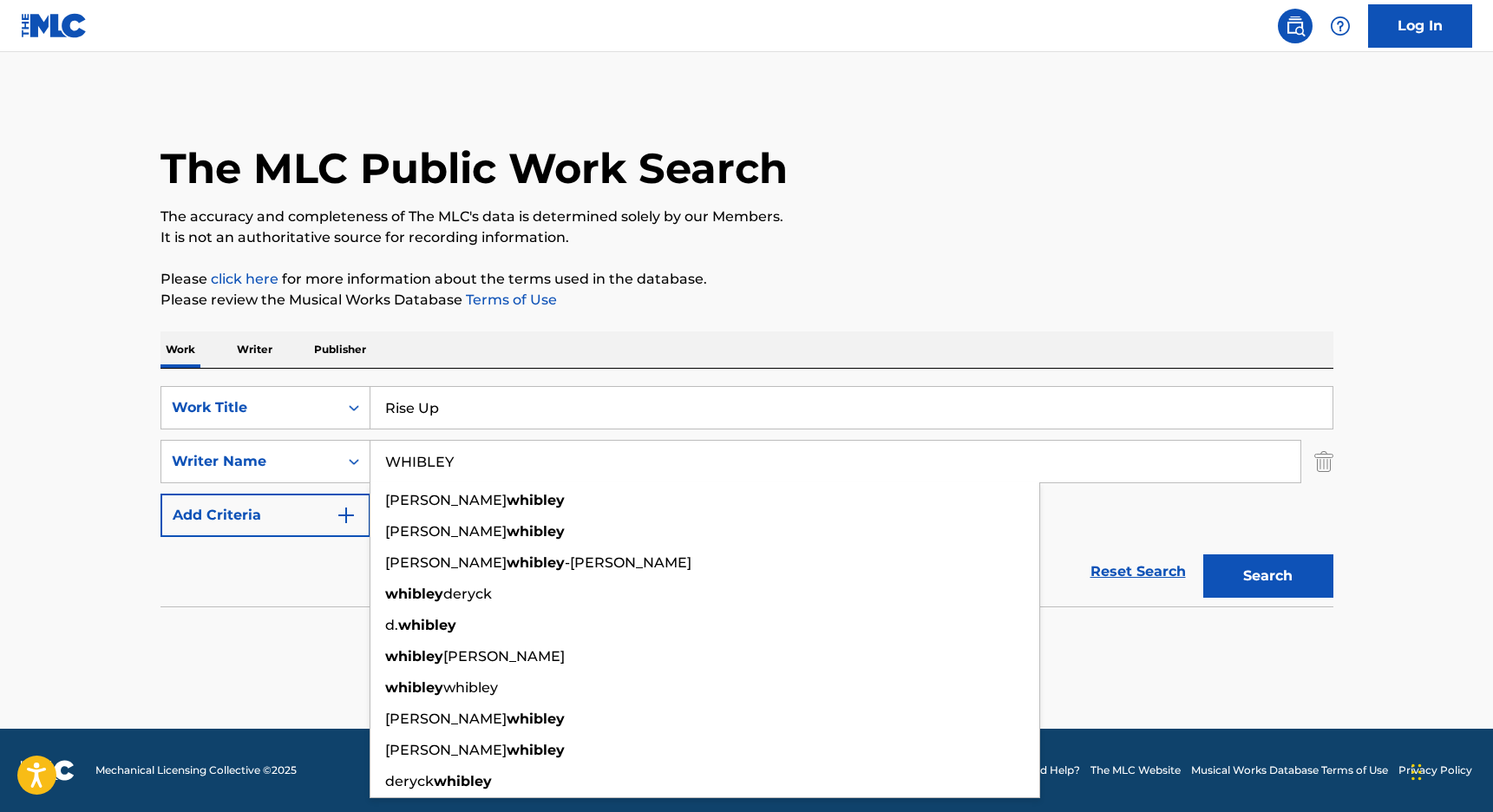
type input "WHIBLEY"
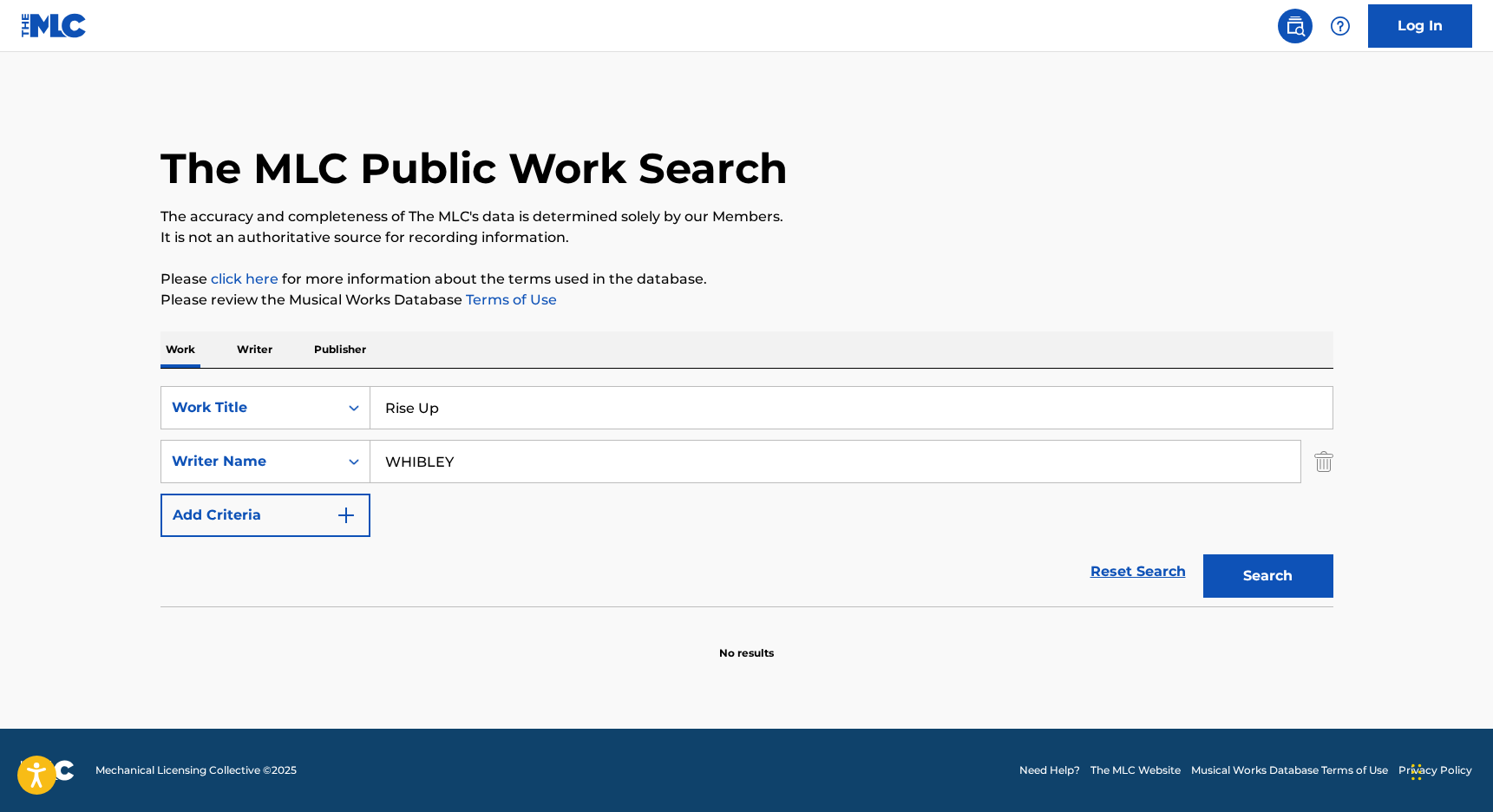
click at [1299, 576] on button "Search" at bounding box center [1268, 576] width 130 height 44
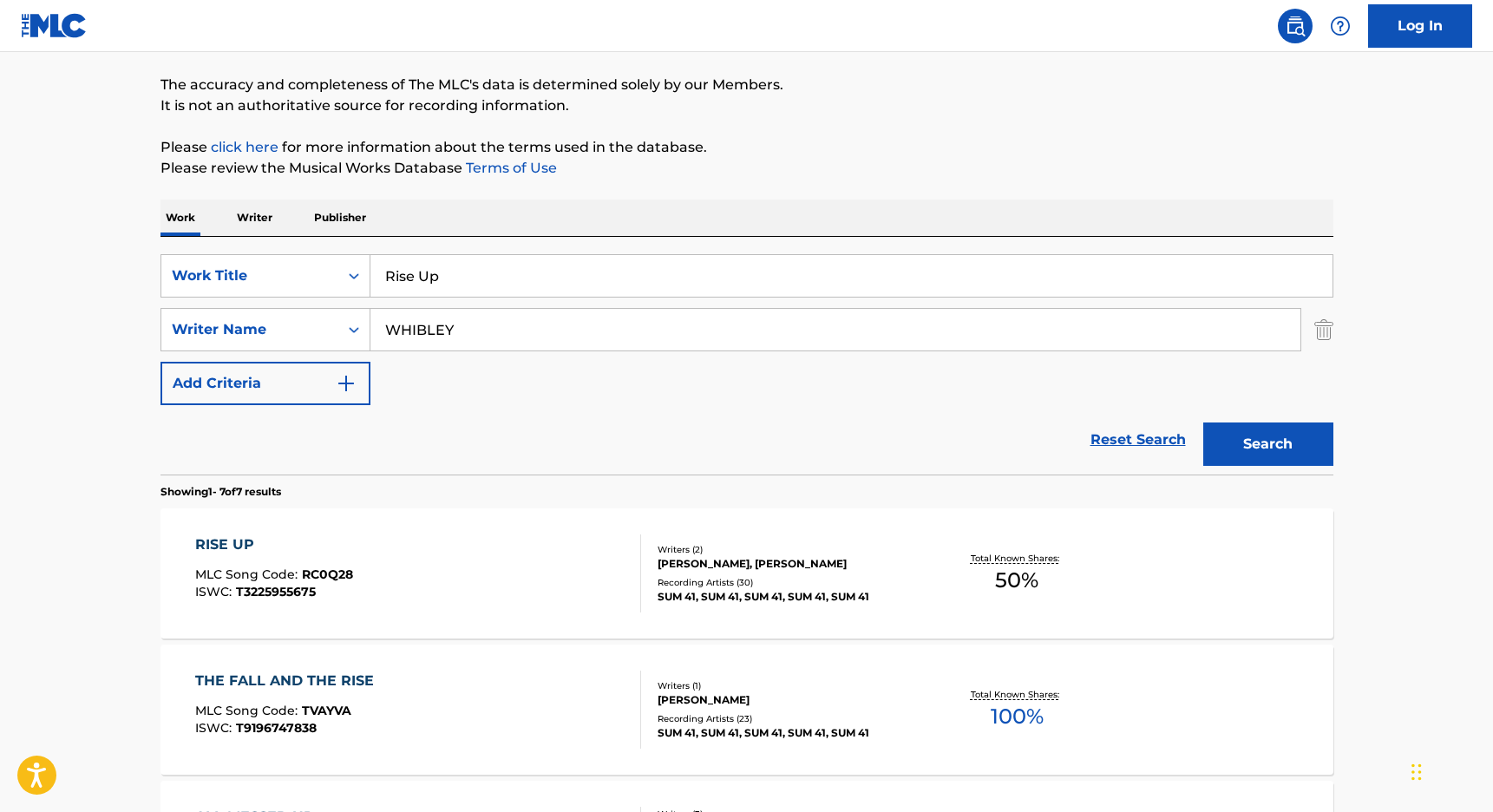
scroll to position [155, 0]
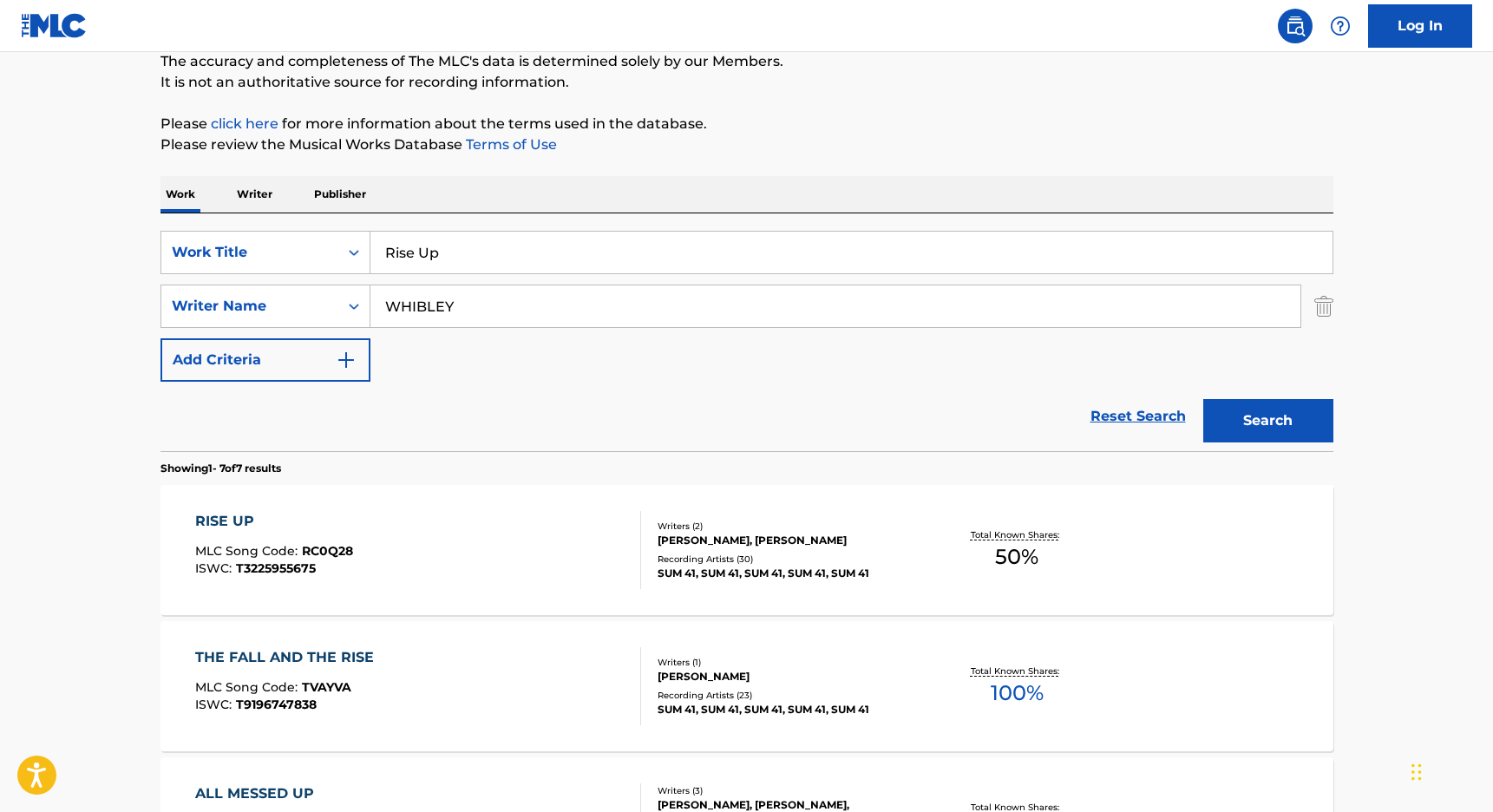
click at [238, 525] on div "RISE UP" at bounding box center [273, 521] width 158 height 21
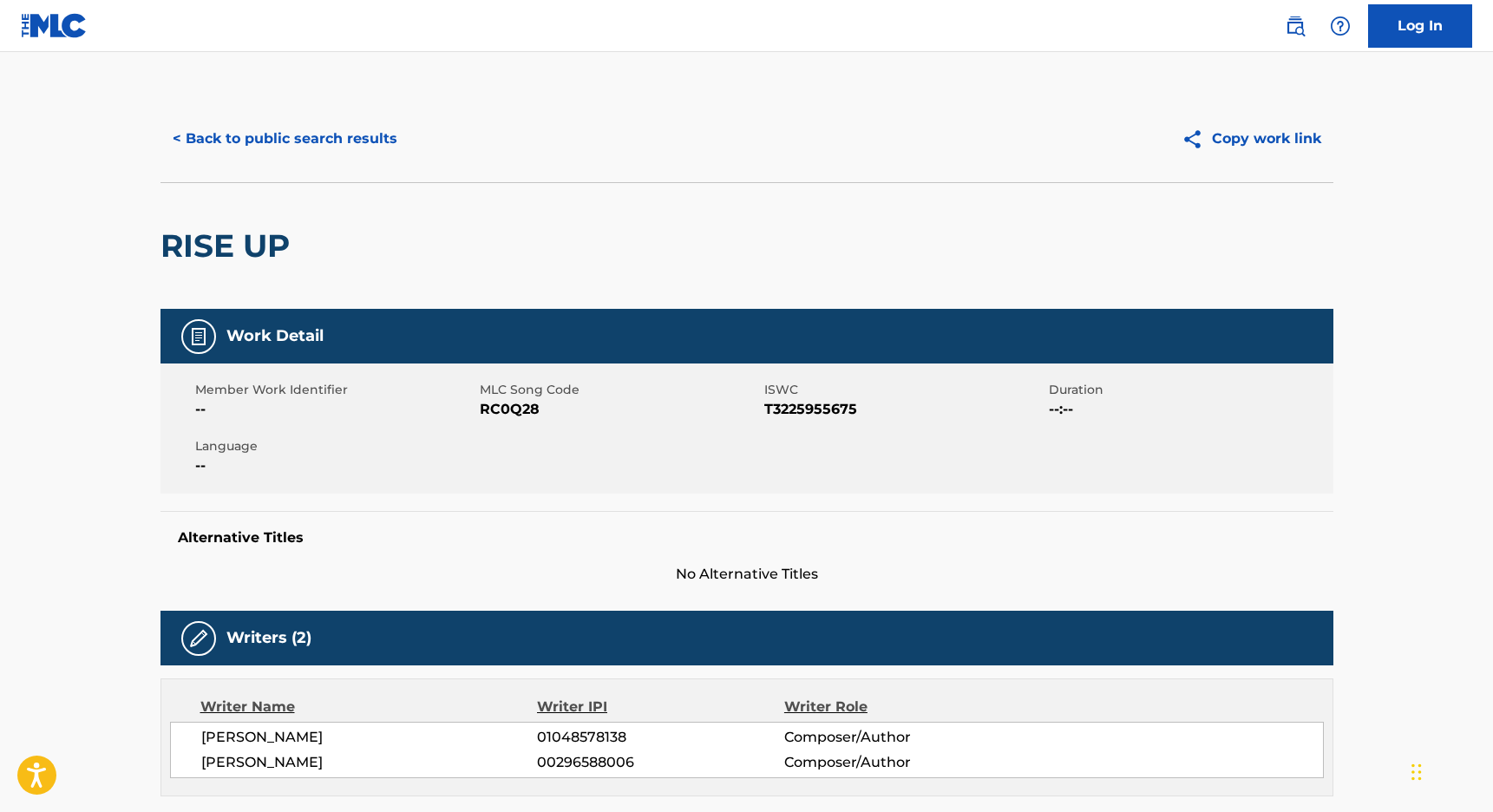
drag, startPoint x: 267, startPoint y: 757, endPoint x: 332, endPoint y: 759, distance: 65.0
click at [332, 759] on span "[PERSON_NAME]" at bounding box center [370, 761] width 337 height 21
copy span "WHIBLEY"
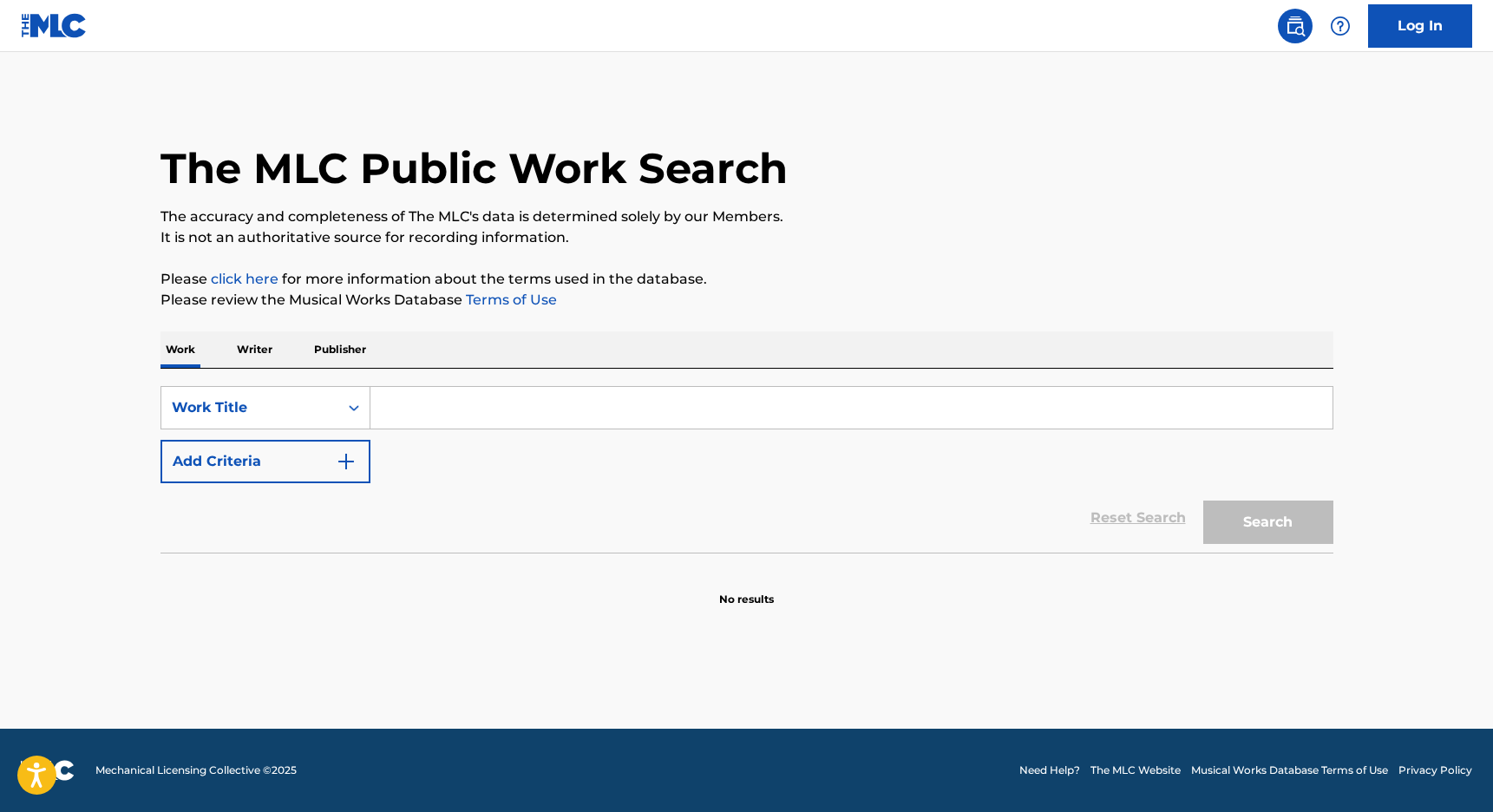
click at [483, 402] on input "Search Form" at bounding box center [851, 408] width 962 height 42
paste input "Stranger In These Times"
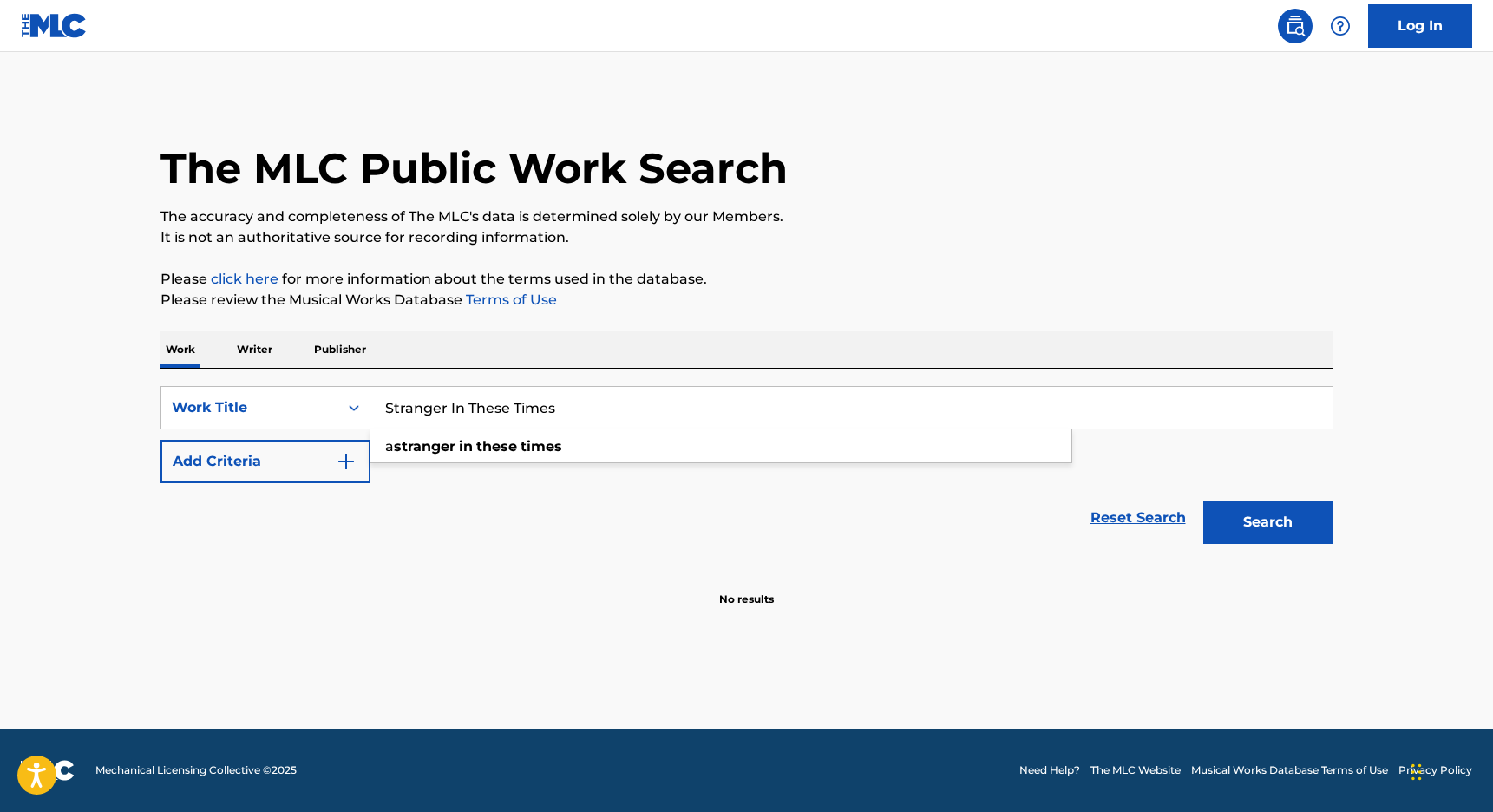
type input "Stranger In These Times"
click at [283, 460] on button "Add Criteria" at bounding box center [266, 461] width 210 height 44
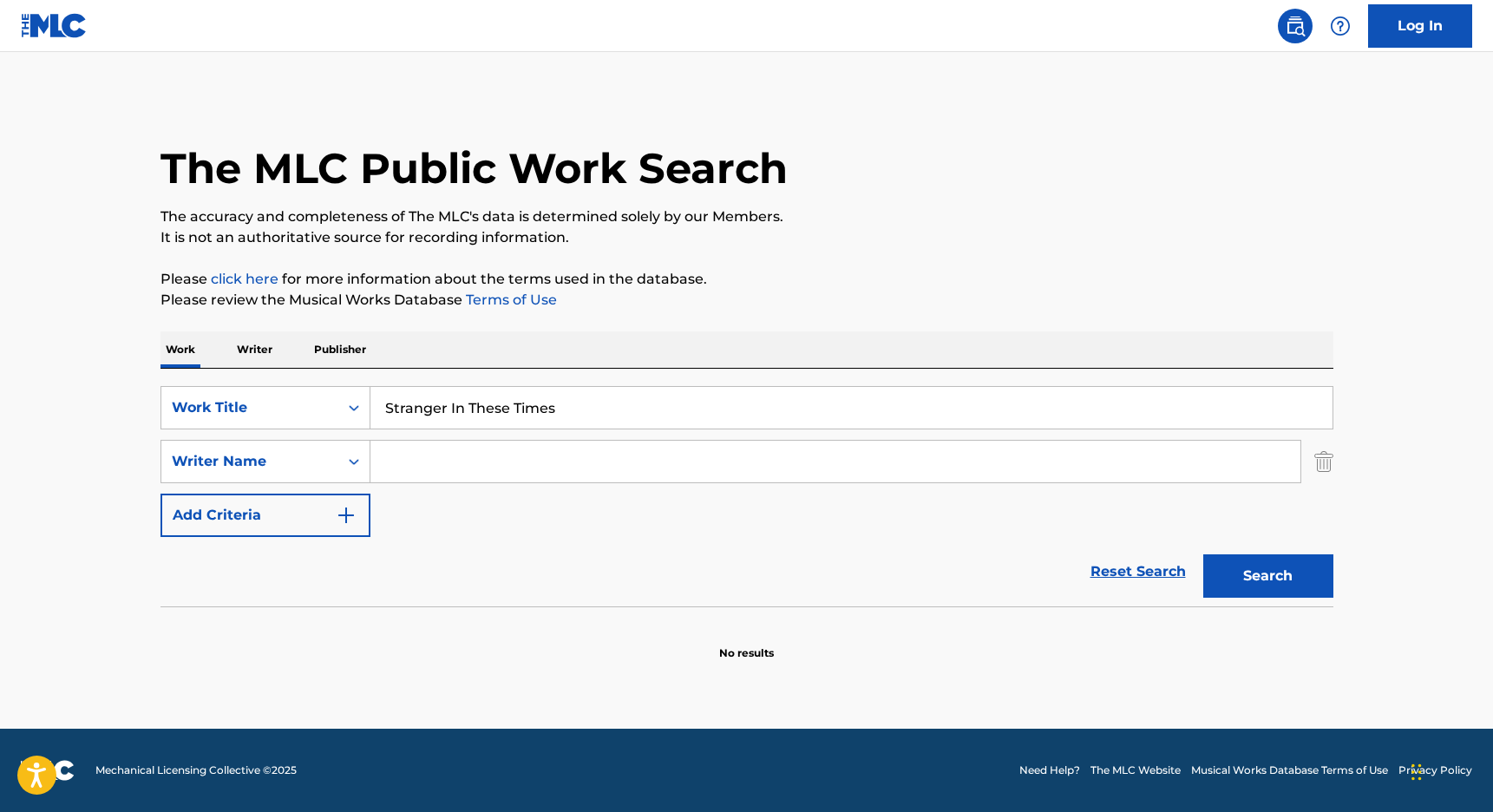
click at [449, 493] on div "SearchWithCriteriae2e40eb4-a1bb-48c6-a437-7300d3c3a55d Work Title Stranger In T…" at bounding box center [747, 461] width 1173 height 151
click at [458, 457] on input "Search Form" at bounding box center [835, 461] width 930 height 42
paste input "WHIBLEY"
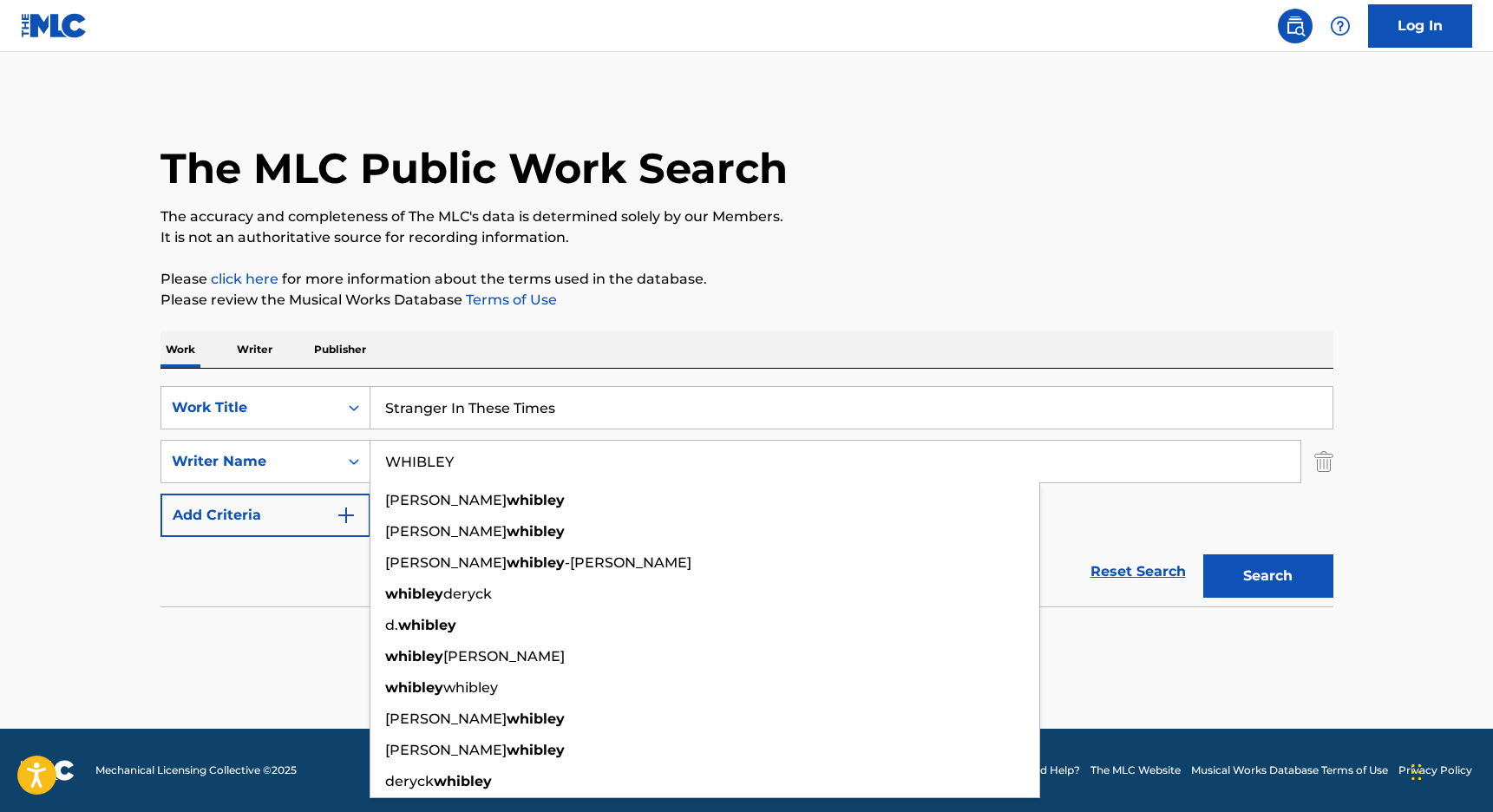
type input "WHIBLEY"
click at [1256, 588] on button "Search" at bounding box center [1268, 576] width 130 height 44
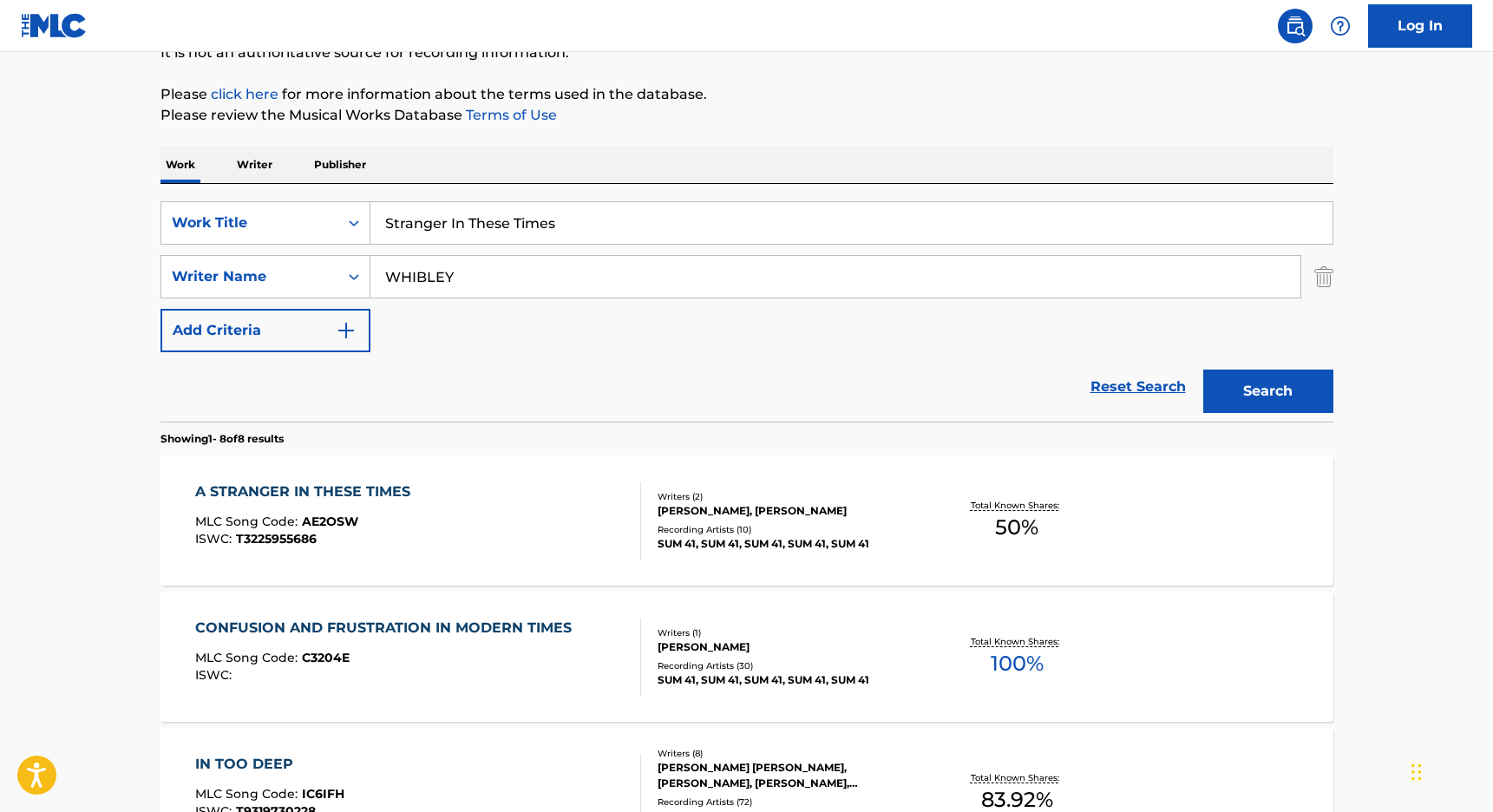
scroll to position [183, 0]
click at [339, 492] on div "A STRANGER IN THESE TIMES" at bounding box center [307, 493] width 224 height 21
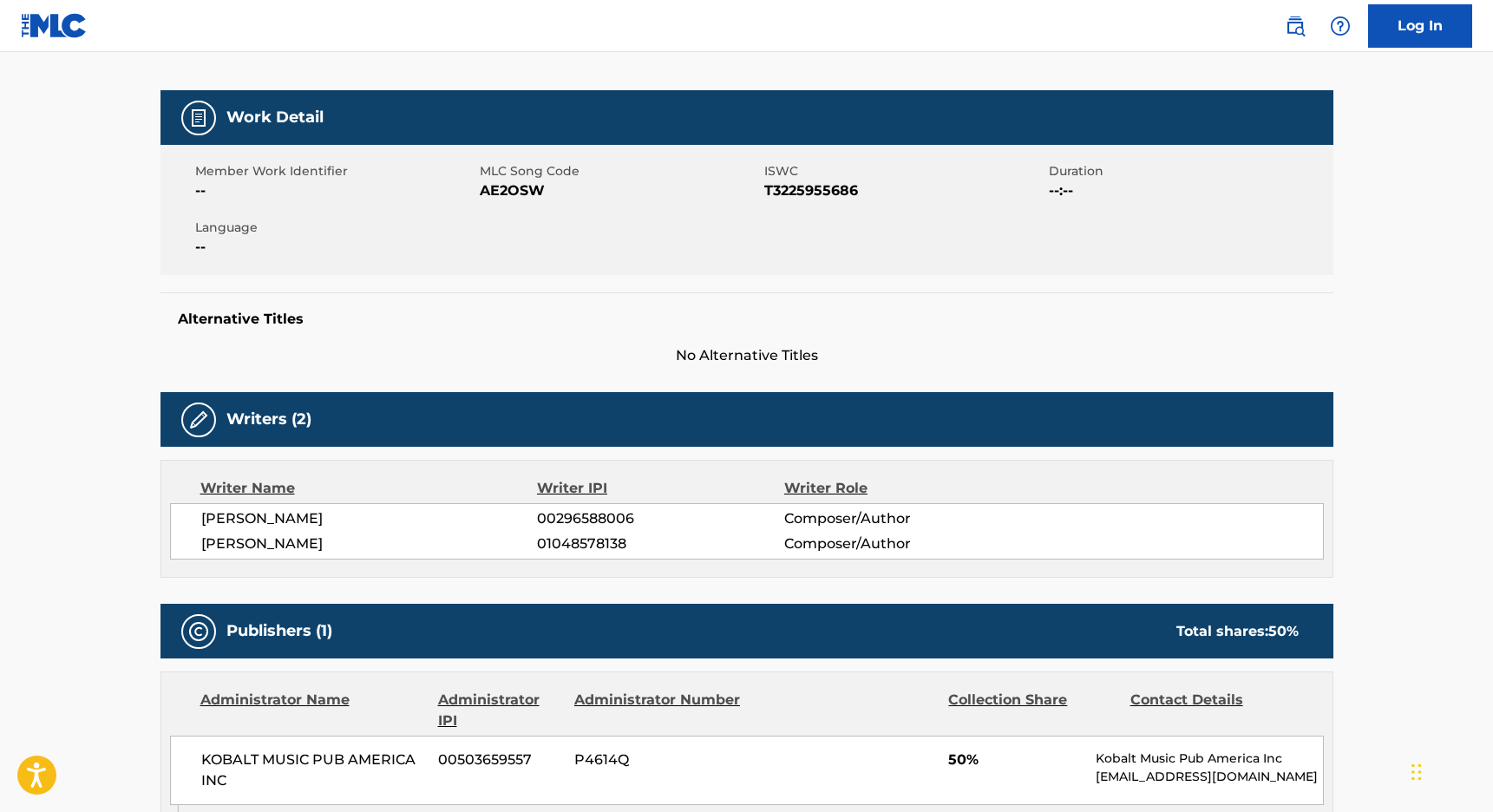
scroll to position [402, 0]
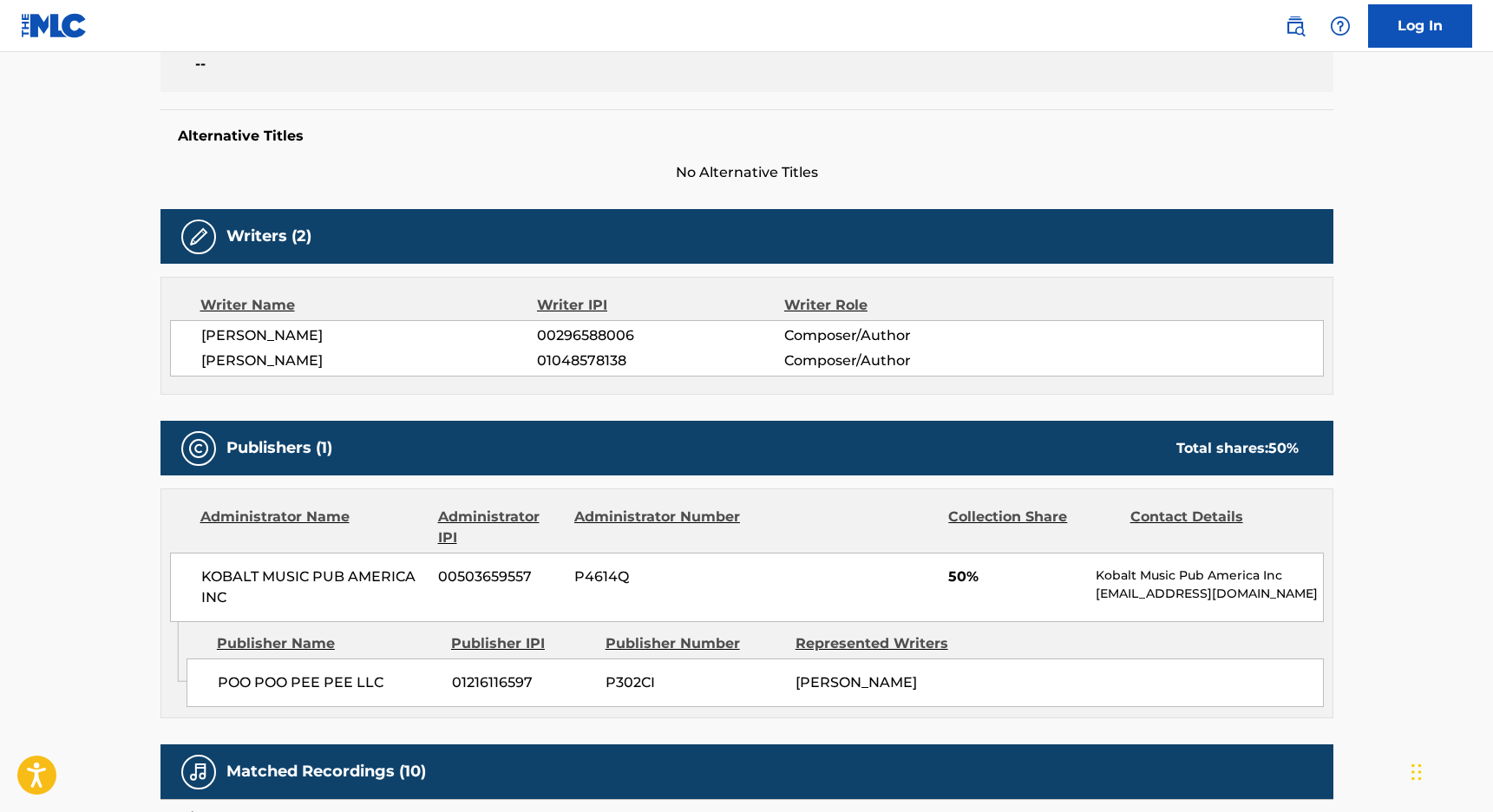
drag, startPoint x: 265, startPoint y: 332, endPoint x: 347, endPoint y: 332, distance: 82.0
click at [347, 332] on span "[PERSON_NAME]" at bounding box center [370, 335] width 337 height 21
copy span "WHIBLEY"
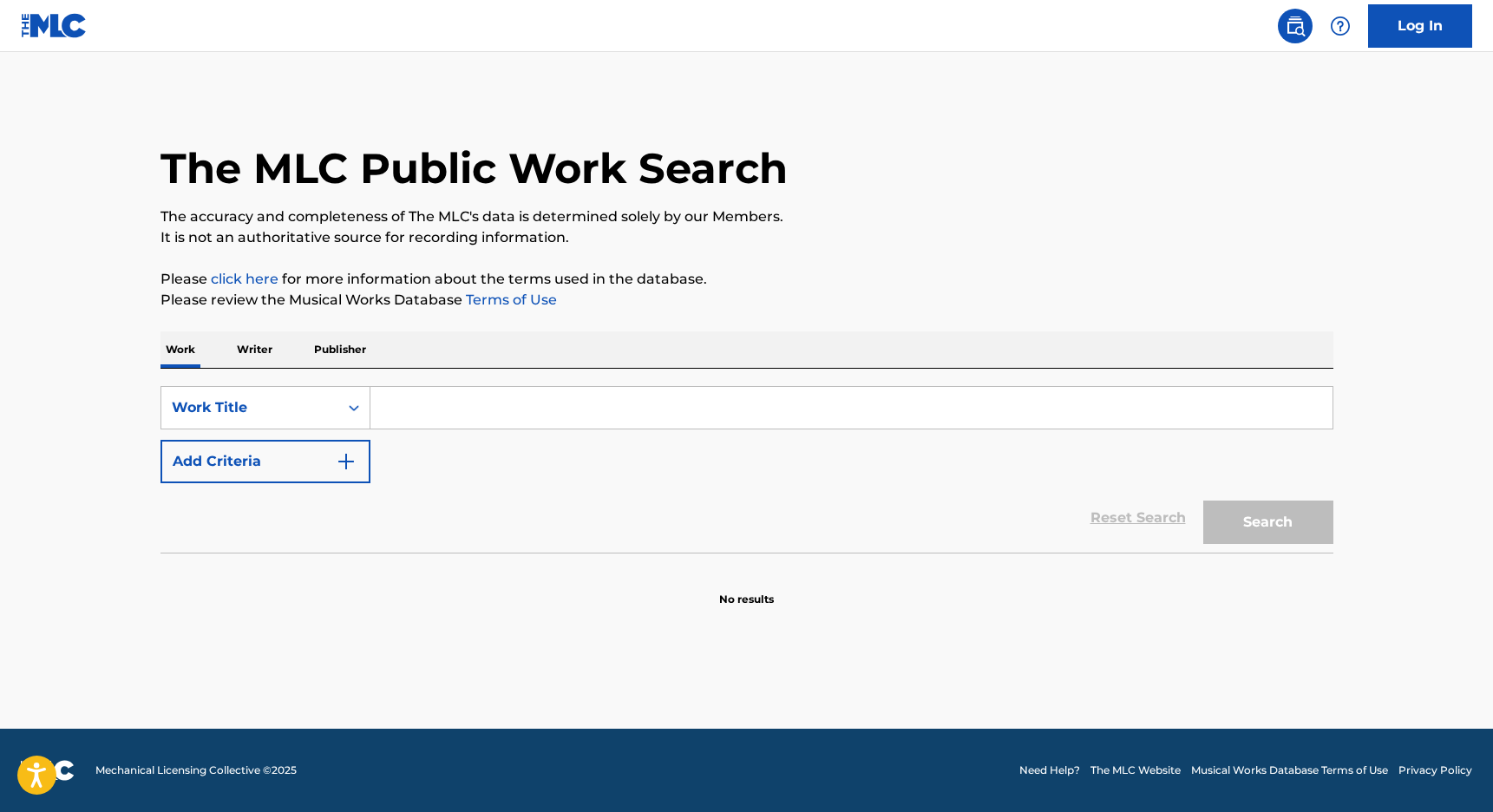
click at [561, 384] on div "SearchWithCriteria306315de-f797-431f-bfdb-1c3c2b26660e Work Title Add Criteria …" at bounding box center [747, 460] width 1173 height 184
click at [539, 403] on input "Search Form" at bounding box center [851, 408] width 962 height 42
paste input "You Wanted War"
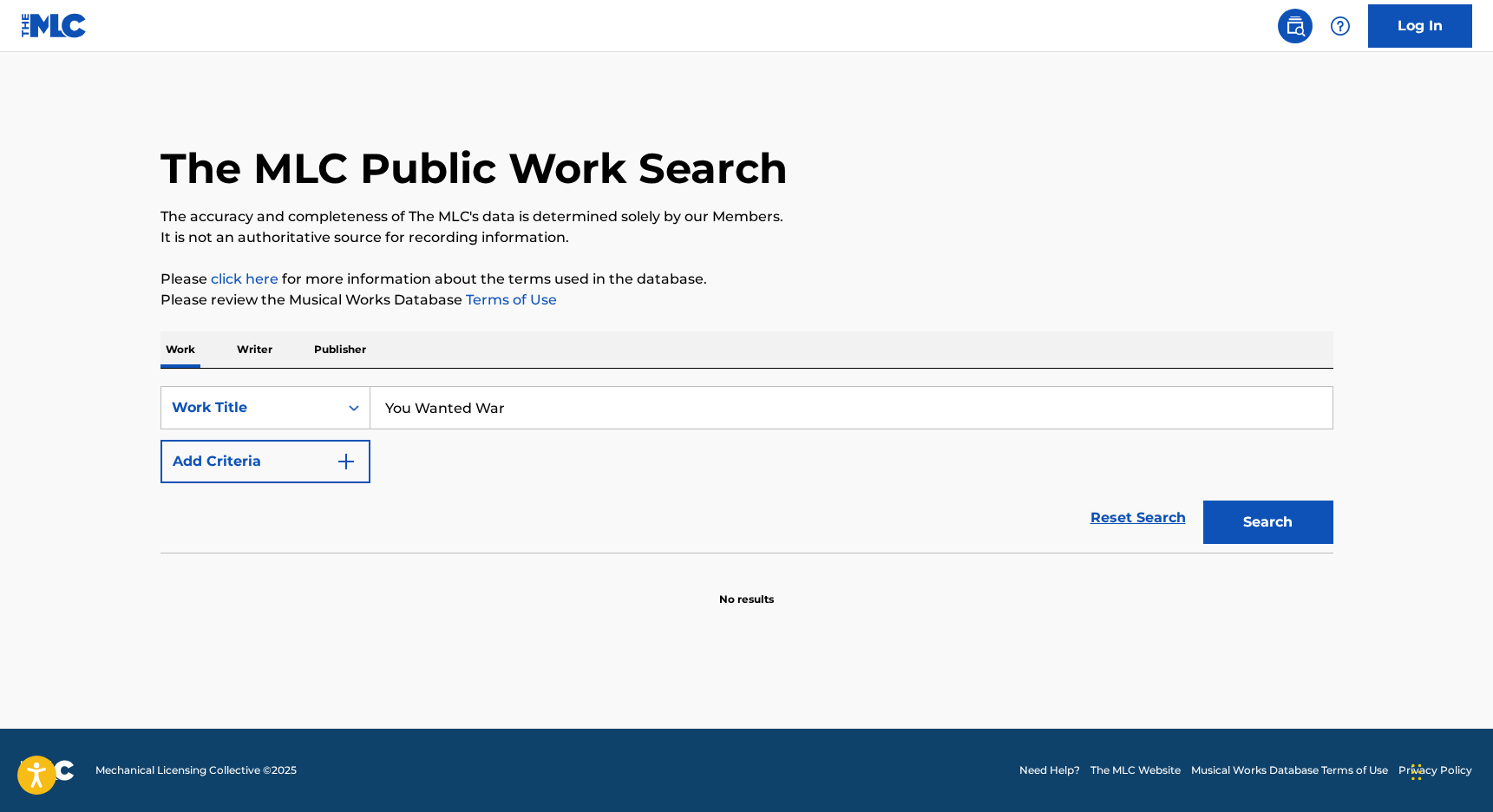
type input "You Wanted War"
click at [283, 485] on div "Reset Search Search" at bounding box center [747, 518] width 1173 height 69
click at [292, 461] on button "Add Criteria" at bounding box center [266, 461] width 210 height 44
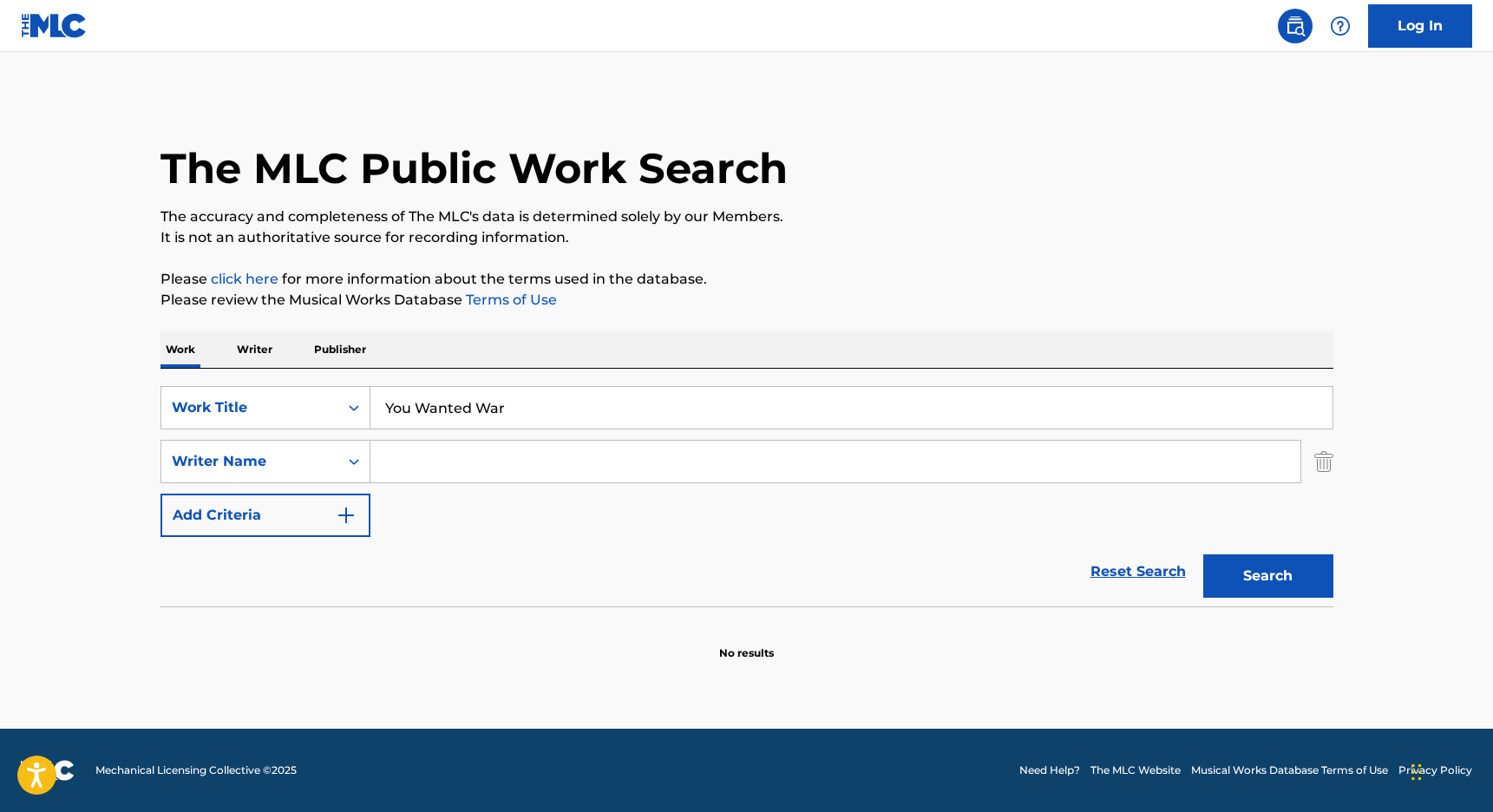
click at [439, 444] on input "Search Form" at bounding box center [835, 461] width 930 height 42
paste input "WHIBLEY"
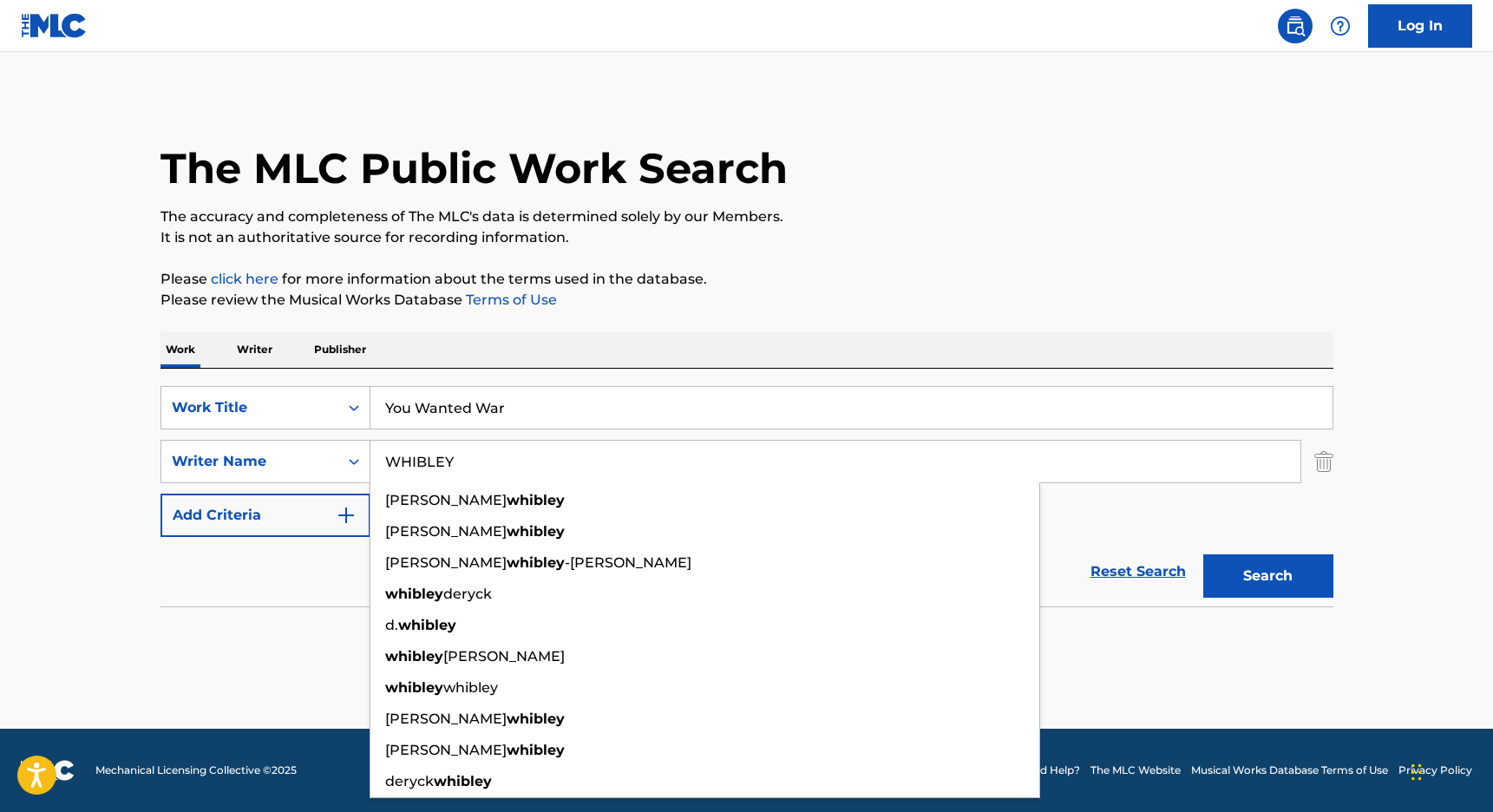
type input "WHIBLEY"
click at [1238, 569] on button "Search" at bounding box center [1268, 576] width 130 height 44
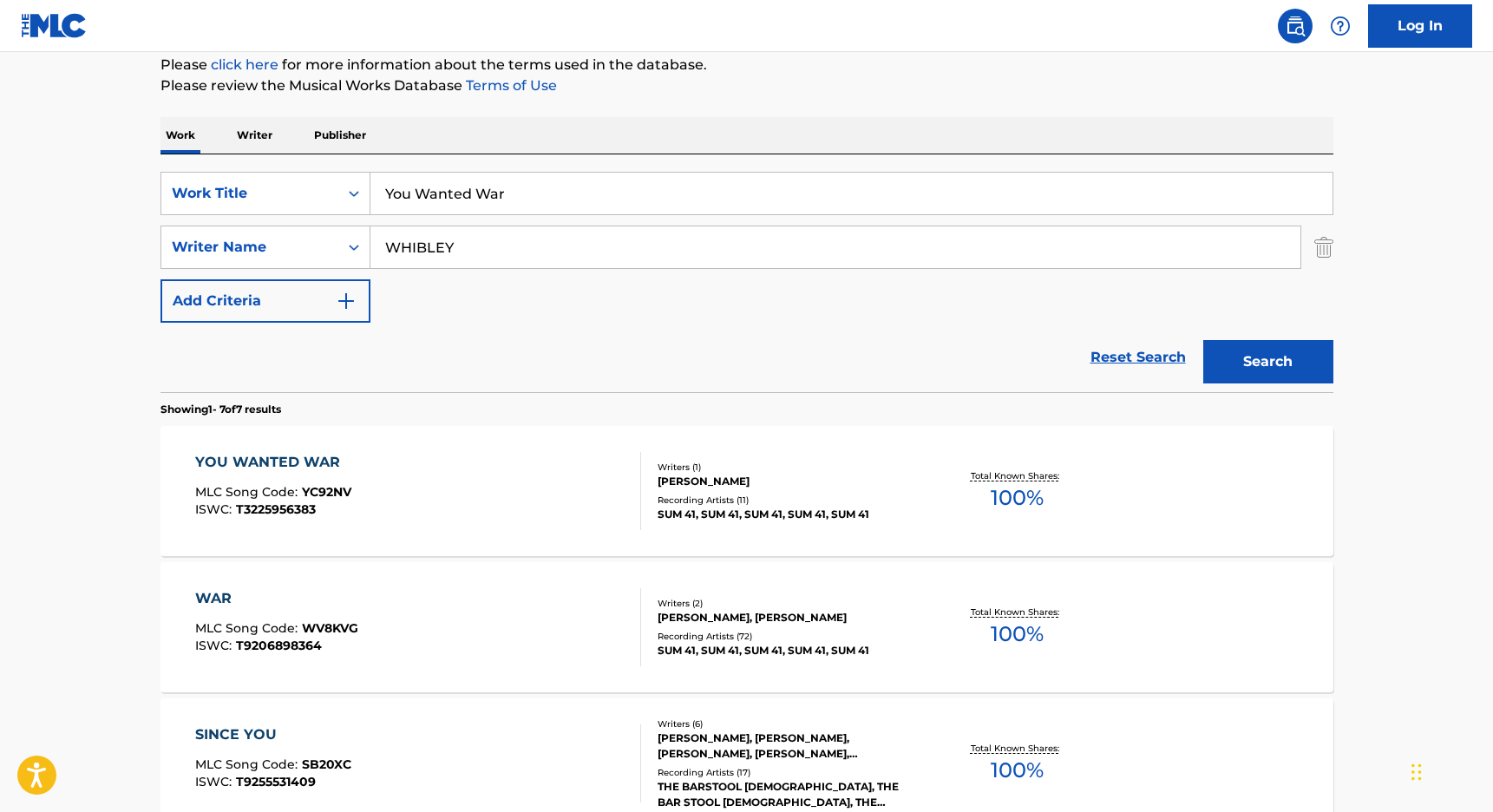
scroll to position [227, 0]
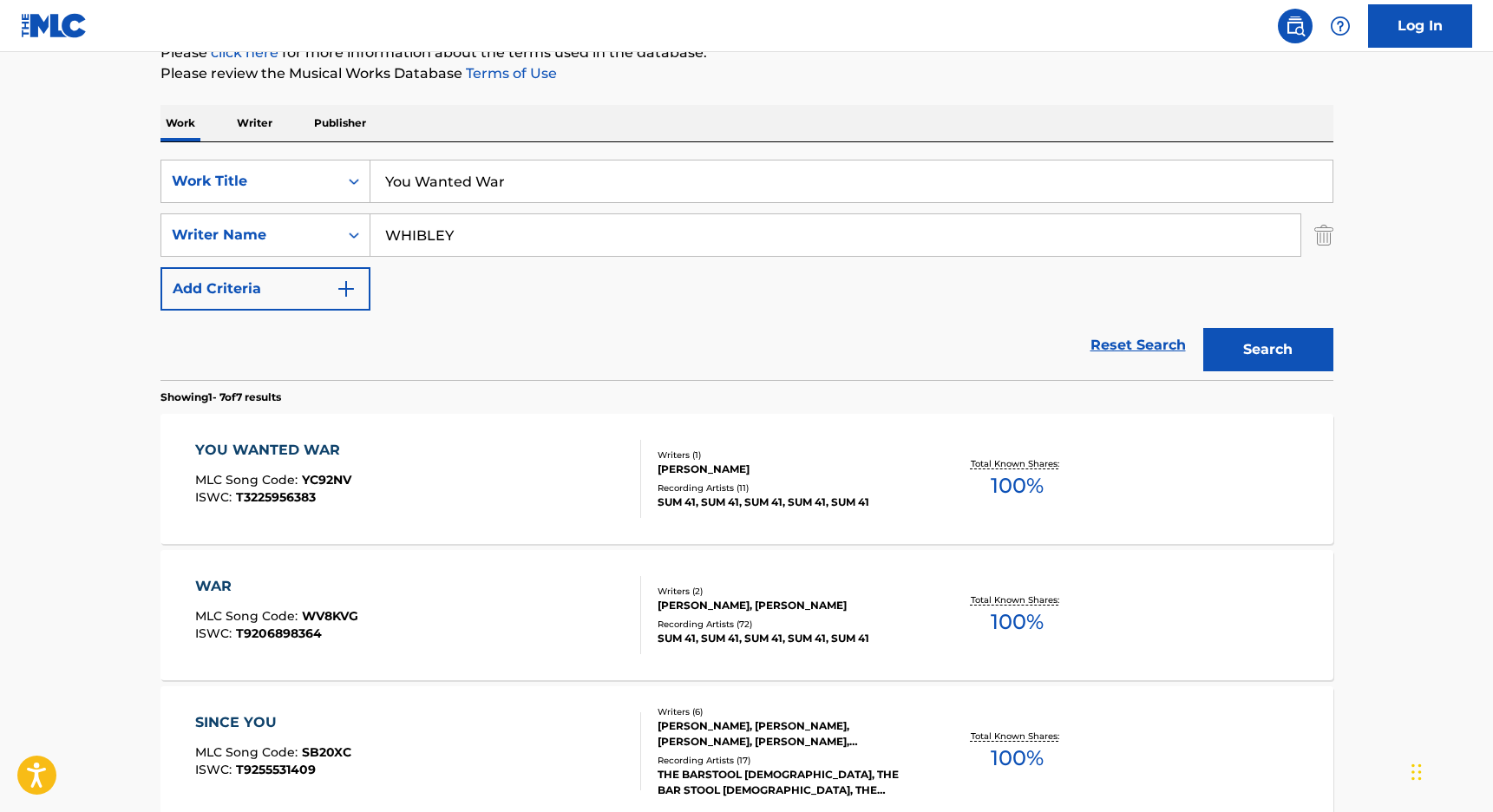
click at [319, 448] on div "YOU WANTED WAR" at bounding box center [273, 450] width 157 height 21
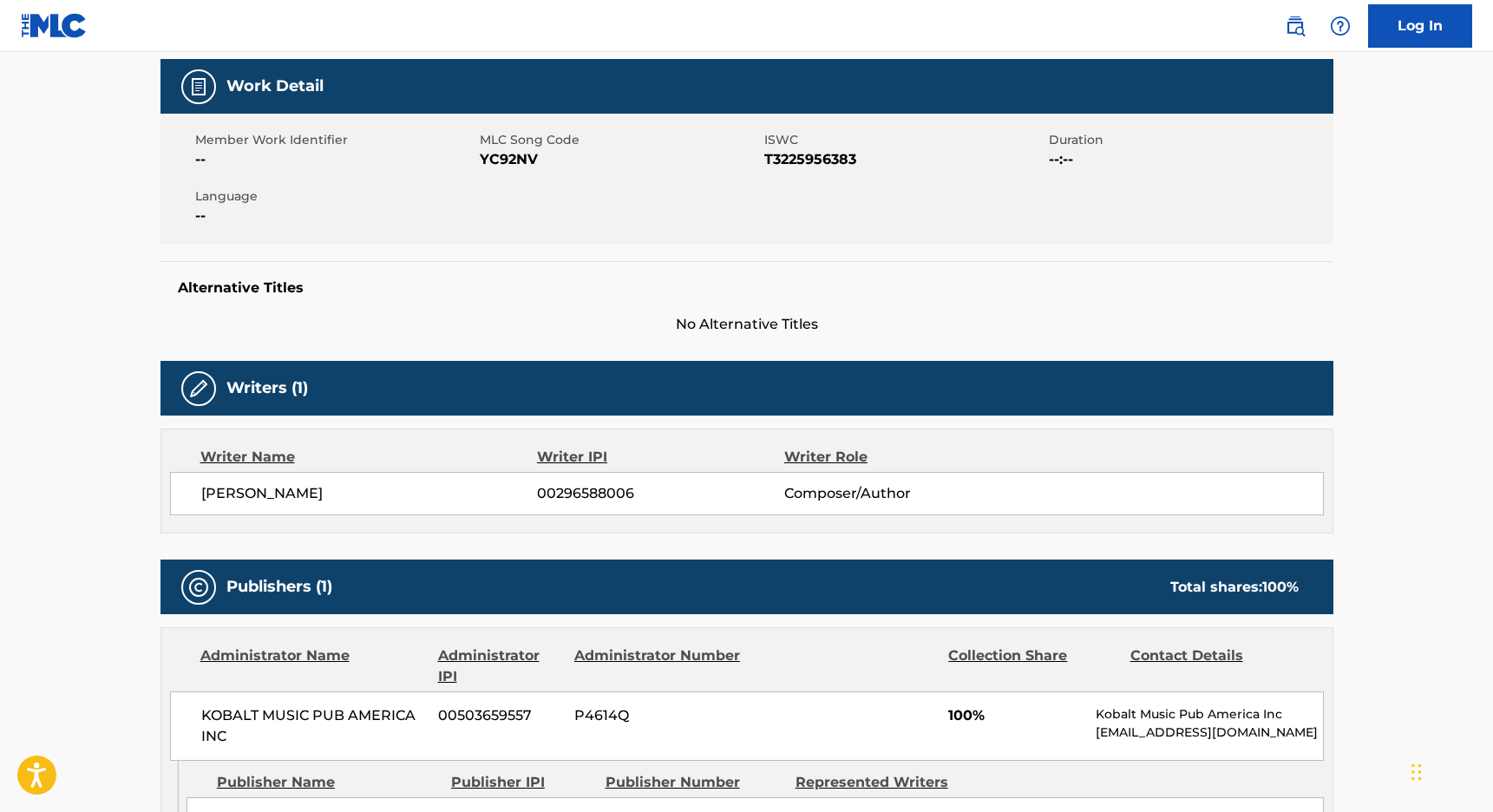
scroll to position [248, 0]
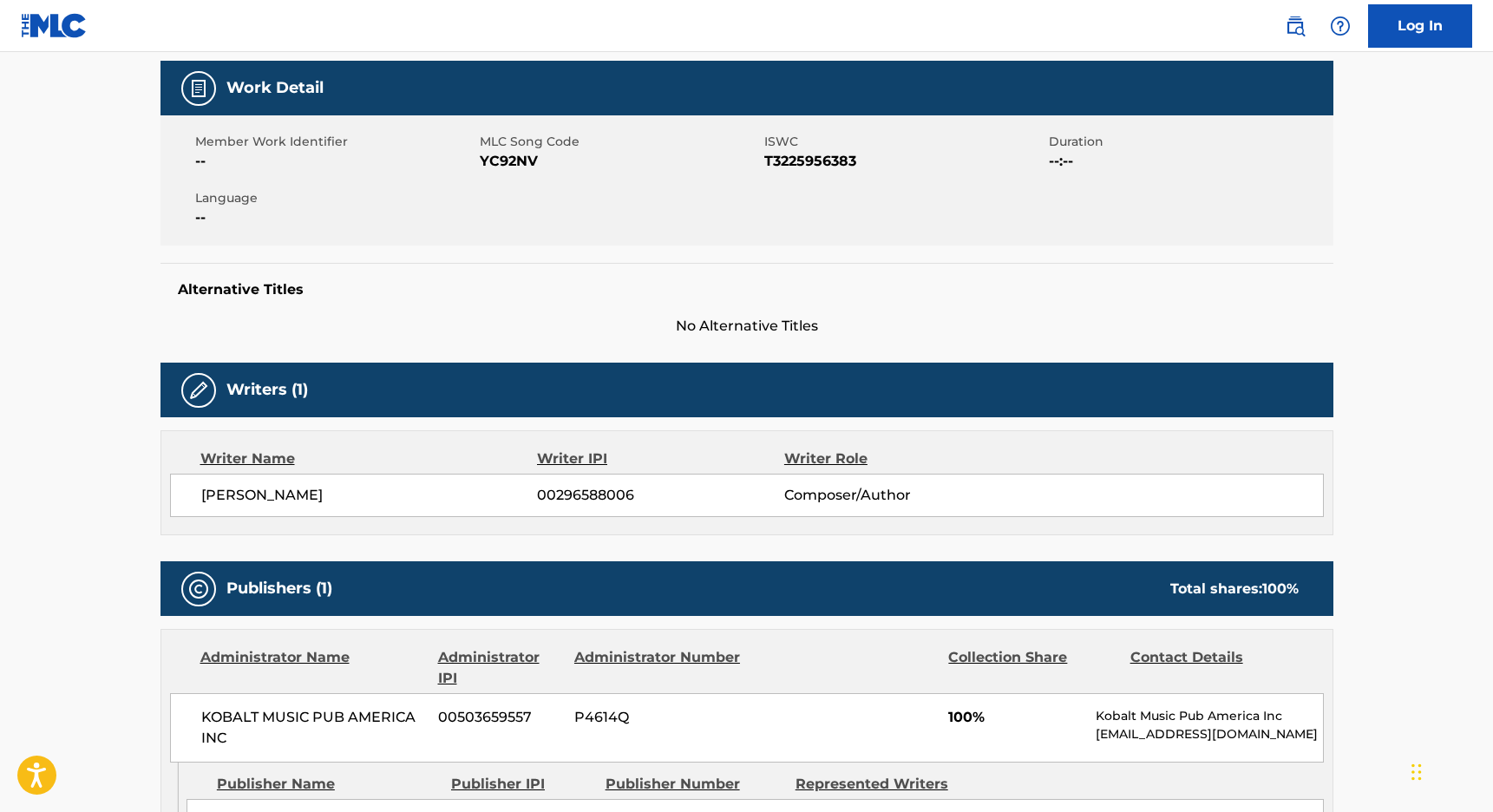
click at [297, 483] on div "DERYCK WHIBLEY 00296588006 Composer/Author" at bounding box center [747, 495] width 1154 height 44
click at [295, 483] on div "DERYCK WHIBLEY 00296588006 Composer/Author" at bounding box center [747, 495] width 1154 height 44
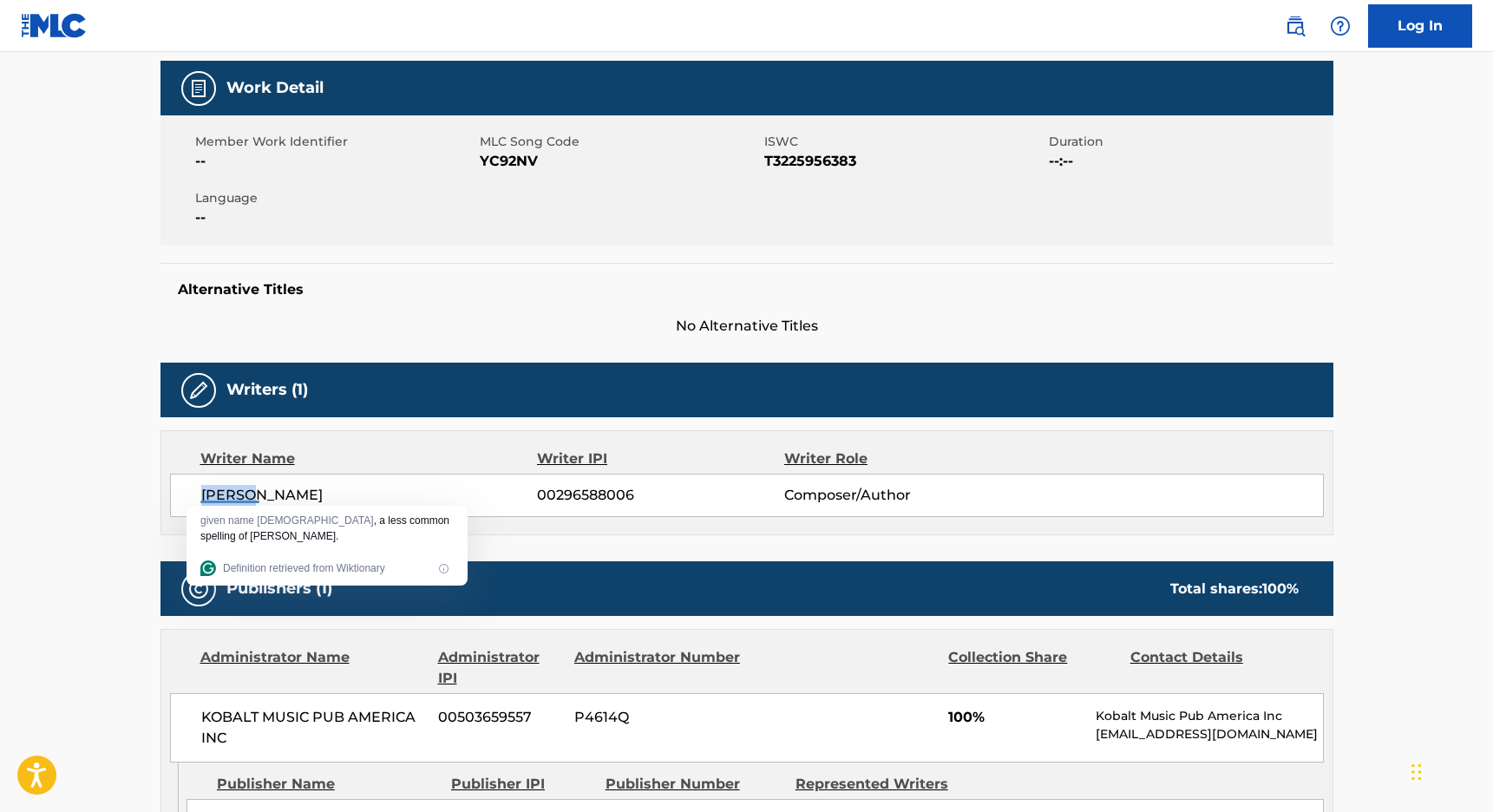
click at [295, 483] on div "DERYCK WHIBLEY 00296588006 Composer/Author" at bounding box center [747, 495] width 1154 height 44
click at [274, 487] on span "[PERSON_NAME]" at bounding box center [370, 495] width 337 height 21
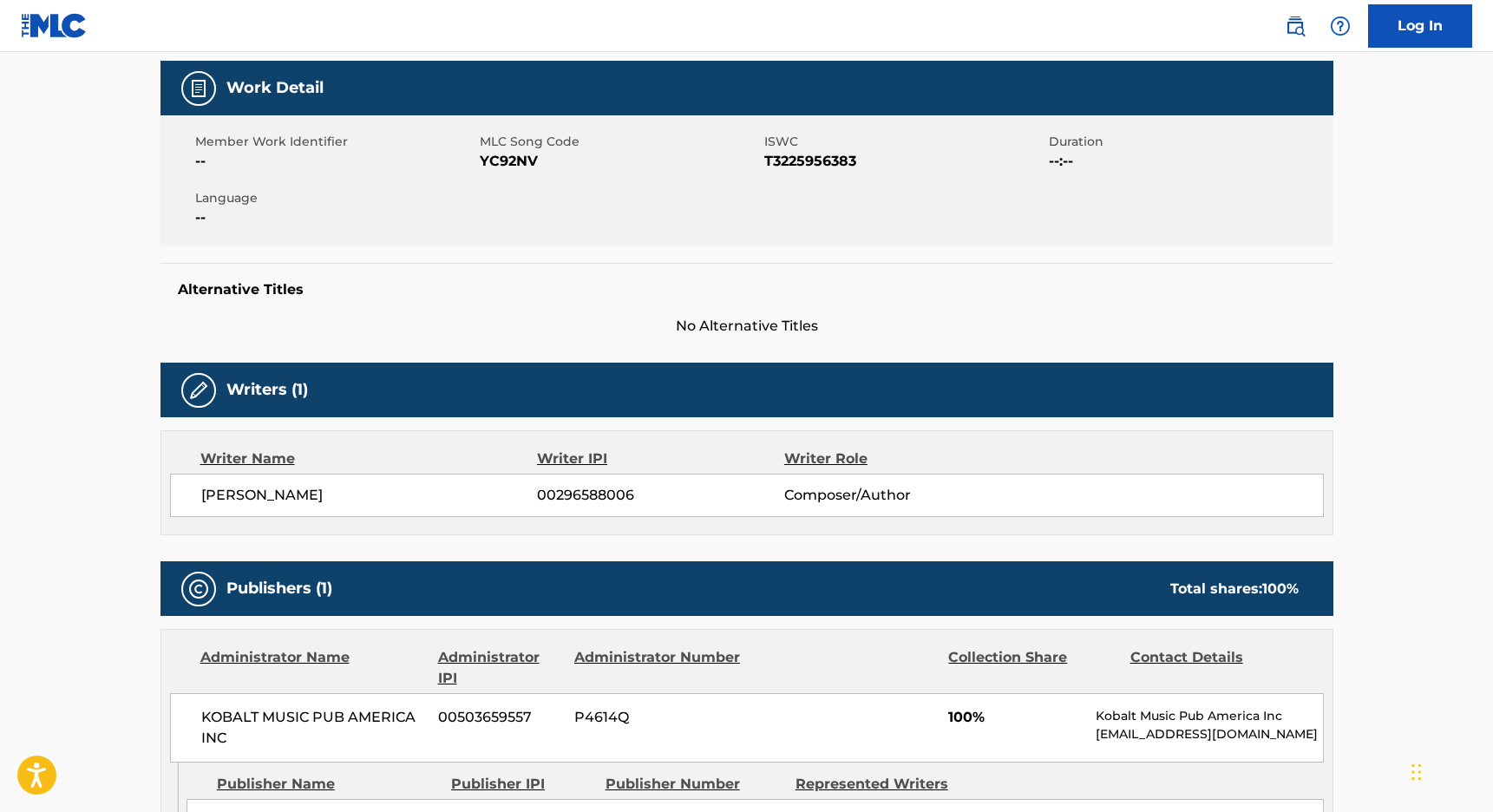
click at [274, 487] on span "[PERSON_NAME]" at bounding box center [370, 495] width 337 height 21
copy span "WHIBLEY"
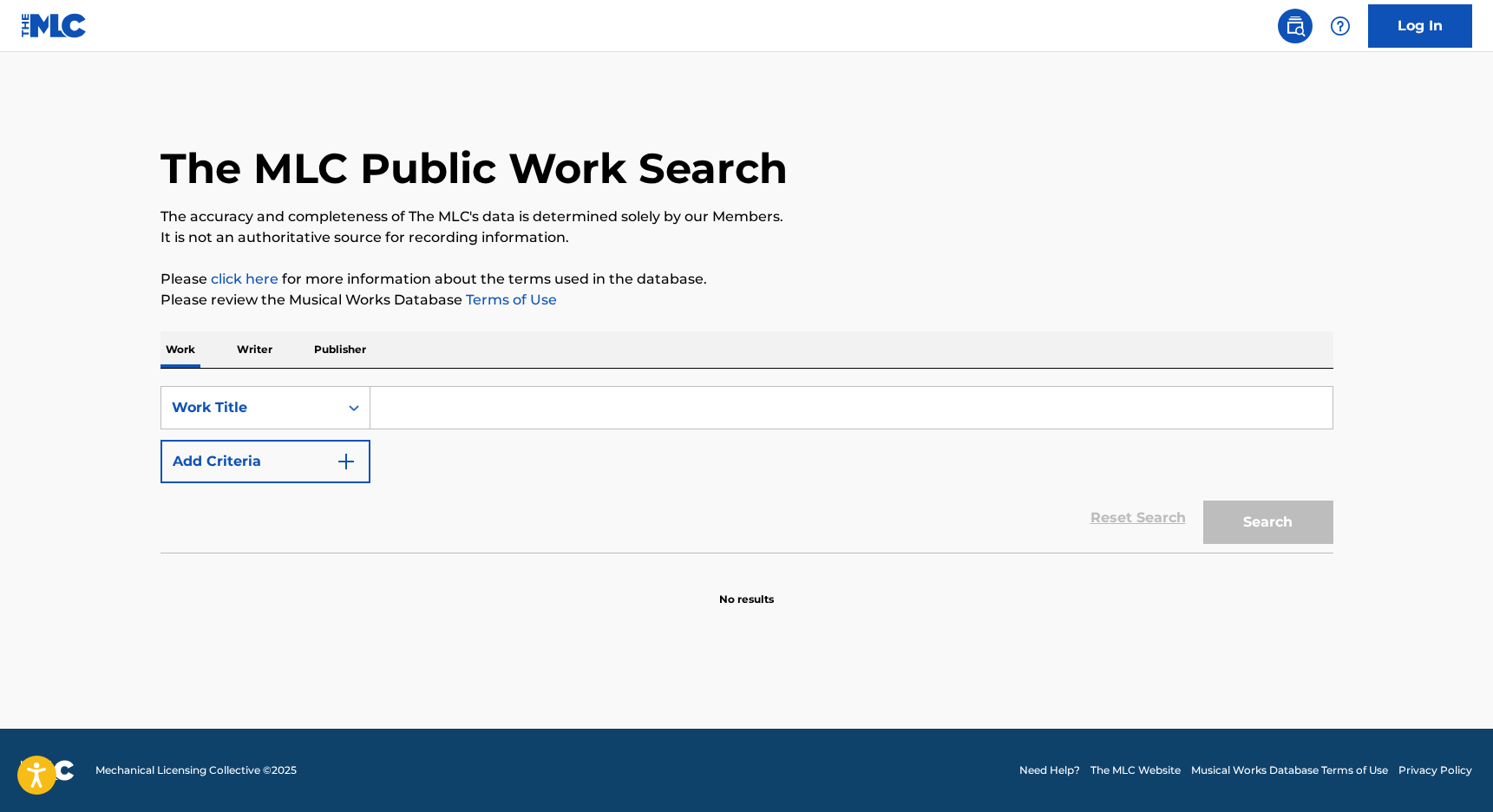
click at [561, 390] on input "Search Form" at bounding box center [851, 408] width 962 height 42
paste input "How The End Begins"
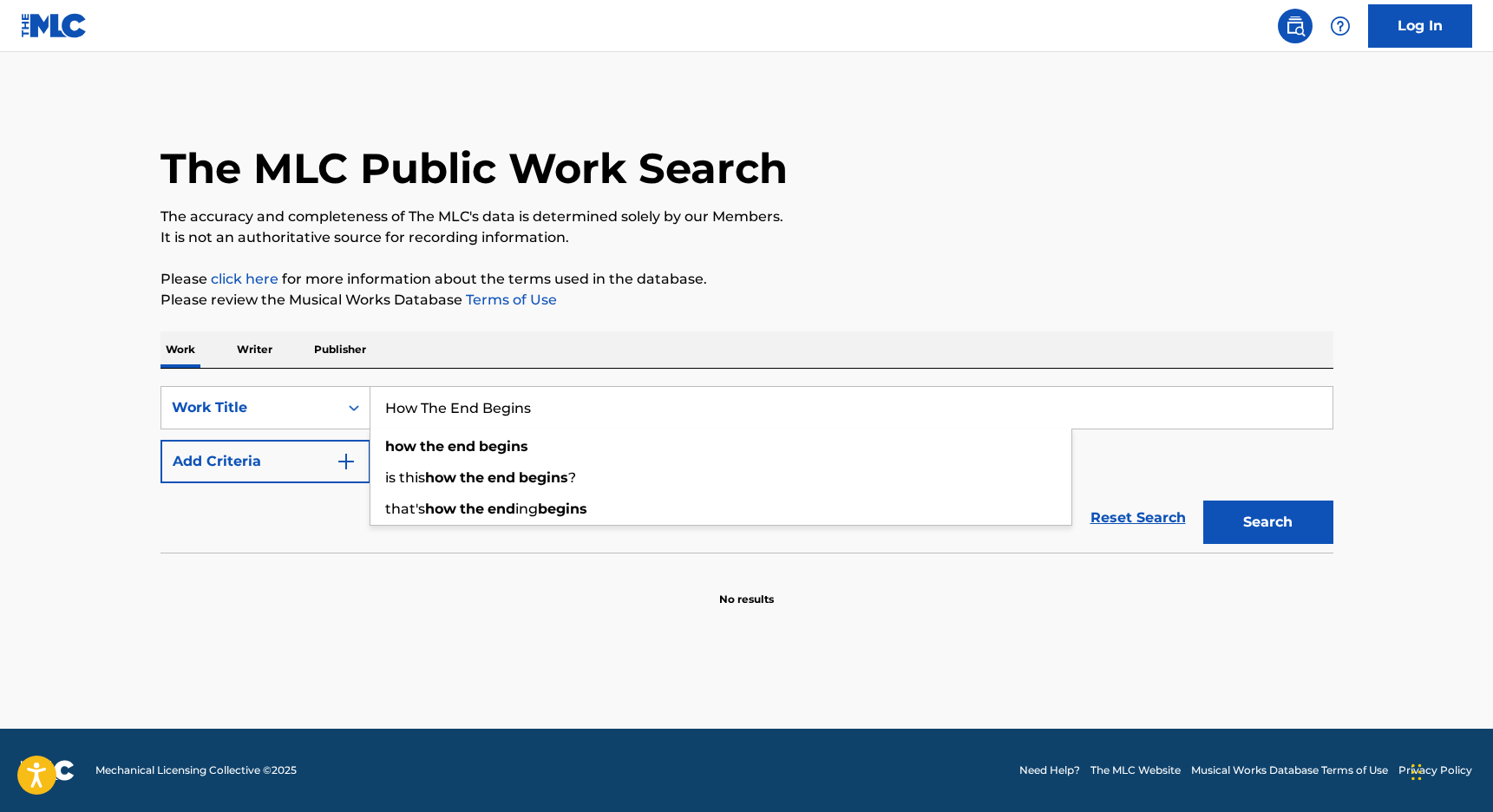
type input "How The End Begins"
click at [294, 457] on button "Add Criteria" at bounding box center [266, 461] width 210 height 44
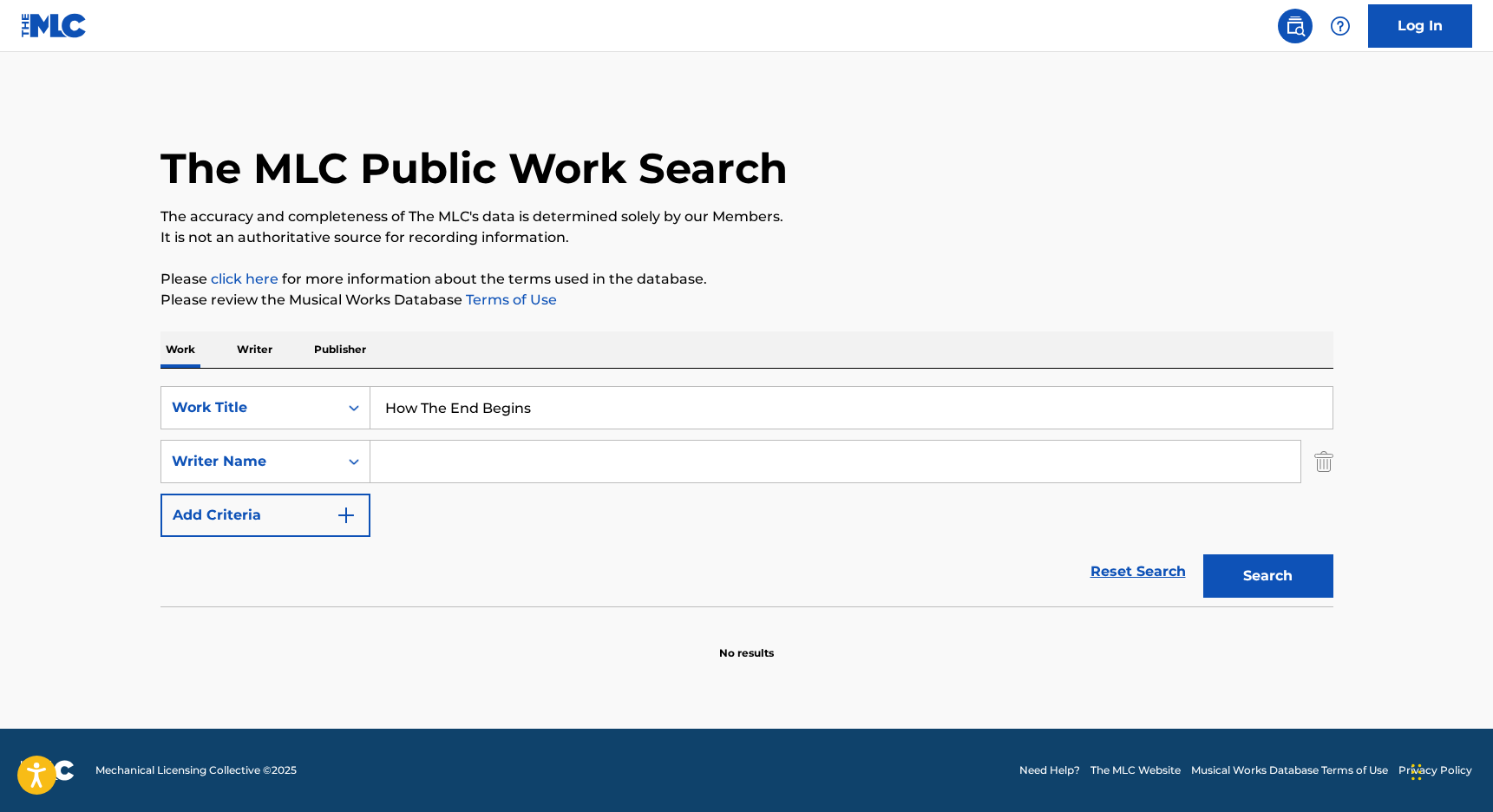
click at [436, 466] on input "Search Form" at bounding box center [835, 461] width 930 height 42
paste input "WHIBLEY"
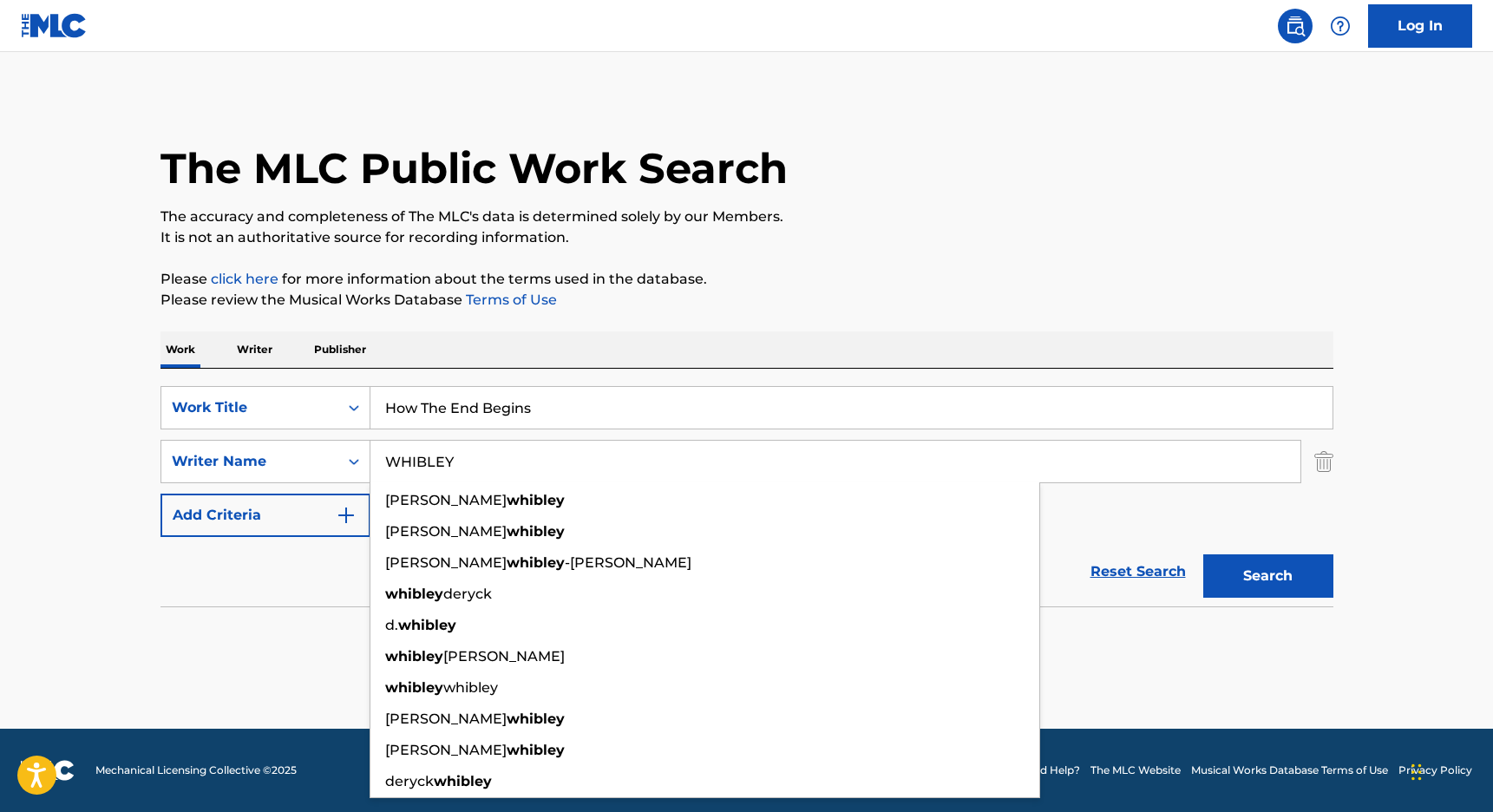
type input "WHIBLEY"
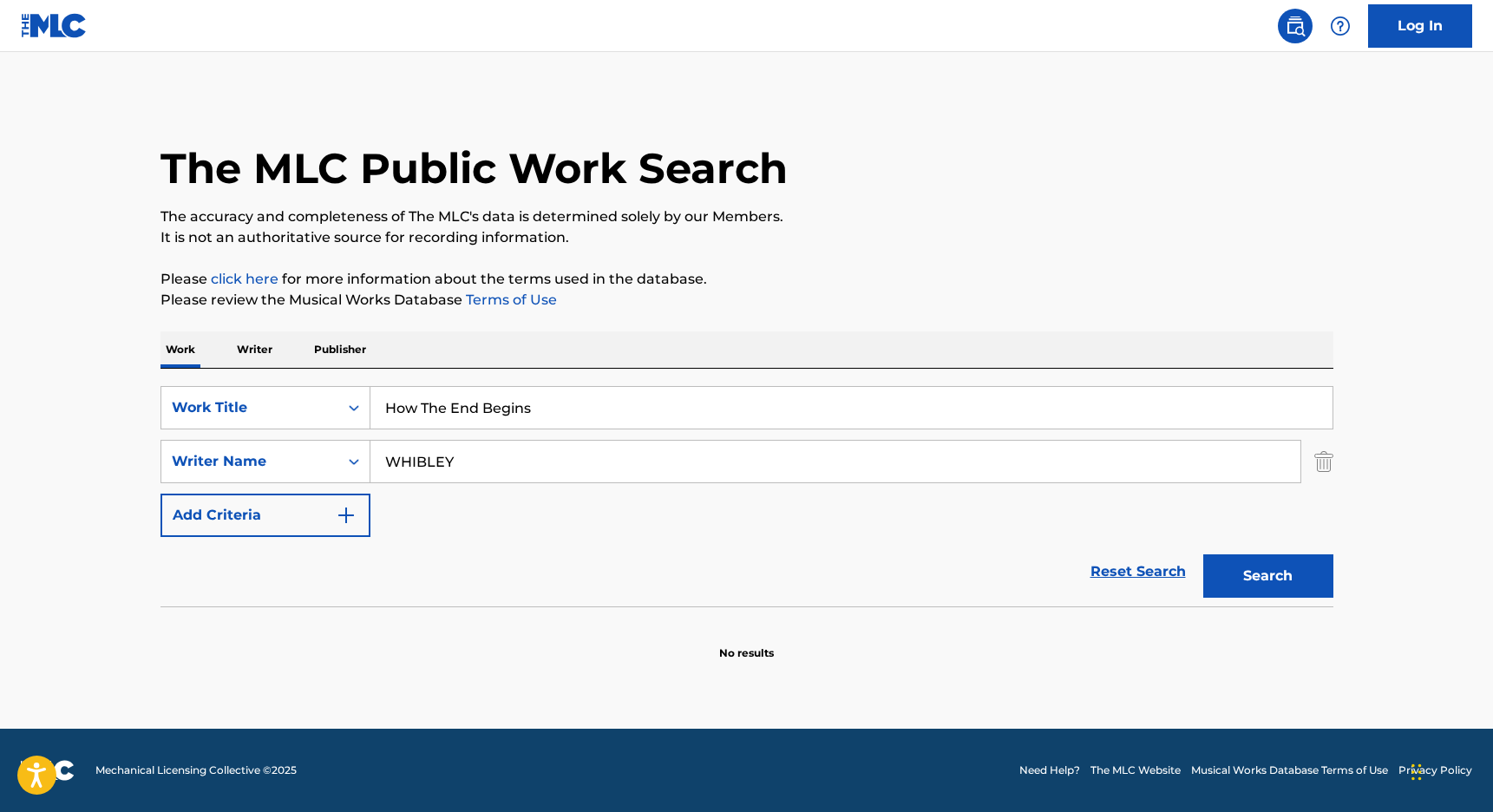
click at [1233, 576] on button "Search" at bounding box center [1268, 576] width 130 height 44
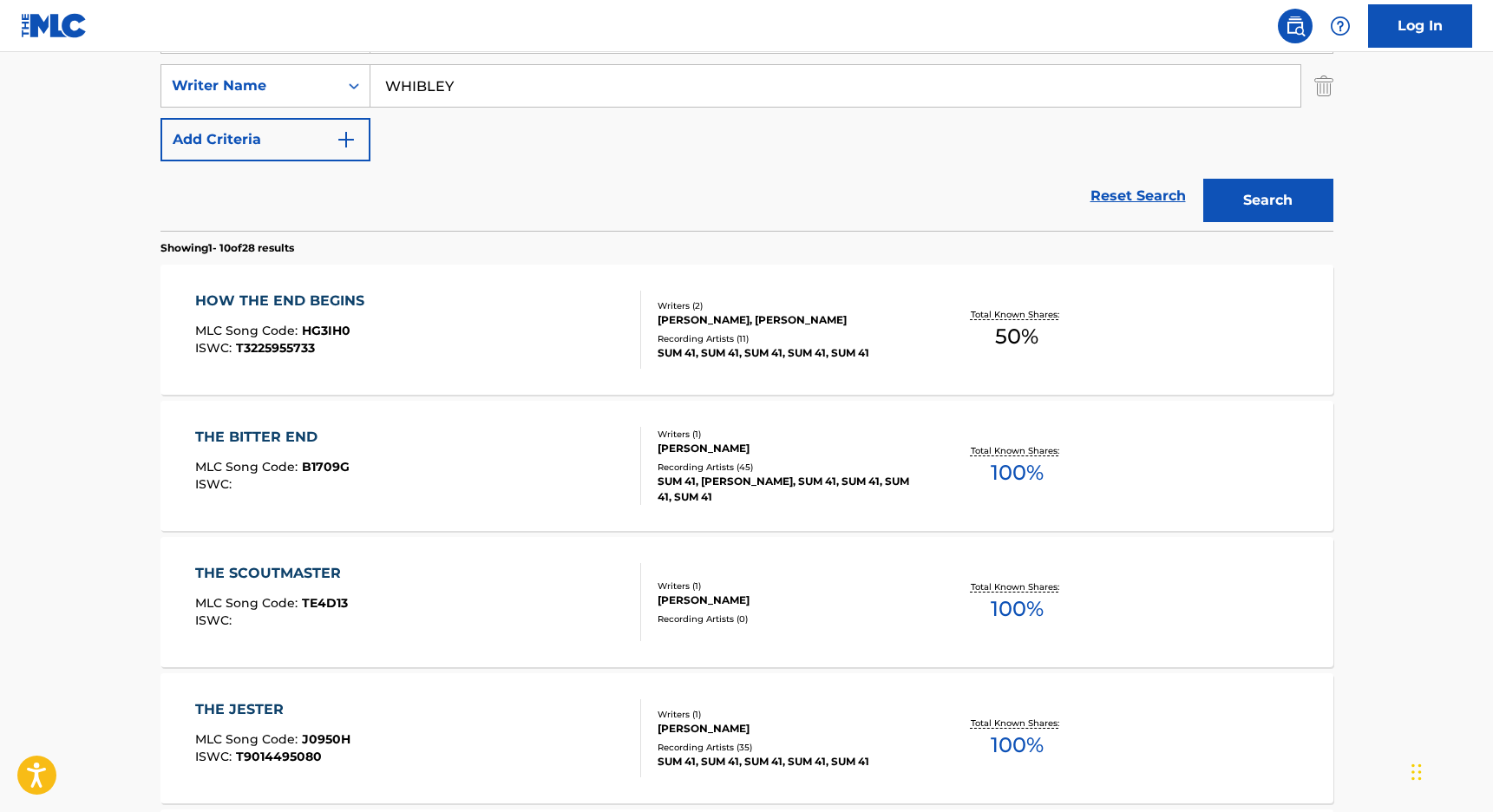
scroll to position [379, 0]
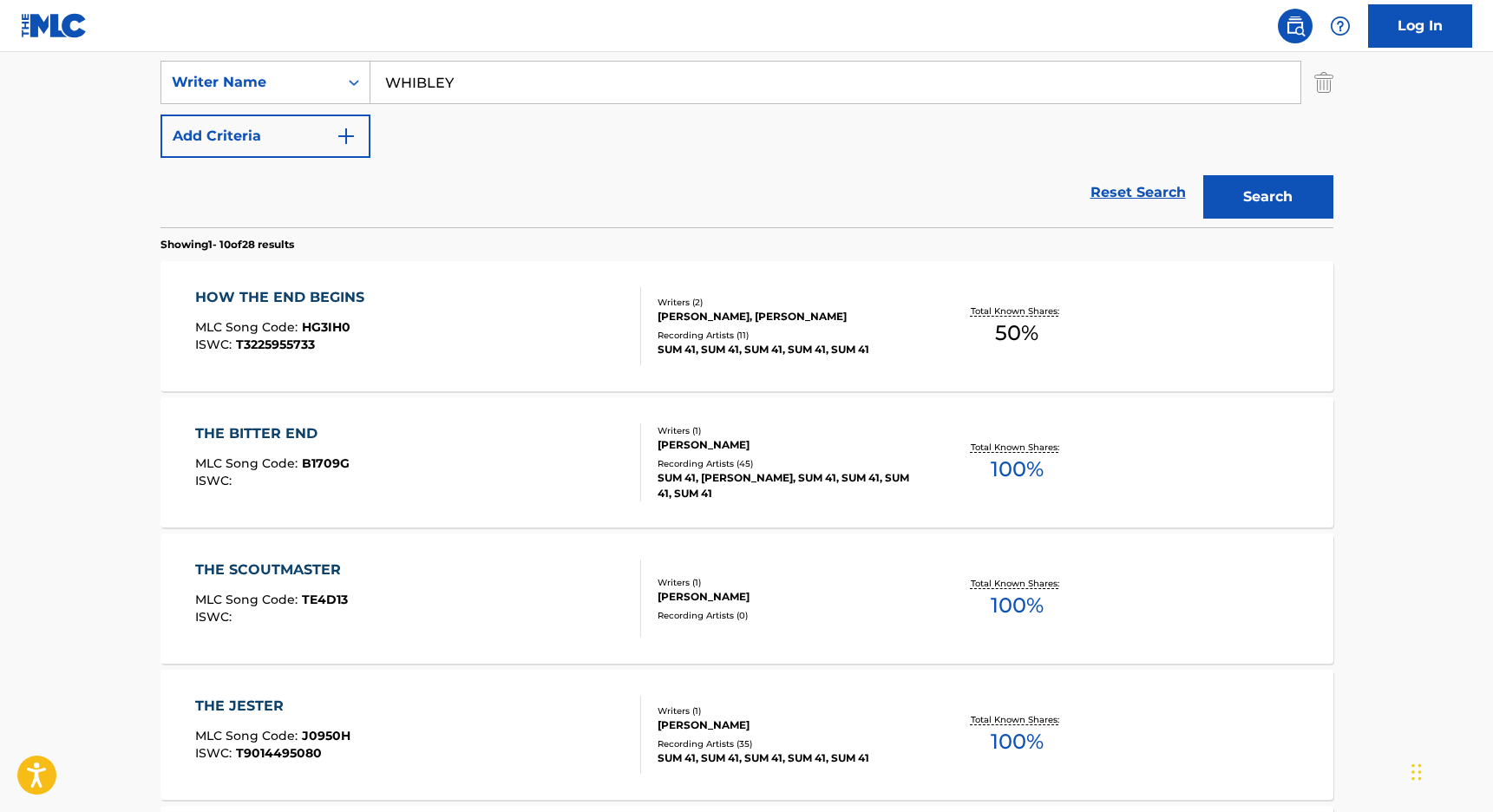
click at [342, 301] on div "HOW THE END BEGINS" at bounding box center [284, 297] width 178 height 21
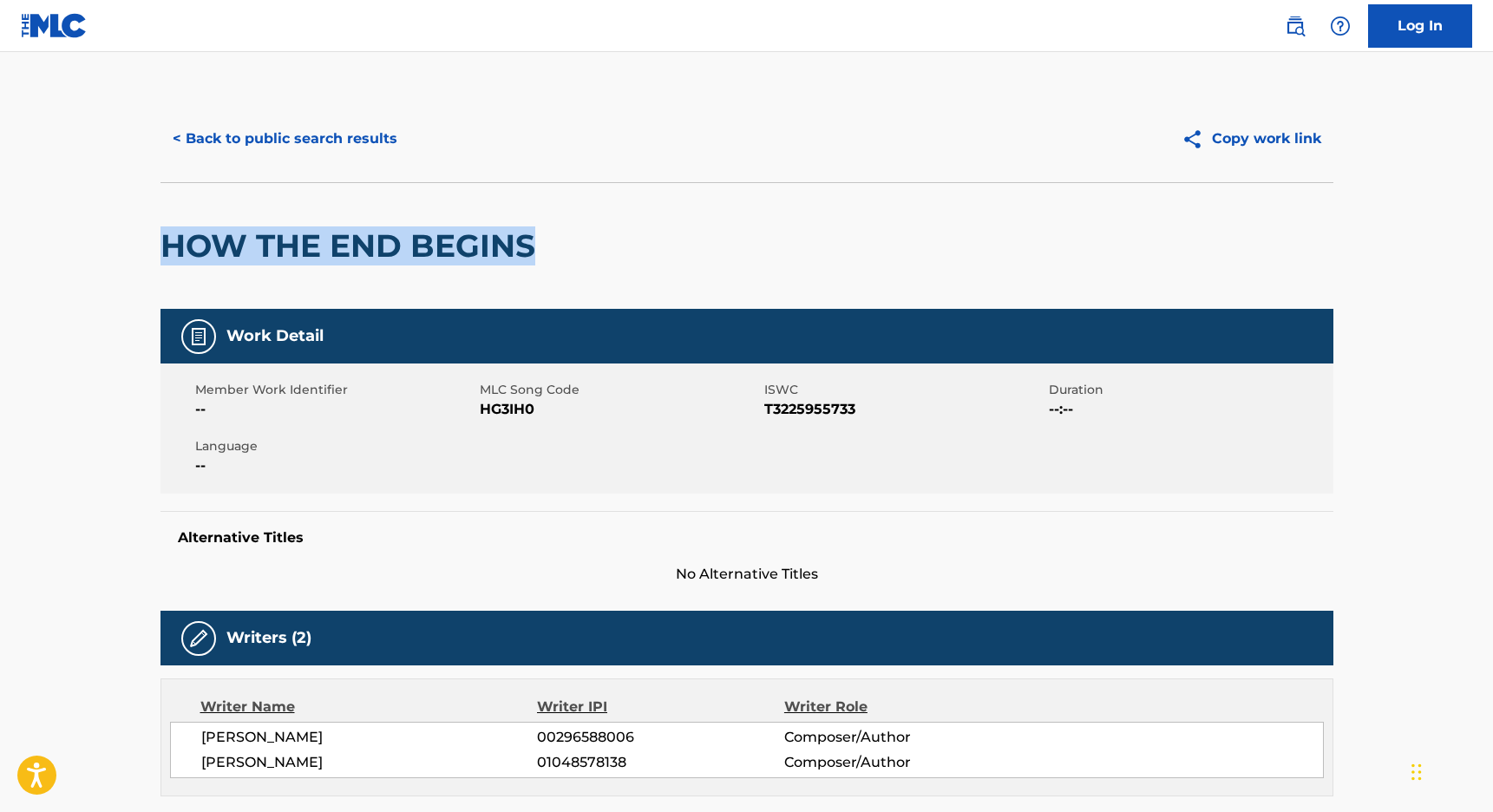
drag, startPoint x: 163, startPoint y: 245, endPoint x: 563, endPoint y: 273, distance: 401.0
click at [563, 273] on div "HOW THE END BEGINS" at bounding box center [747, 246] width 1173 height 127
copy h2 "HOW THE END BEGINS"
